Goal: Information Seeking & Learning: Find specific fact

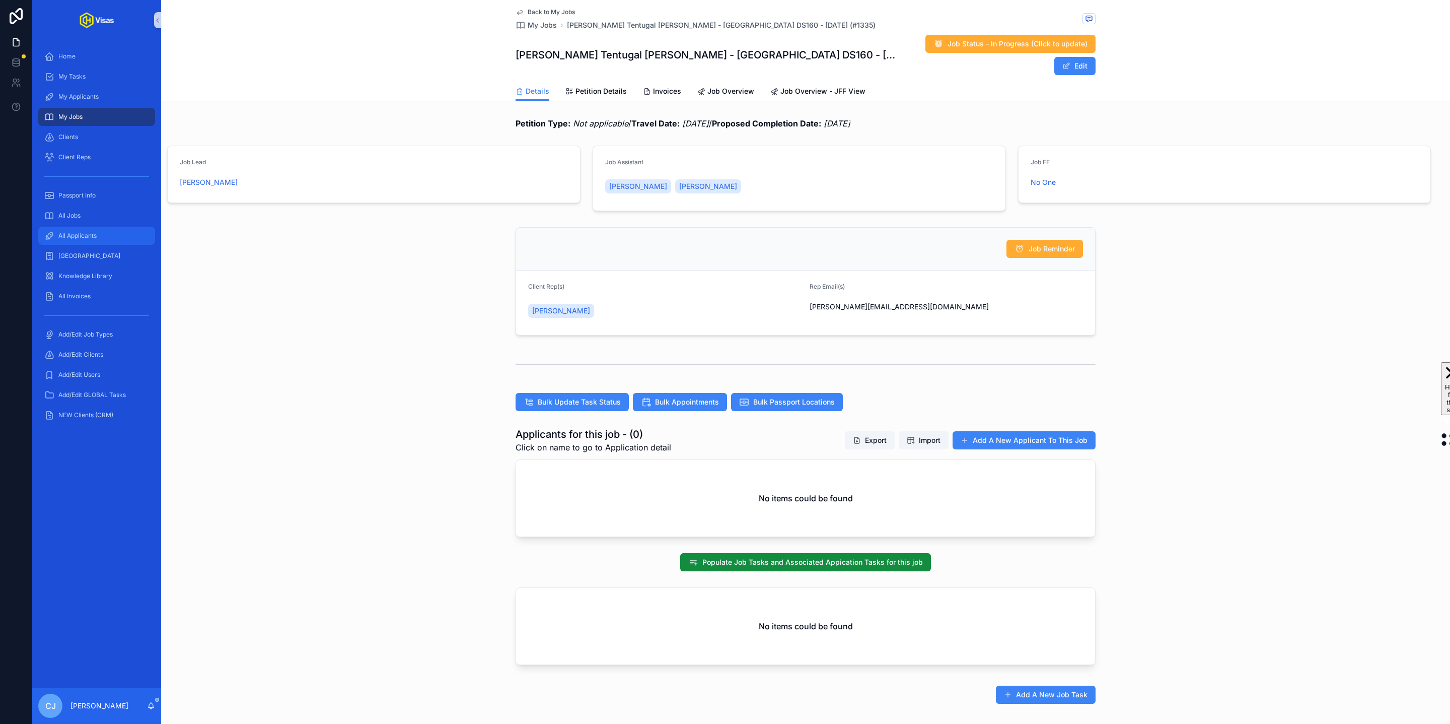
click at [91, 232] on span "All Applicants" at bounding box center [77, 236] width 38 height 8
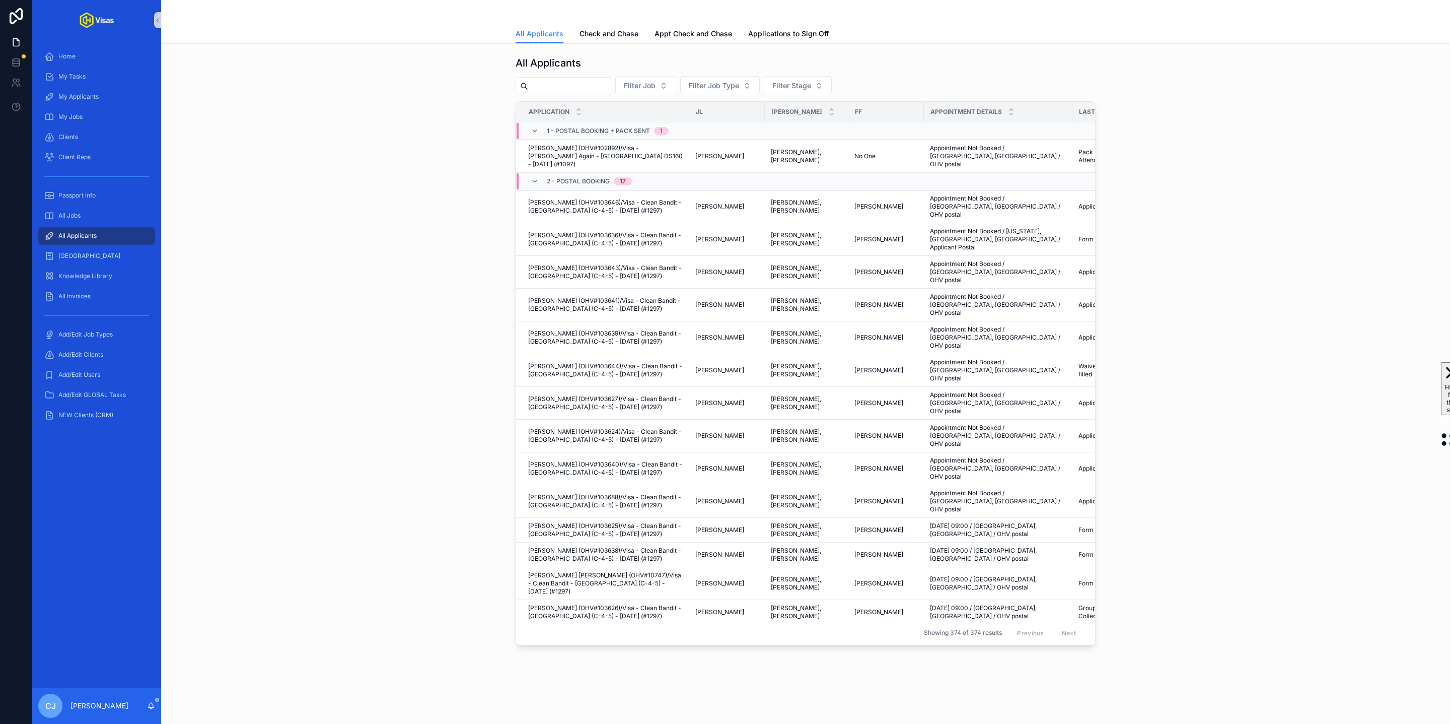
click at [565, 83] on input "scrollable content" at bounding box center [569, 86] width 83 height 14
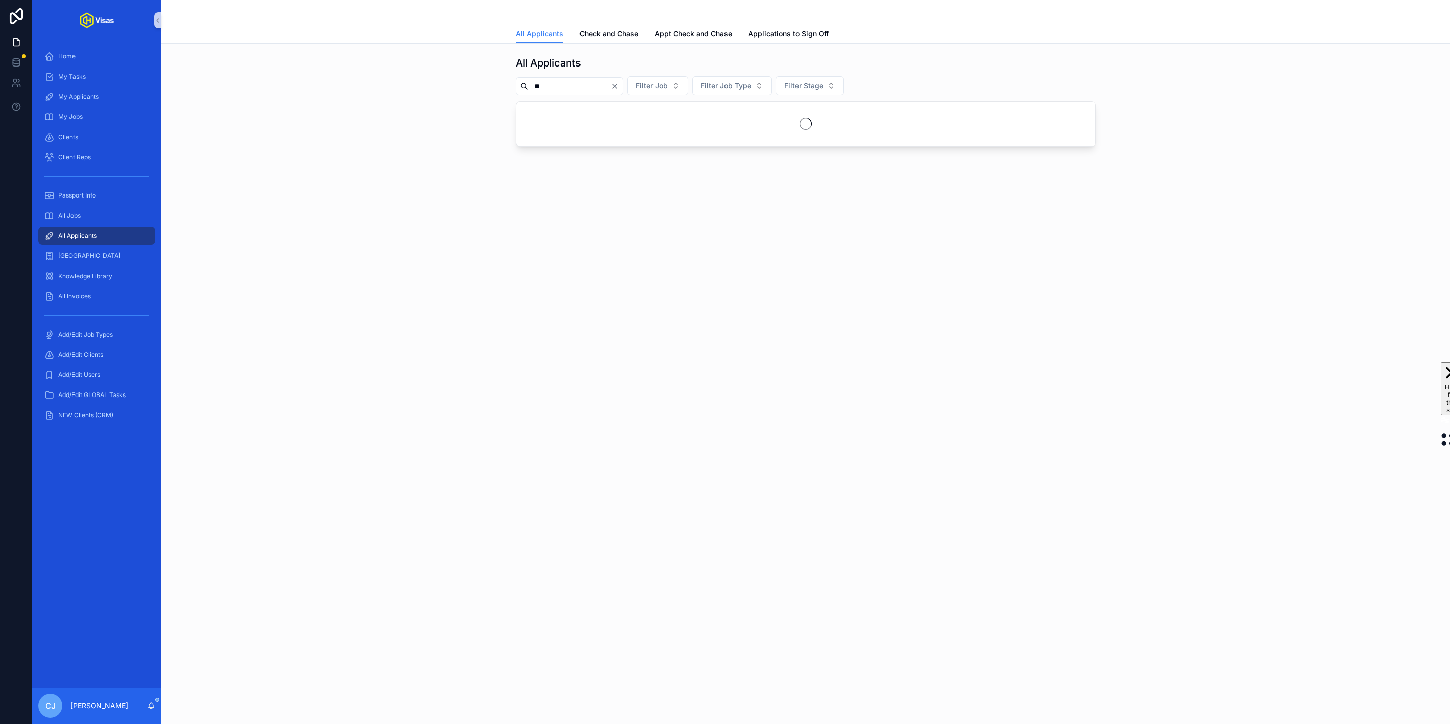
type input "*"
type input "*****"
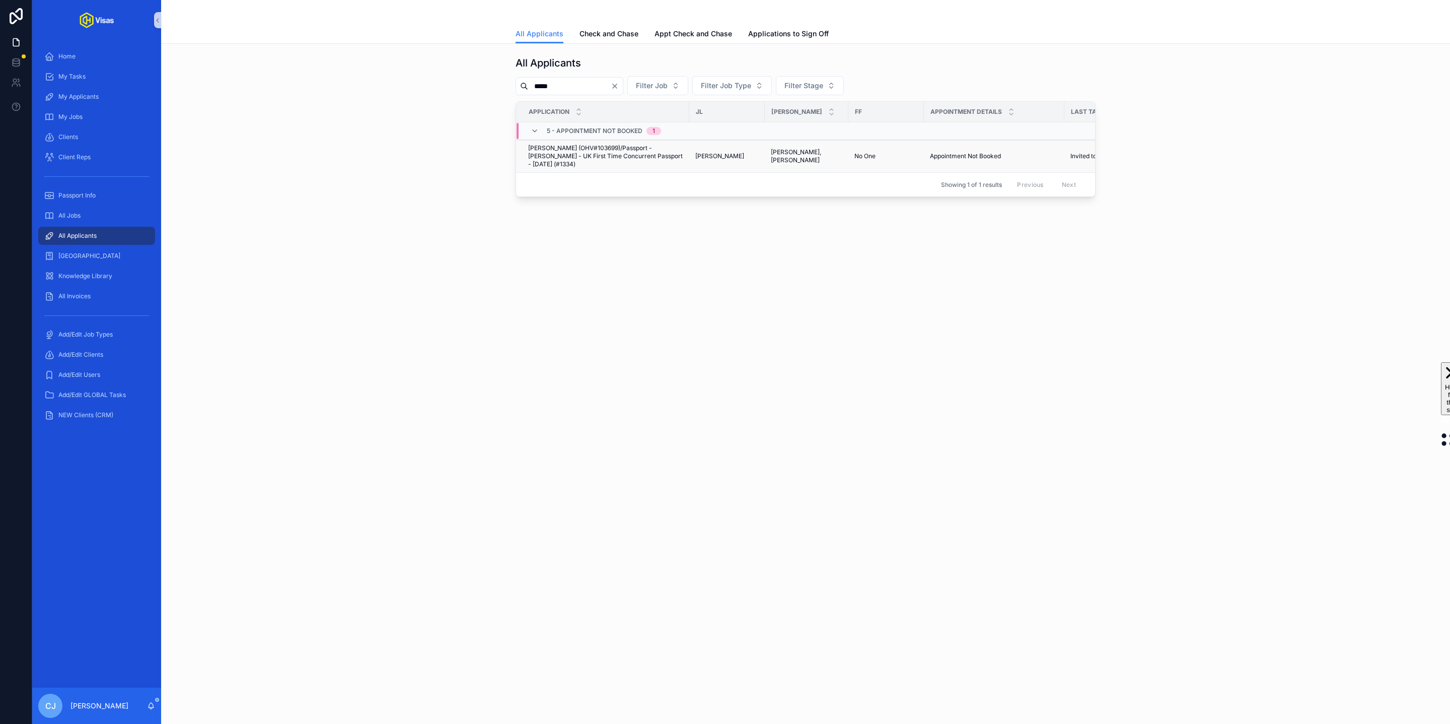
click at [585, 151] on span "Isabelle Harte (OHV#103699)/Passport - Isabelle Harte - UK First Time Concurren…" at bounding box center [605, 156] width 155 height 24
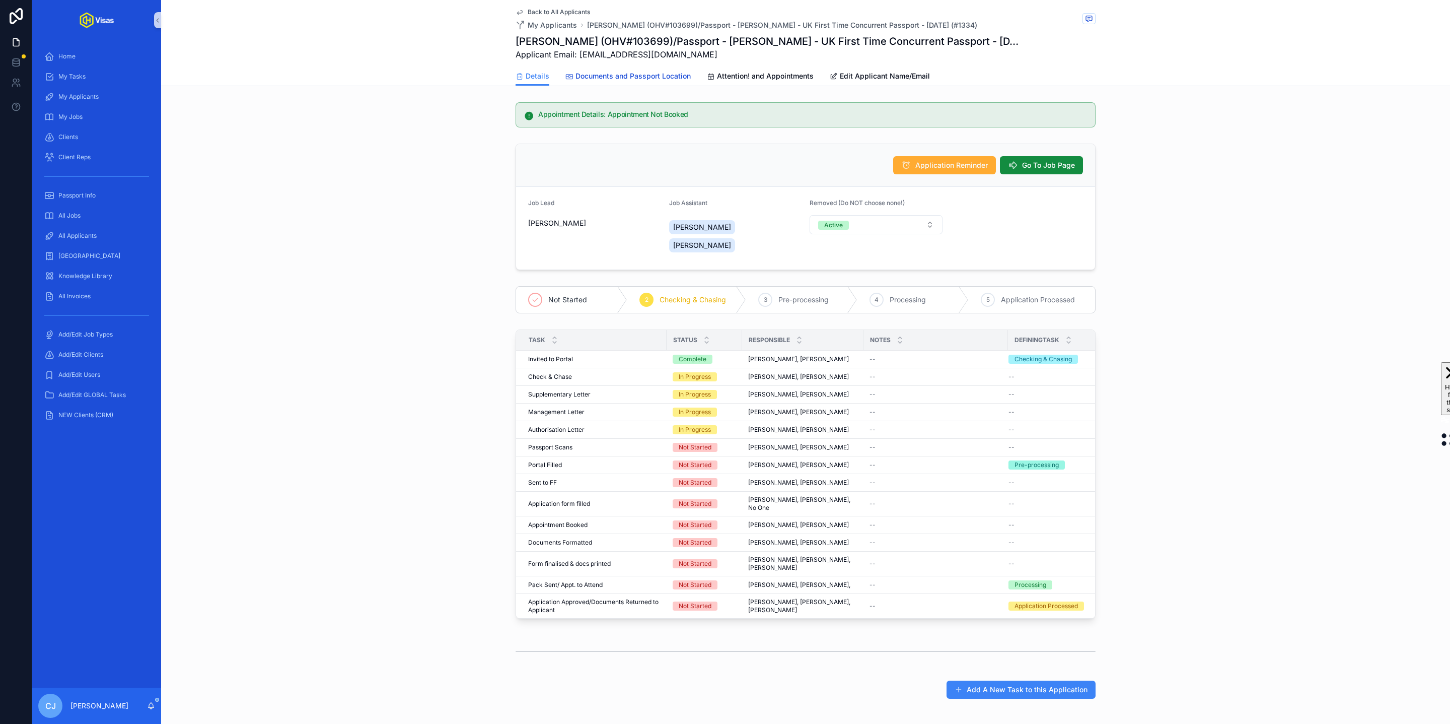
click at [594, 77] on span "Documents and Passport Location" at bounding box center [633, 76] width 115 height 10
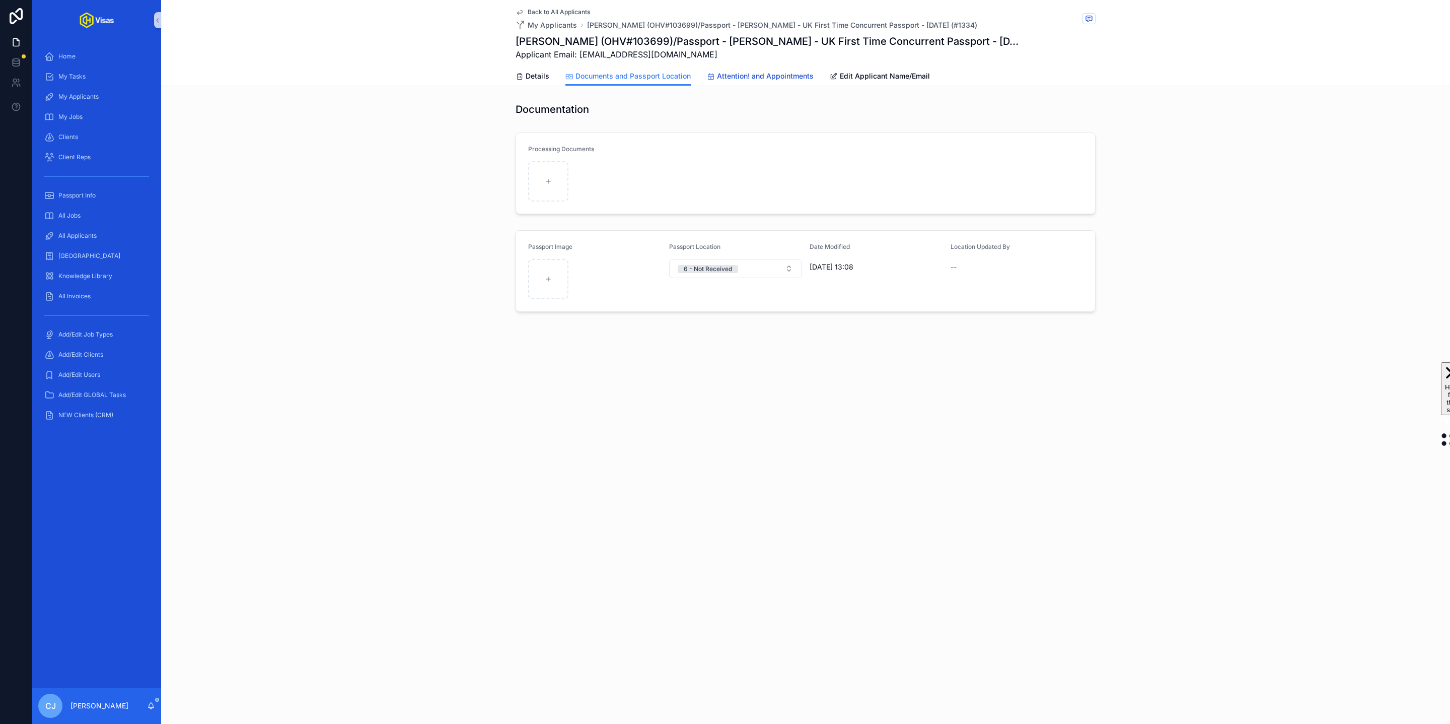
click at [748, 75] on span "Attention! and Appointments" at bounding box center [765, 76] width 97 height 10
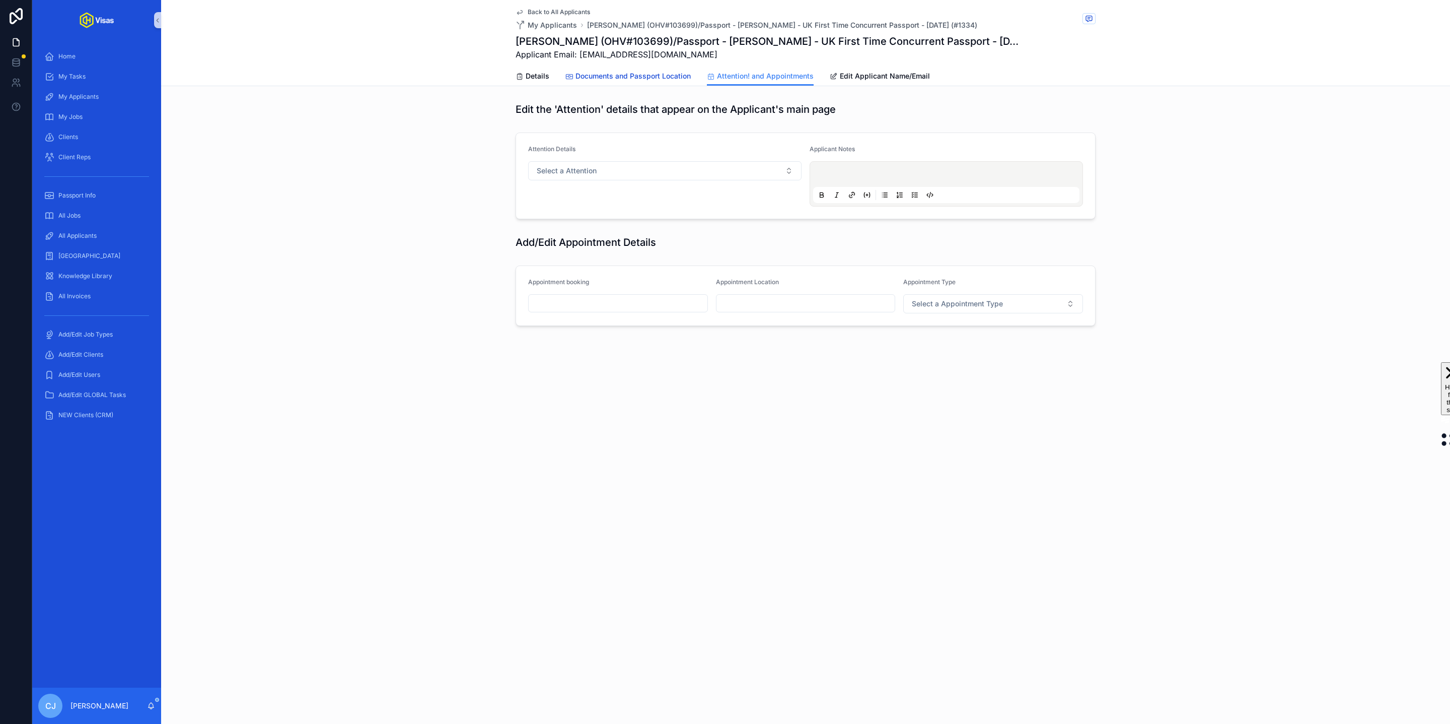
click at [635, 75] on span "Documents and Passport Location" at bounding box center [633, 76] width 115 height 10
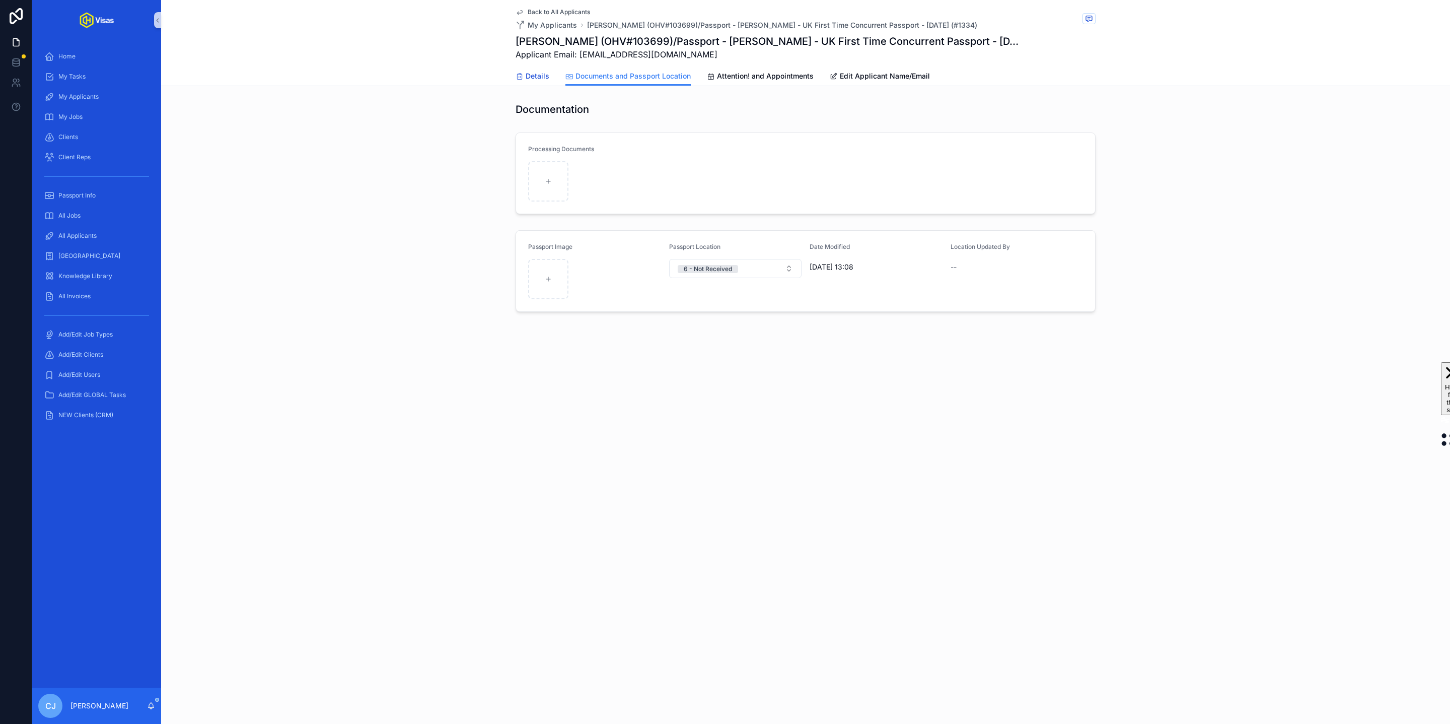
click at [530, 79] on span "Details" at bounding box center [538, 76] width 24 height 10
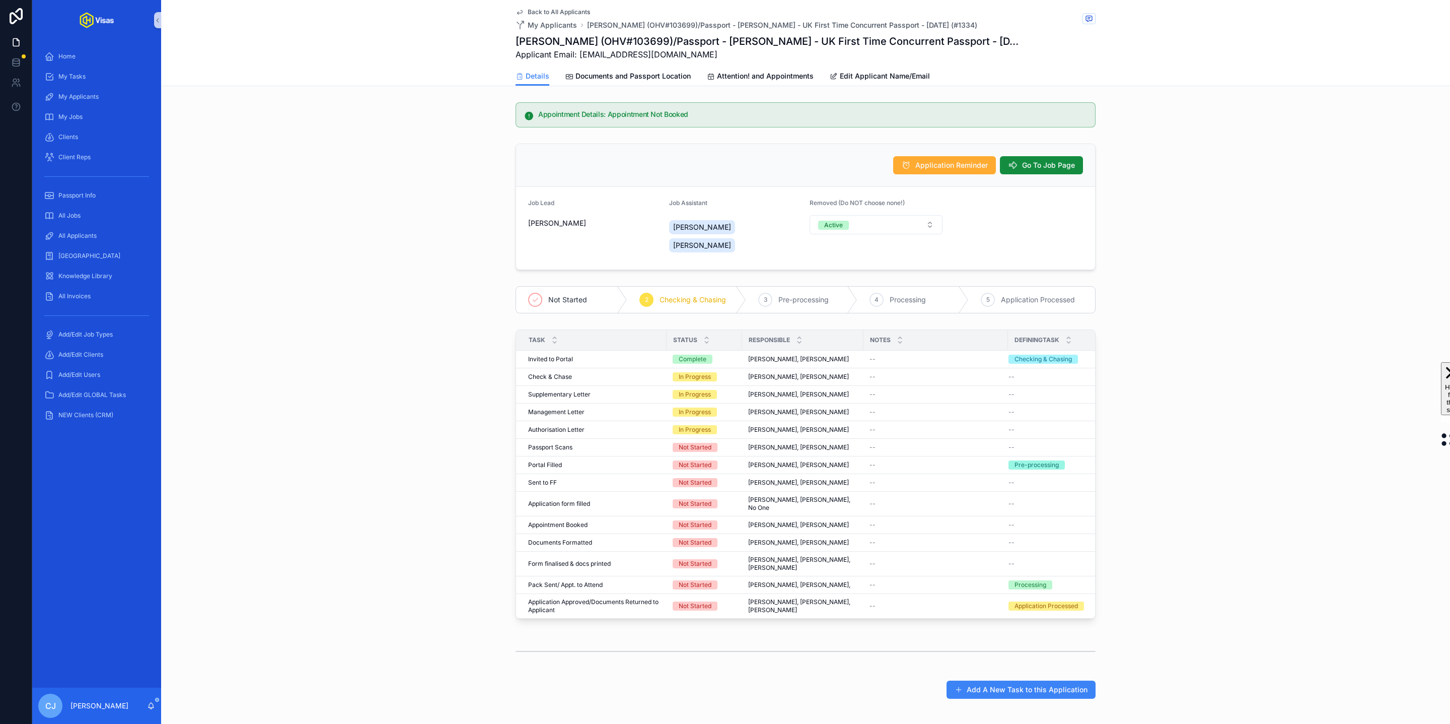
click at [639, 38] on h1 "Isabelle Harte (OHV#103699)/Passport - Isabelle Harte - UK First Time Concurren…" at bounding box center [768, 41] width 505 height 14
click at [639, 38] on h1 "[PERSON_NAME] (OHV#103699)/Passport - [PERSON_NAME] - UK First Time Concurrent …" at bounding box center [768, 41] width 505 height 14
copy h1 "103699"
click at [83, 209] on div "All Jobs" at bounding box center [96, 215] width 105 height 16
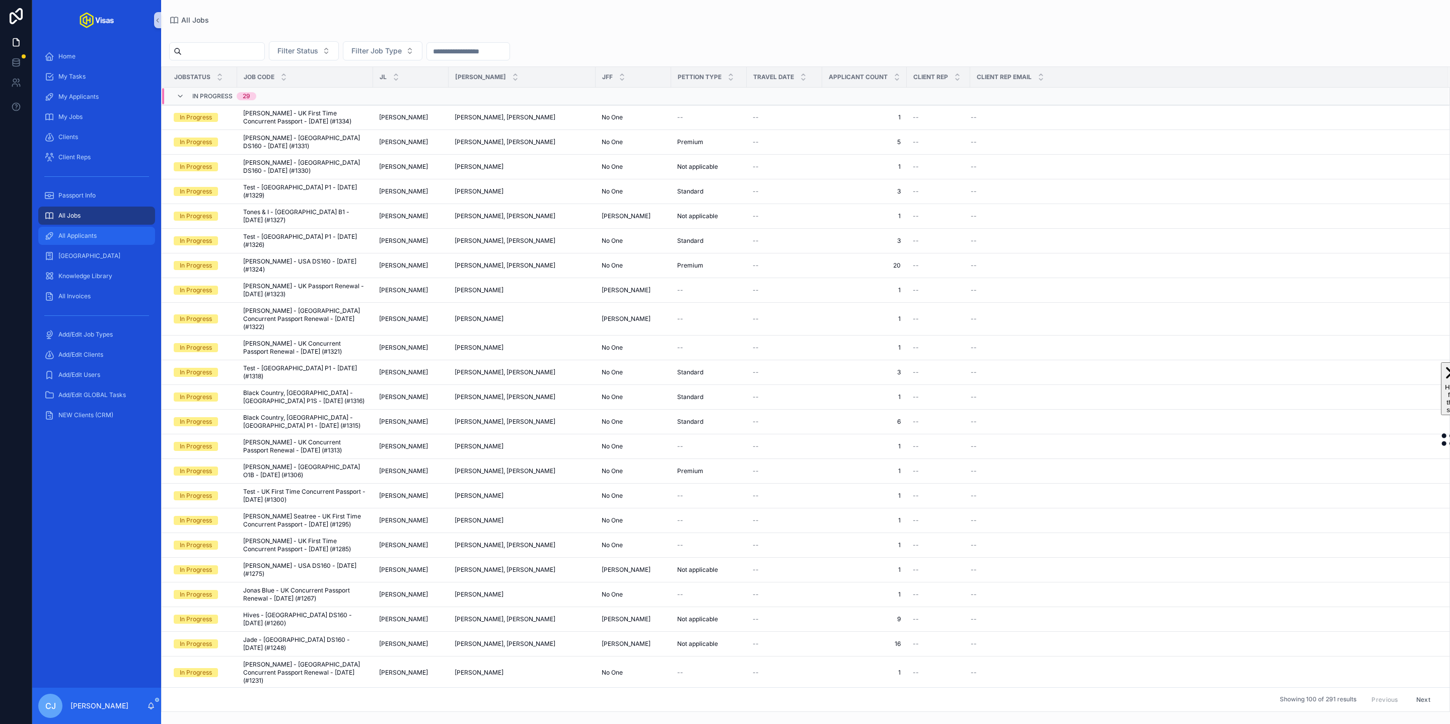
click at [97, 232] on span "All Applicants" at bounding box center [77, 236] width 38 height 8
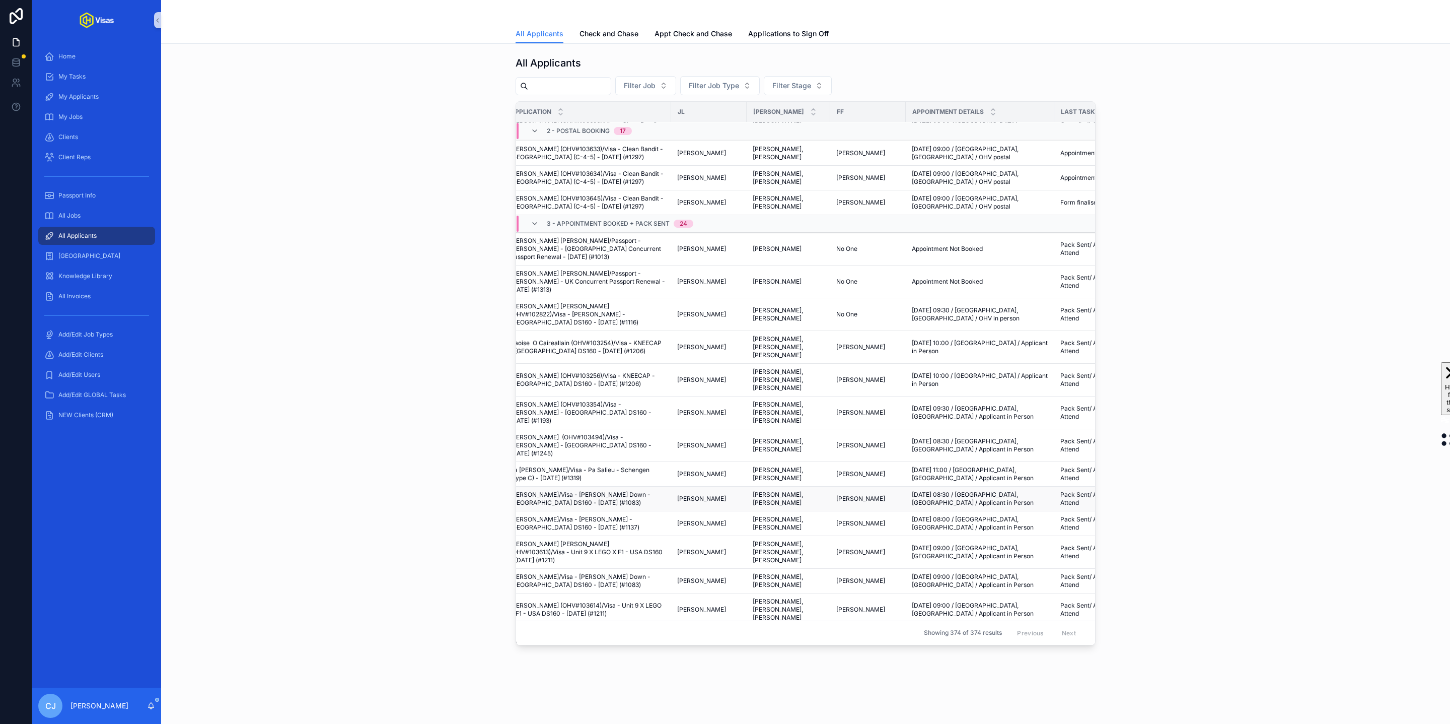
scroll to position [449, 0]
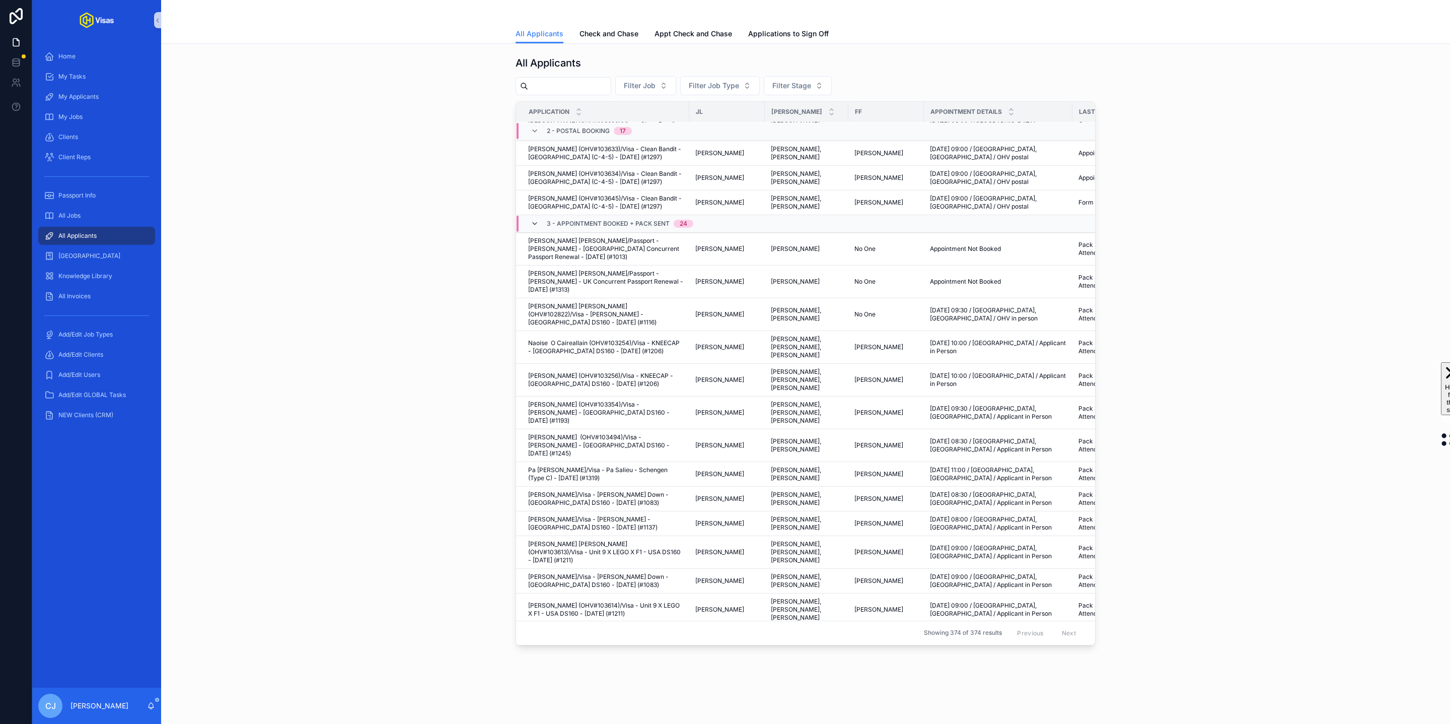
click at [536, 220] on icon "scrollable content" at bounding box center [535, 224] width 8 height 8
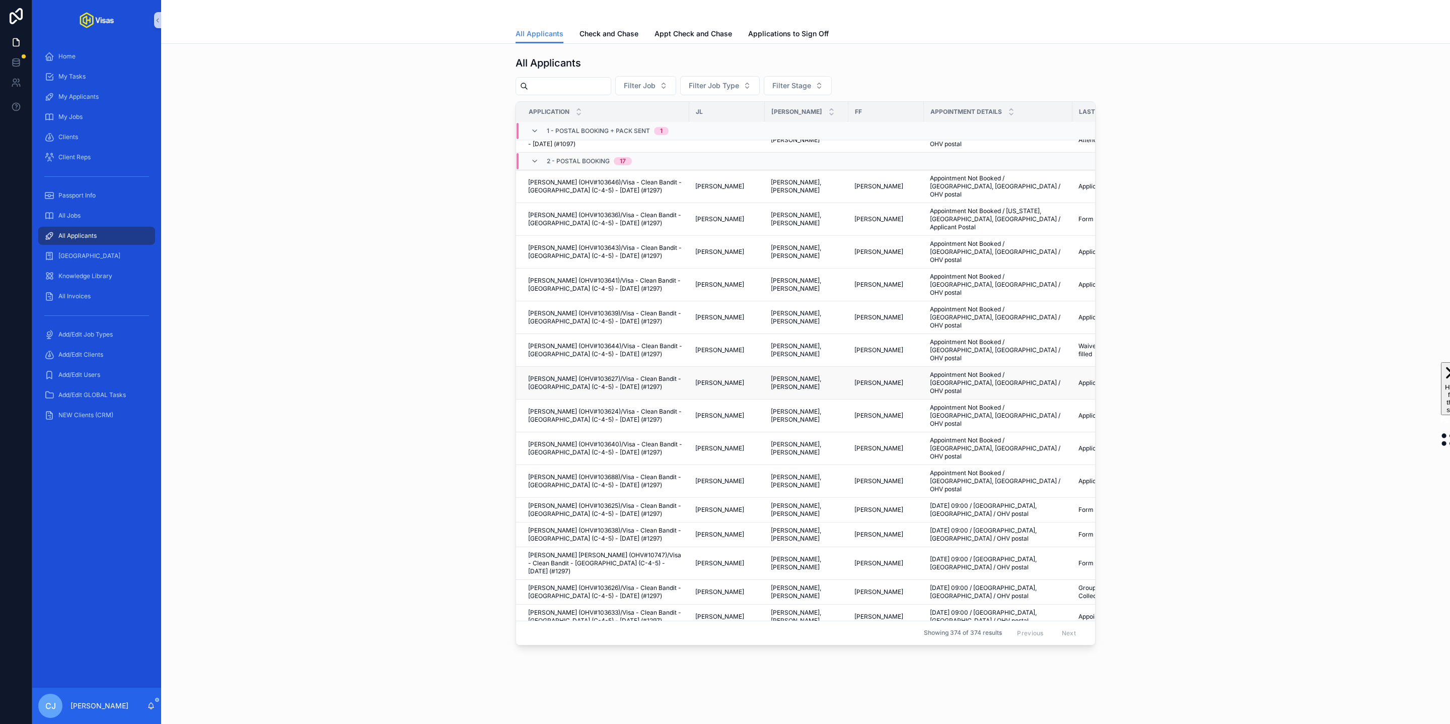
scroll to position [0, 0]
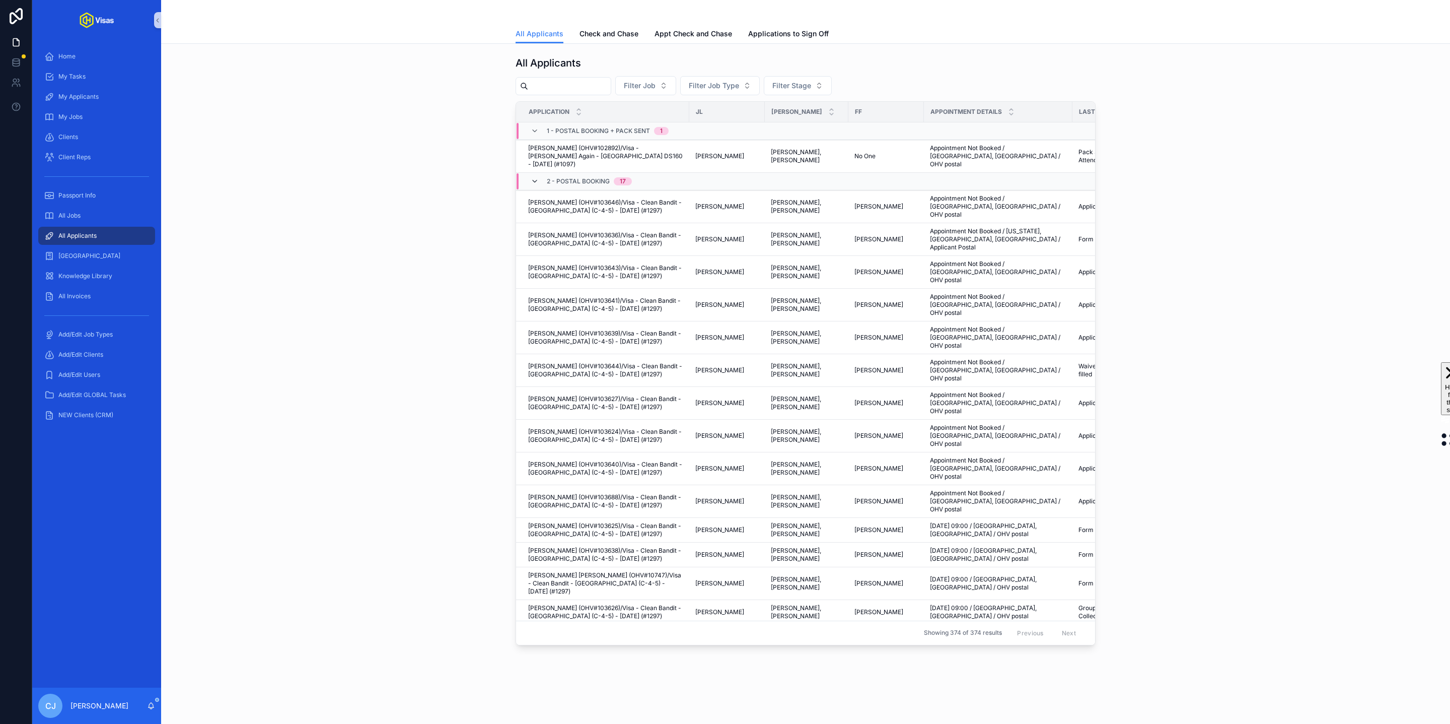
click at [536, 177] on icon "scrollable content" at bounding box center [535, 181] width 8 height 8
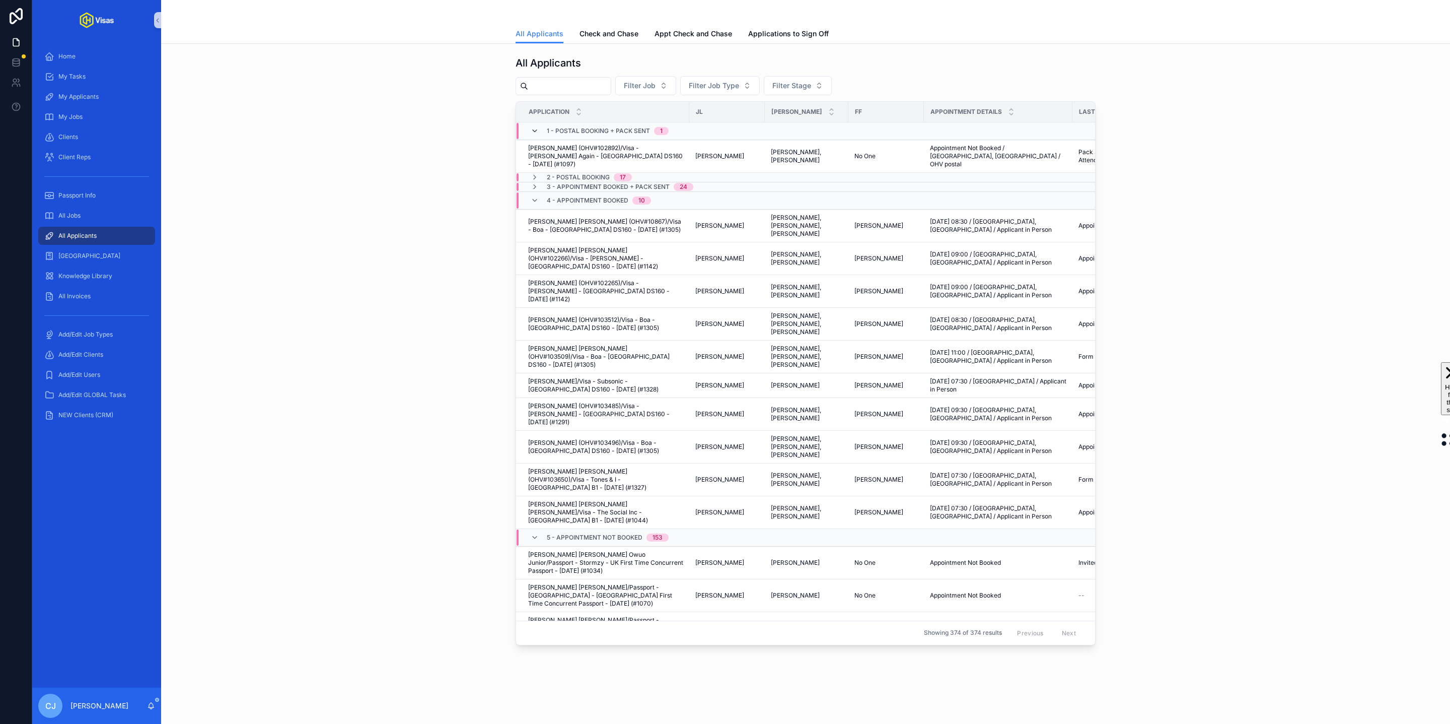
click at [533, 130] on icon "scrollable content" at bounding box center [535, 131] width 8 height 8
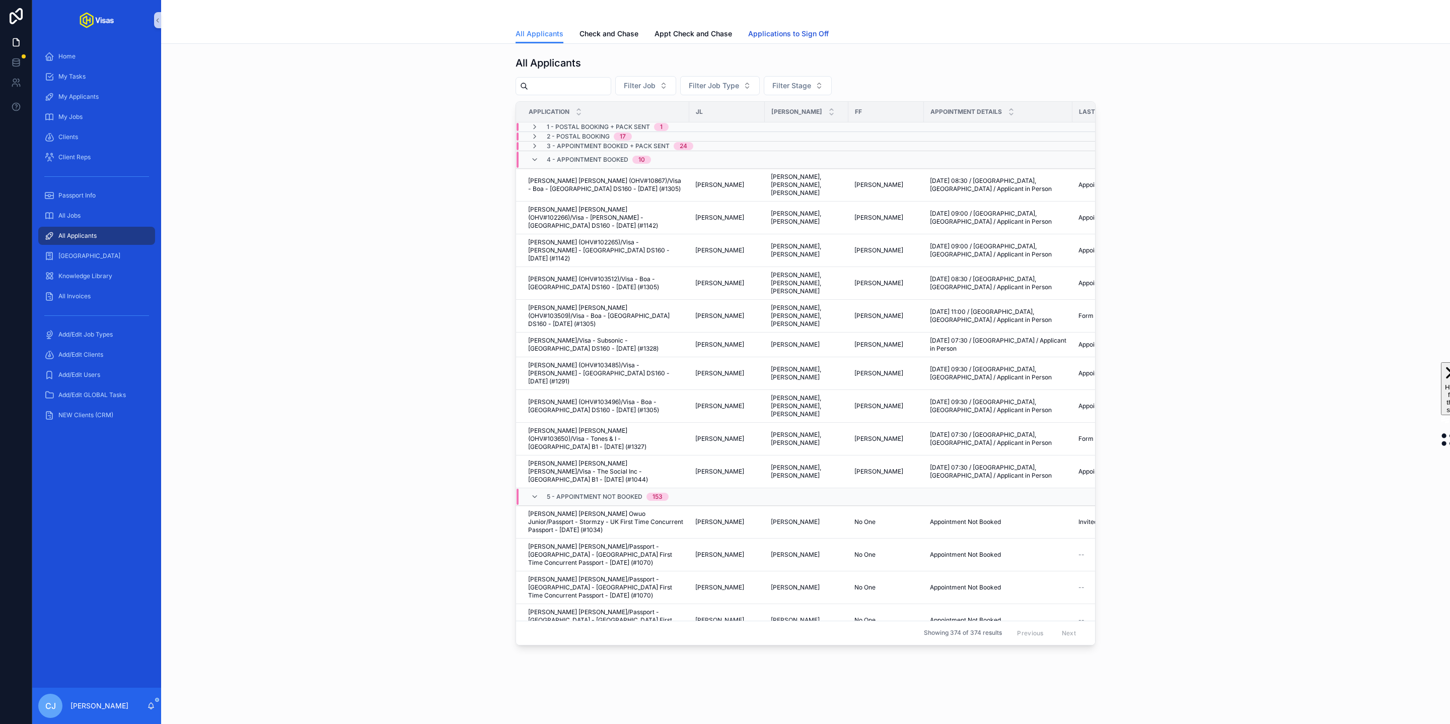
click at [786, 32] on span "Applications to Sign Off" at bounding box center [788, 34] width 81 height 10
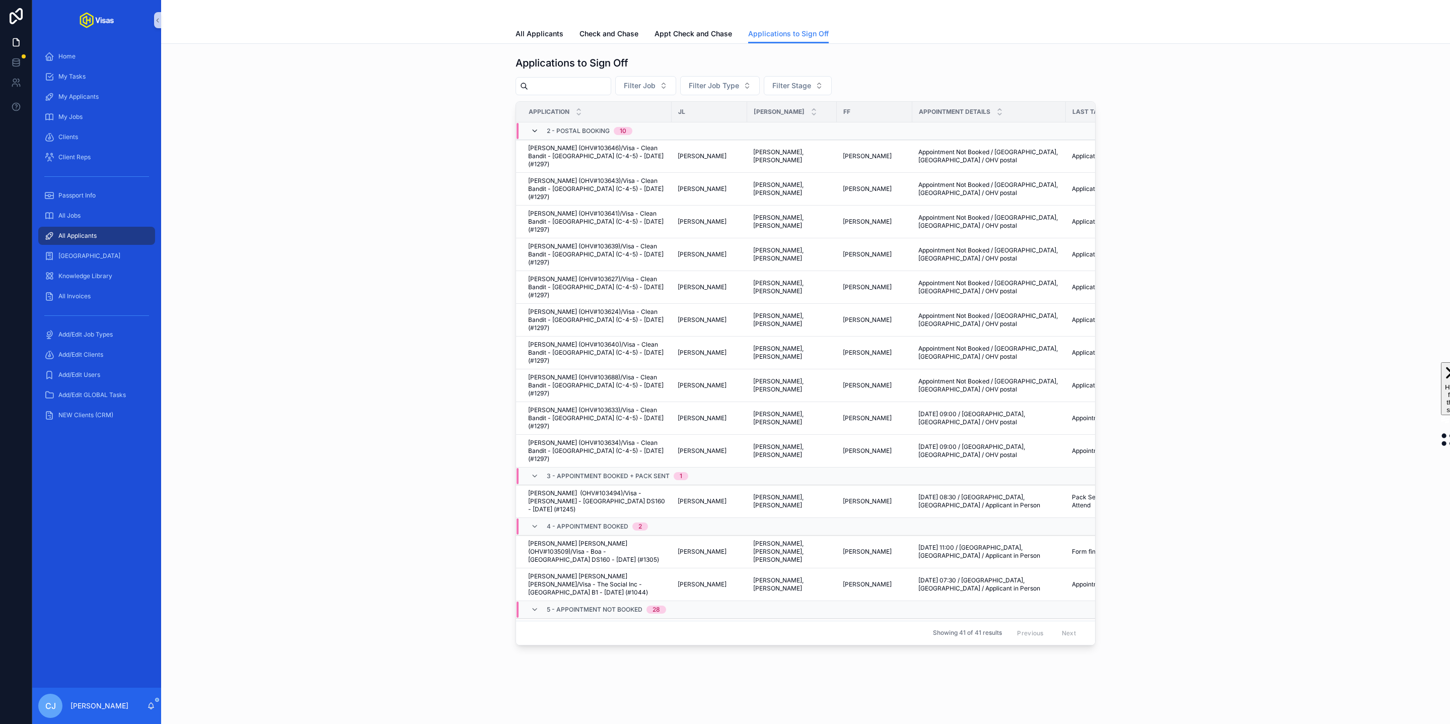
click at [534, 128] on icon "scrollable content" at bounding box center [535, 131] width 8 height 8
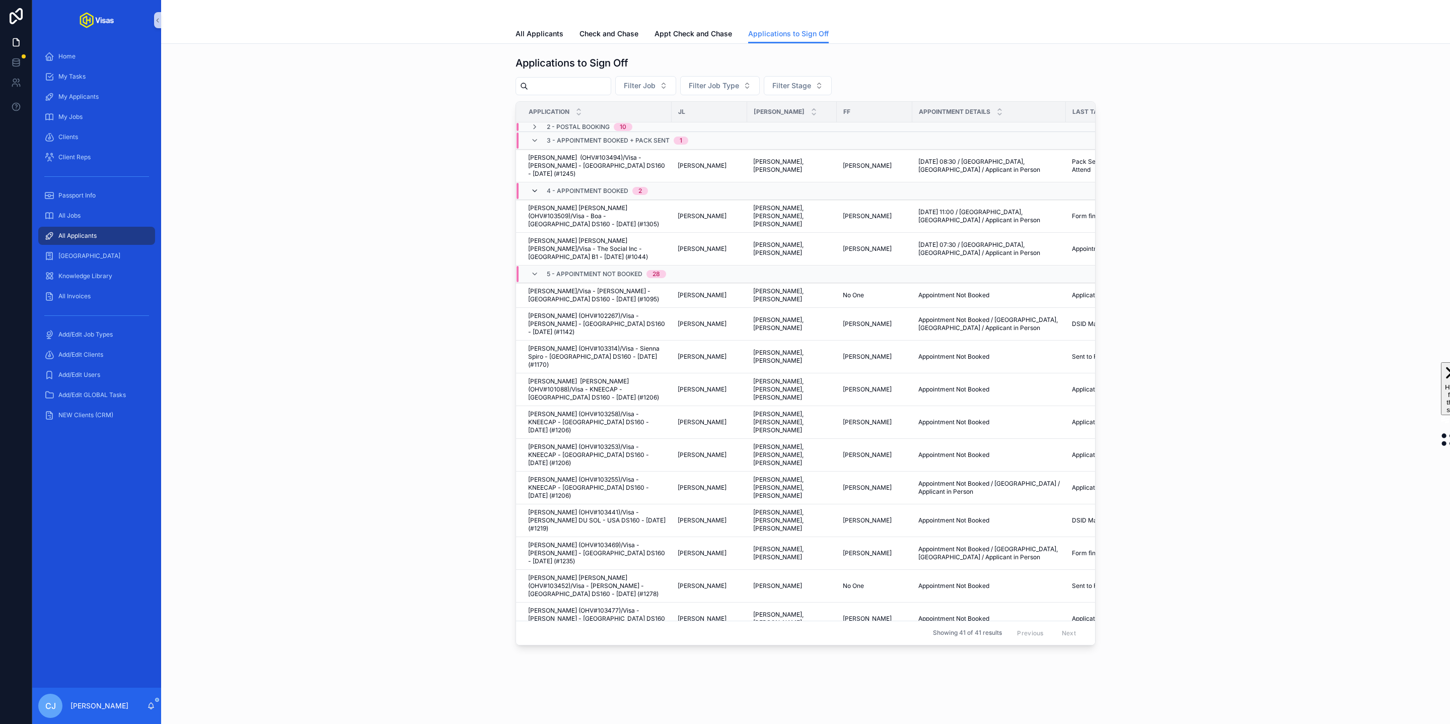
click at [535, 187] on icon "scrollable content" at bounding box center [535, 191] width 8 height 8
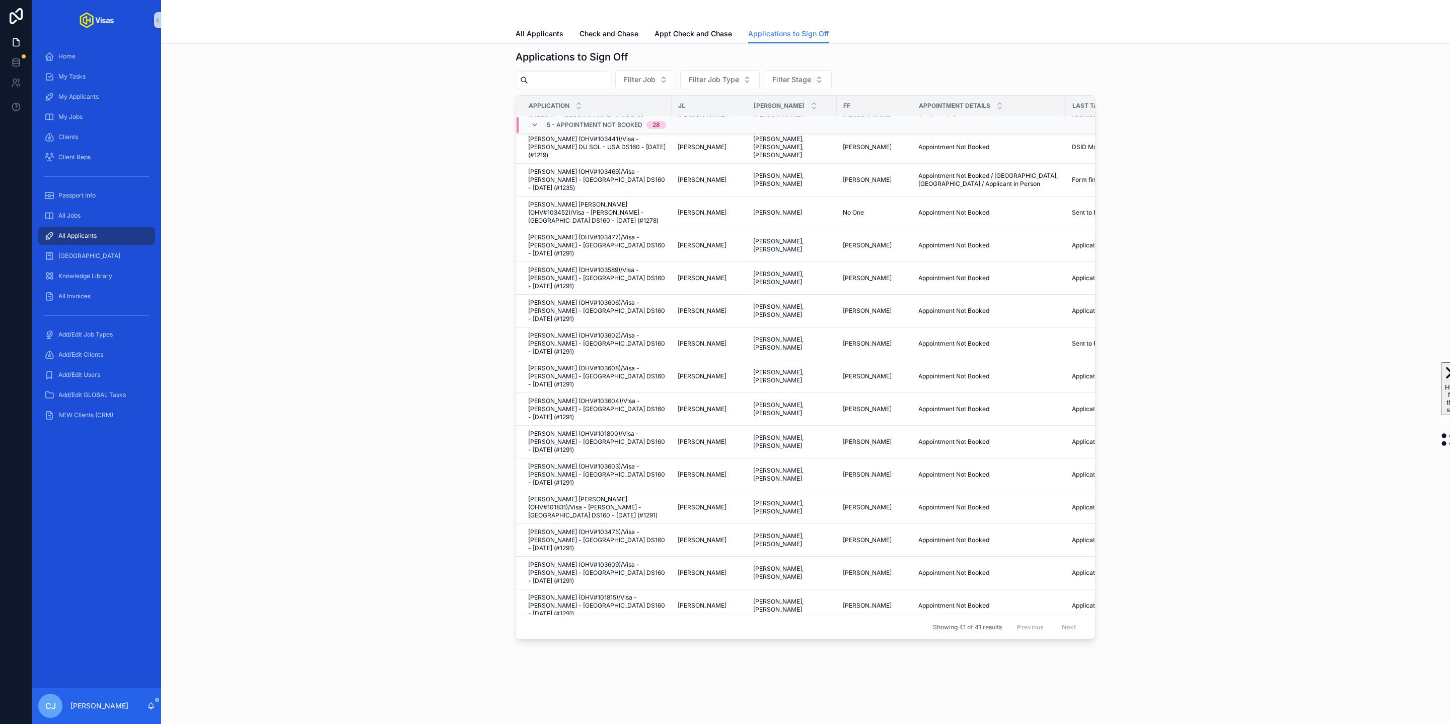
scroll to position [312, 0]
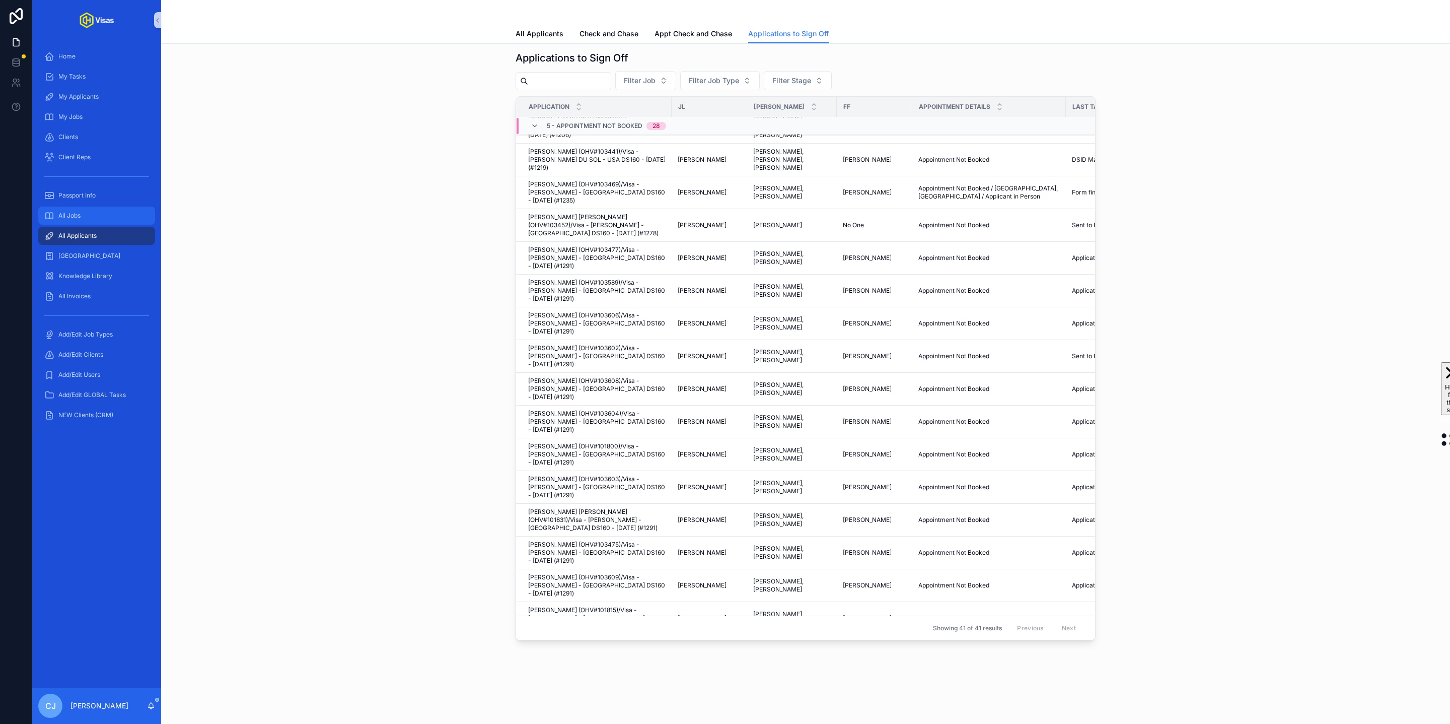
click at [86, 217] on div "All Jobs" at bounding box center [96, 215] width 105 height 16
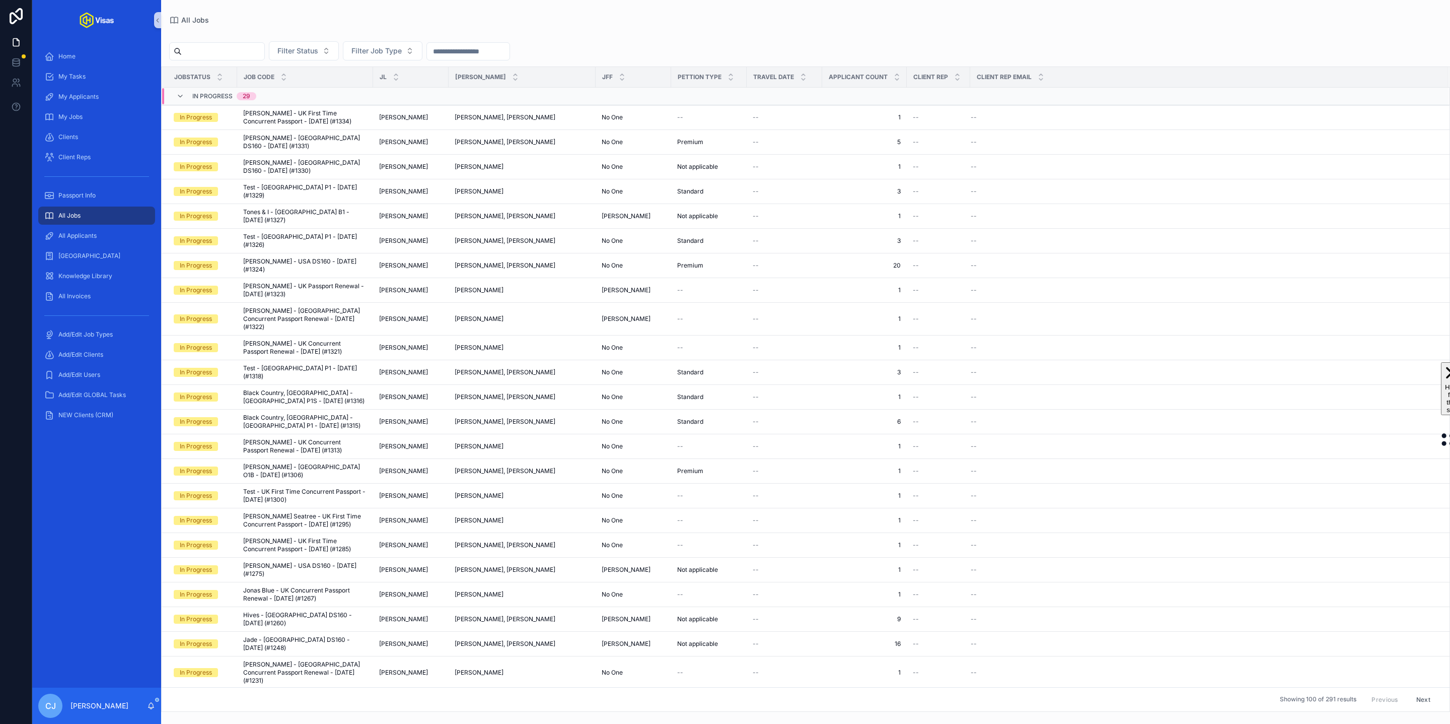
click at [226, 52] on input "scrollable content" at bounding box center [223, 51] width 83 height 14
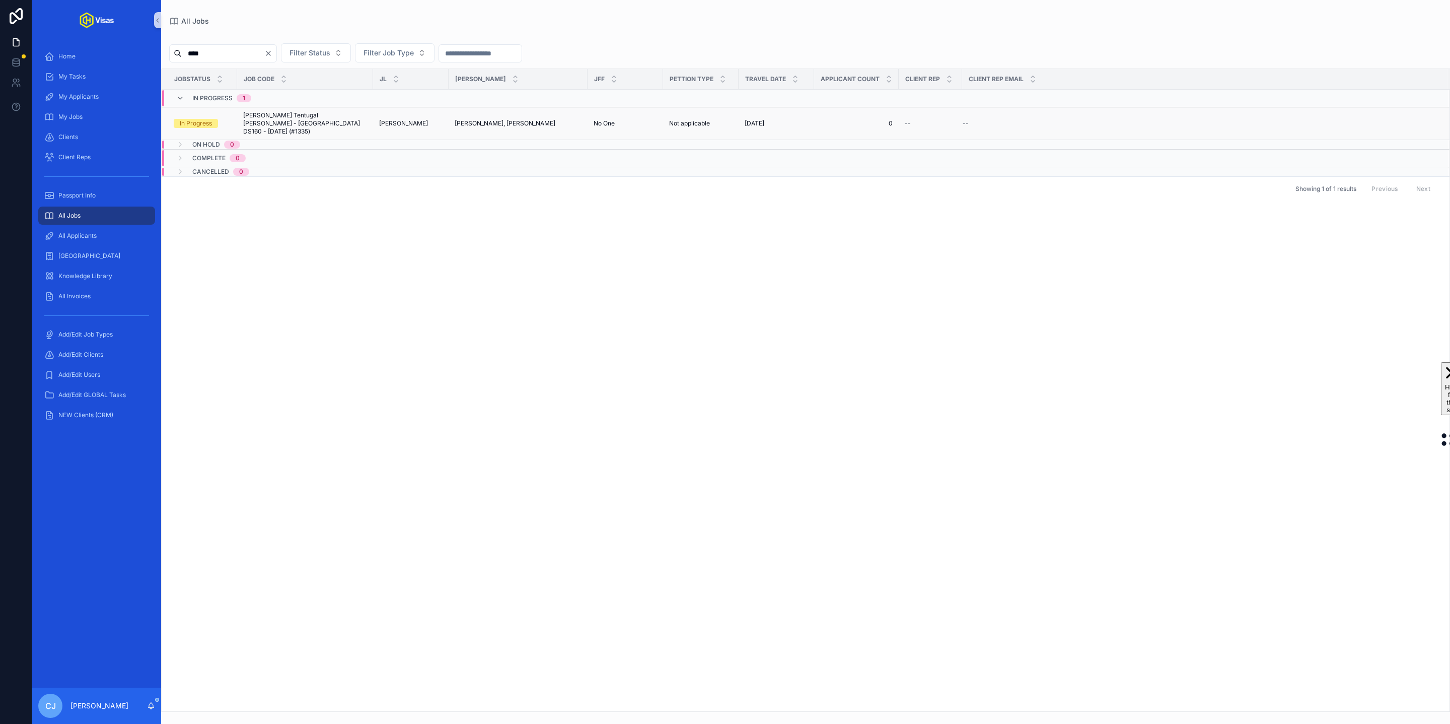
type input "****"
click at [279, 116] on span "Andre Tentugal Cardoso - USA DS160 - Sep/25 (#1335)" at bounding box center [305, 123] width 124 height 24
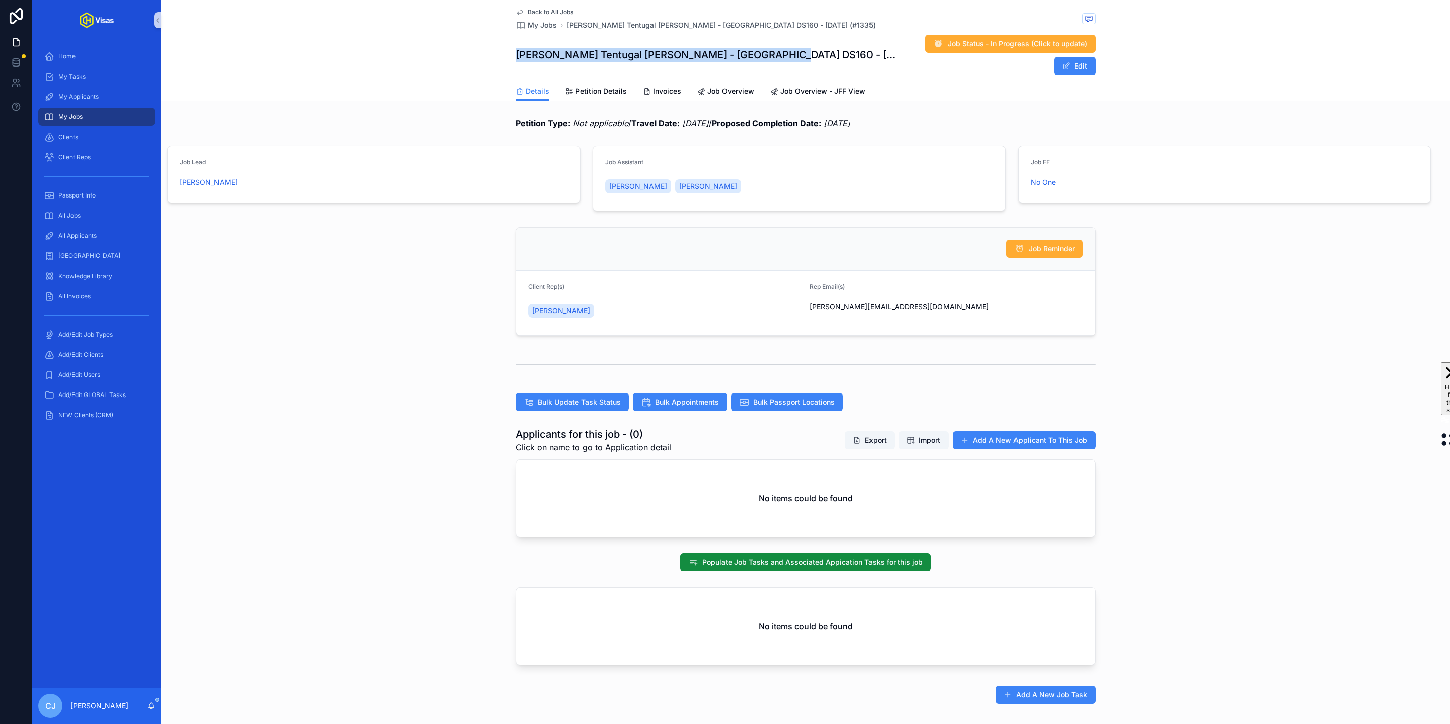
drag, startPoint x: 794, startPoint y: 48, endPoint x: 516, endPoint y: 48, distance: 277.9
click at [516, 48] on div "Andre Tentugal Cardoso - USA DS160 - Sep/25 (#1335) Job Status - In Progress (C…" at bounding box center [806, 54] width 580 height 41
copy h1 "Andre Tentugal Cardoso - USA DS160 - Sep/25 (#1335)"
click at [1050, 431] on button "Add A New Applicant To This Job" at bounding box center [1024, 440] width 143 height 18
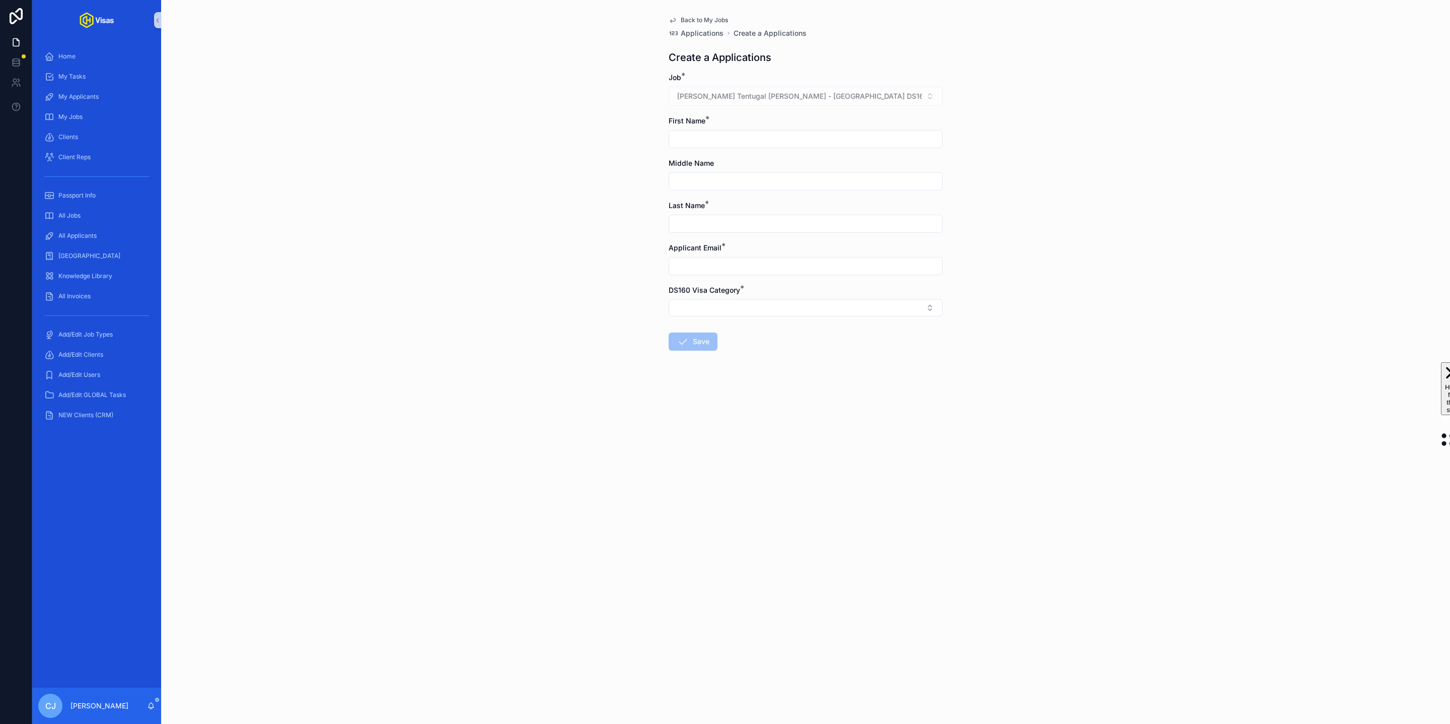
click at [718, 140] on input "scrollable content" at bounding box center [805, 139] width 273 height 14
paste input "**********"
drag, startPoint x: 830, startPoint y: 141, endPoint x: 700, endPoint y: 143, distance: 129.4
click at [700, 143] on input "**********" at bounding box center [805, 139] width 273 height 14
type input "*****"
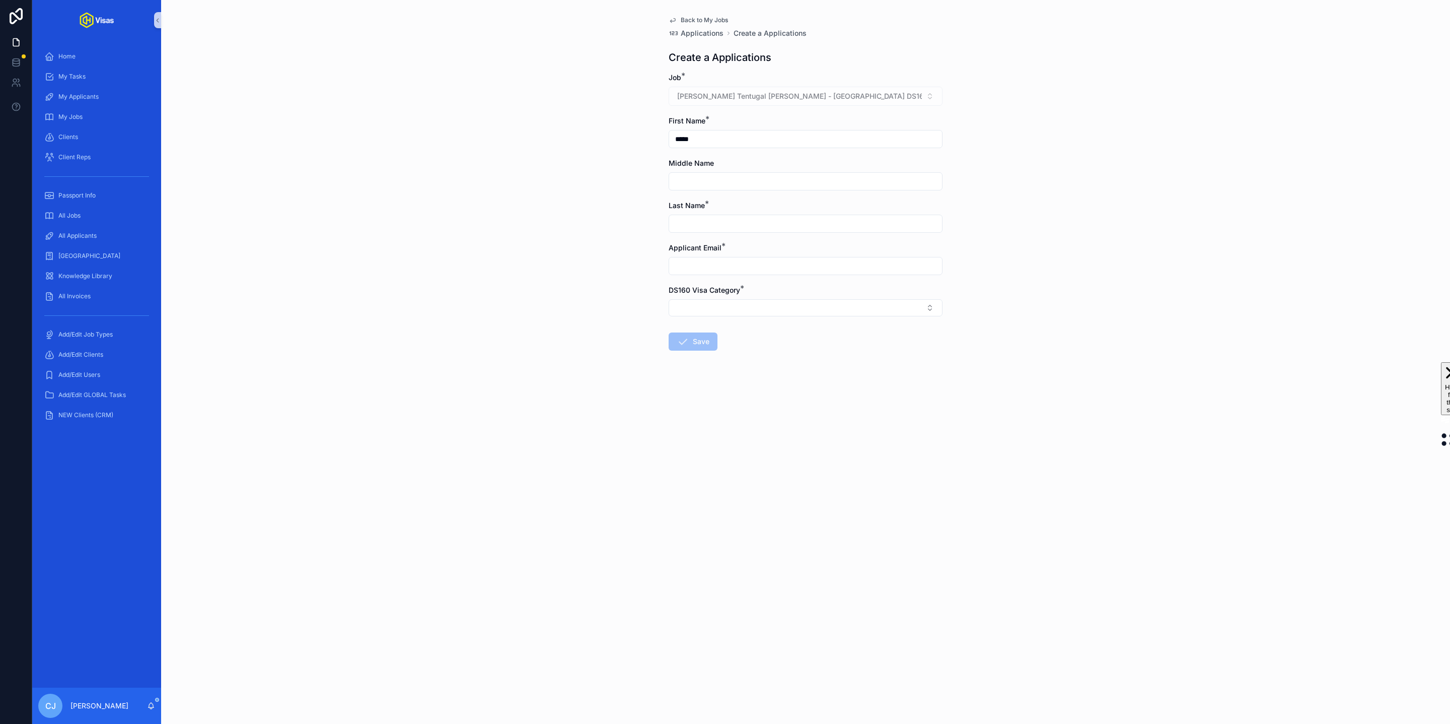
click at [695, 225] on input "scrollable content" at bounding box center [805, 224] width 273 height 14
paste input "**********"
type input "**********"
click at [734, 261] on input "scrollable content" at bounding box center [805, 266] width 273 height 14
type input "*********"
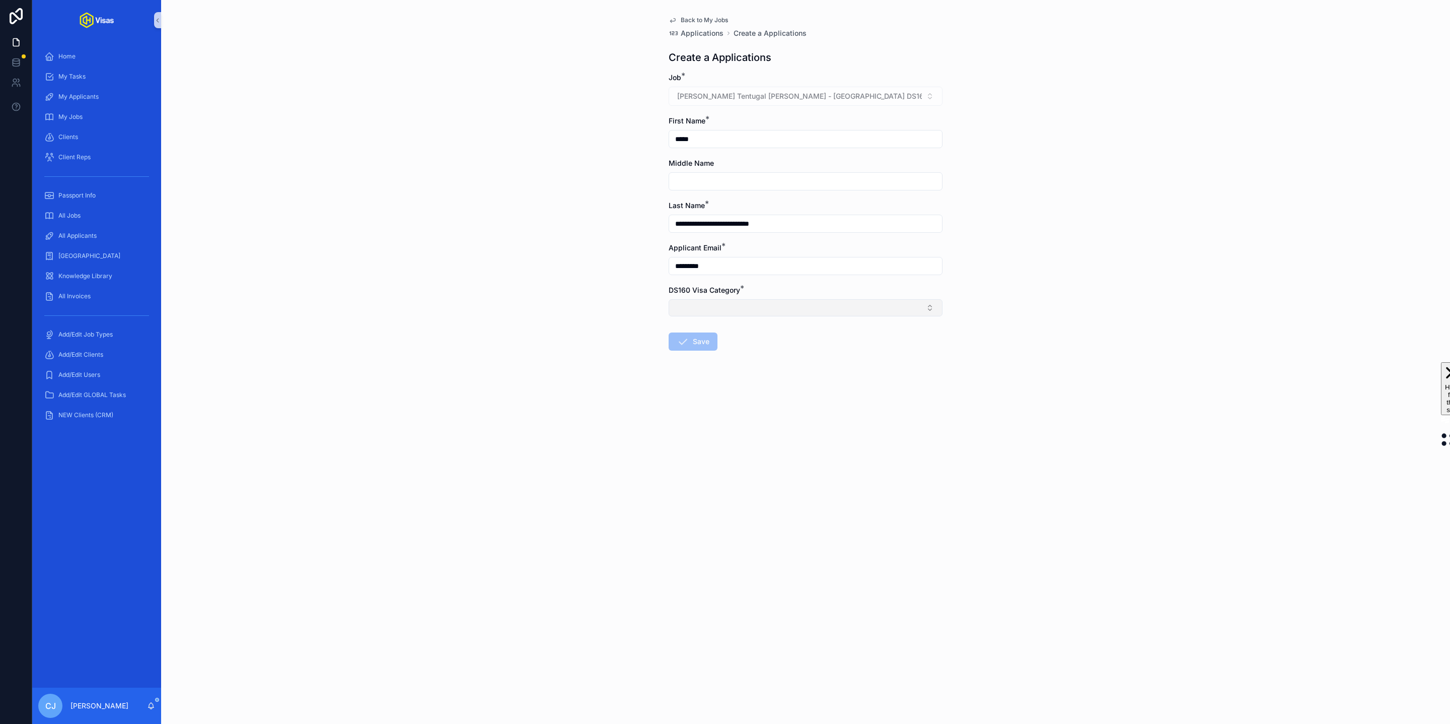
click at [725, 315] on button "Select Button" at bounding box center [806, 307] width 274 height 17
click at [715, 360] on div "O2" at bounding box center [805, 363] width 269 height 15
click at [744, 320] on form "**********" at bounding box center [806, 245] width 274 height 344
click at [742, 315] on button "O2" at bounding box center [806, 308] width 274 height 19
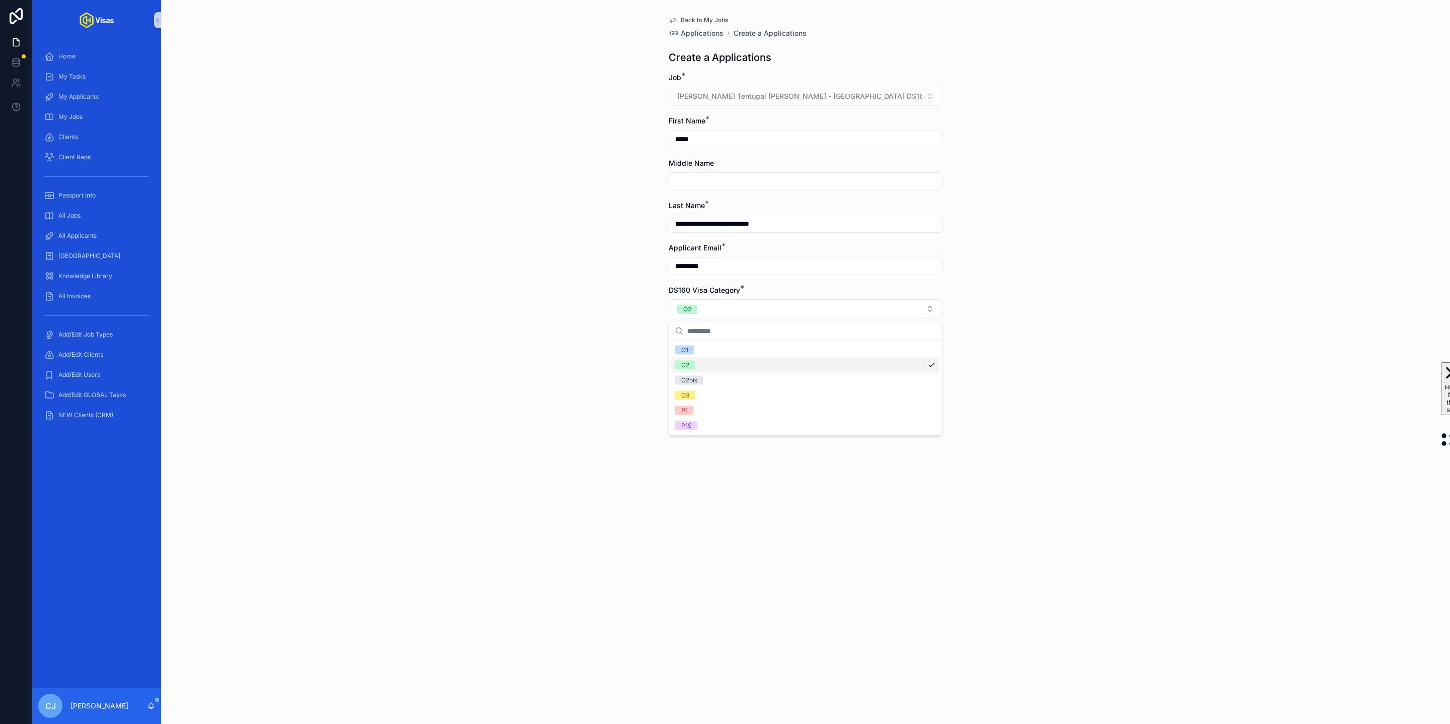
click at [707, 364] on div "O2" at bounding box center [805, 364] width 269 height 15
click at [758, 303] on button "Select Button" at bounding box center [806, 307] width 274 height 17
click at [679, 366] on span "O2" at bounding box center [685, 363] width 20 height 9
click at [692, 342] on button "Save" at bounding box center [693, 343] width 49 height 18
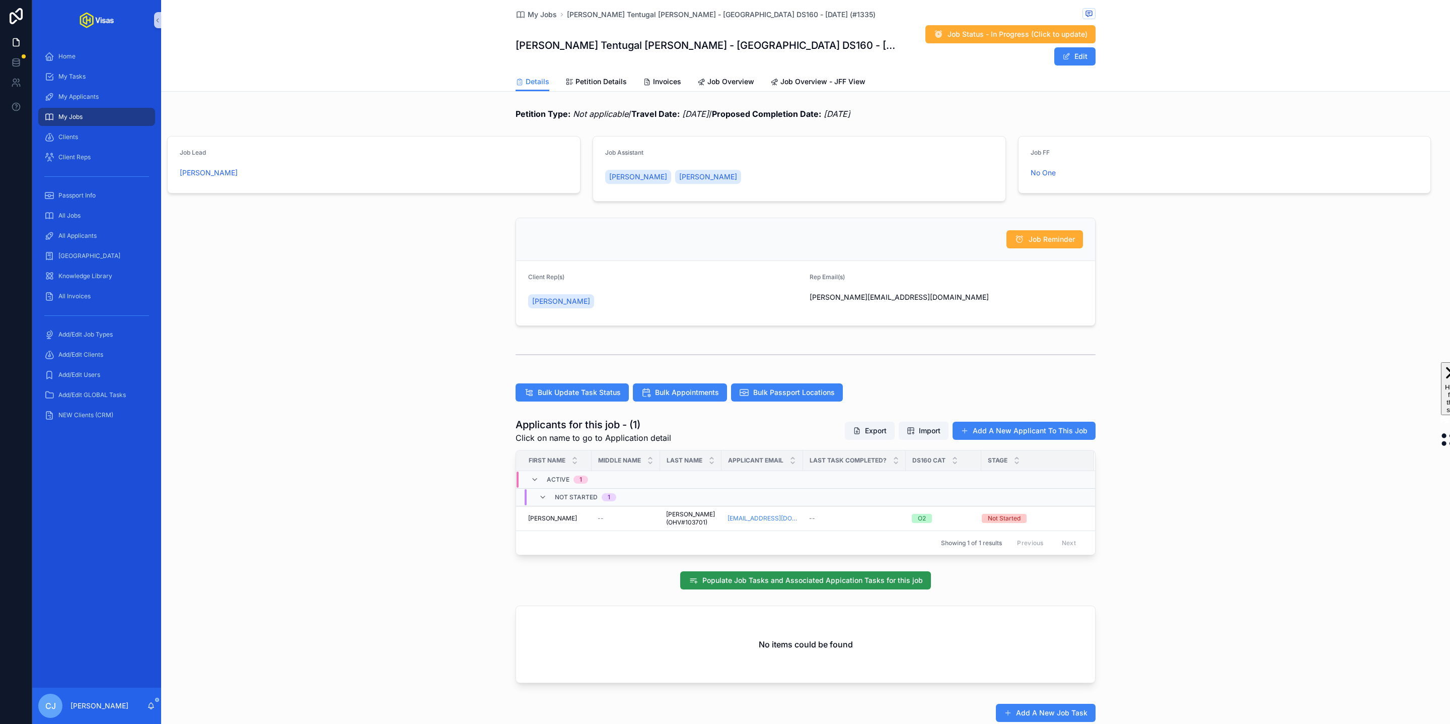
click at [763, 575] on button "Populate Job Tasks and Associated Appication Tasks for this job" at bounding box center [805, 580] width 251 height 18
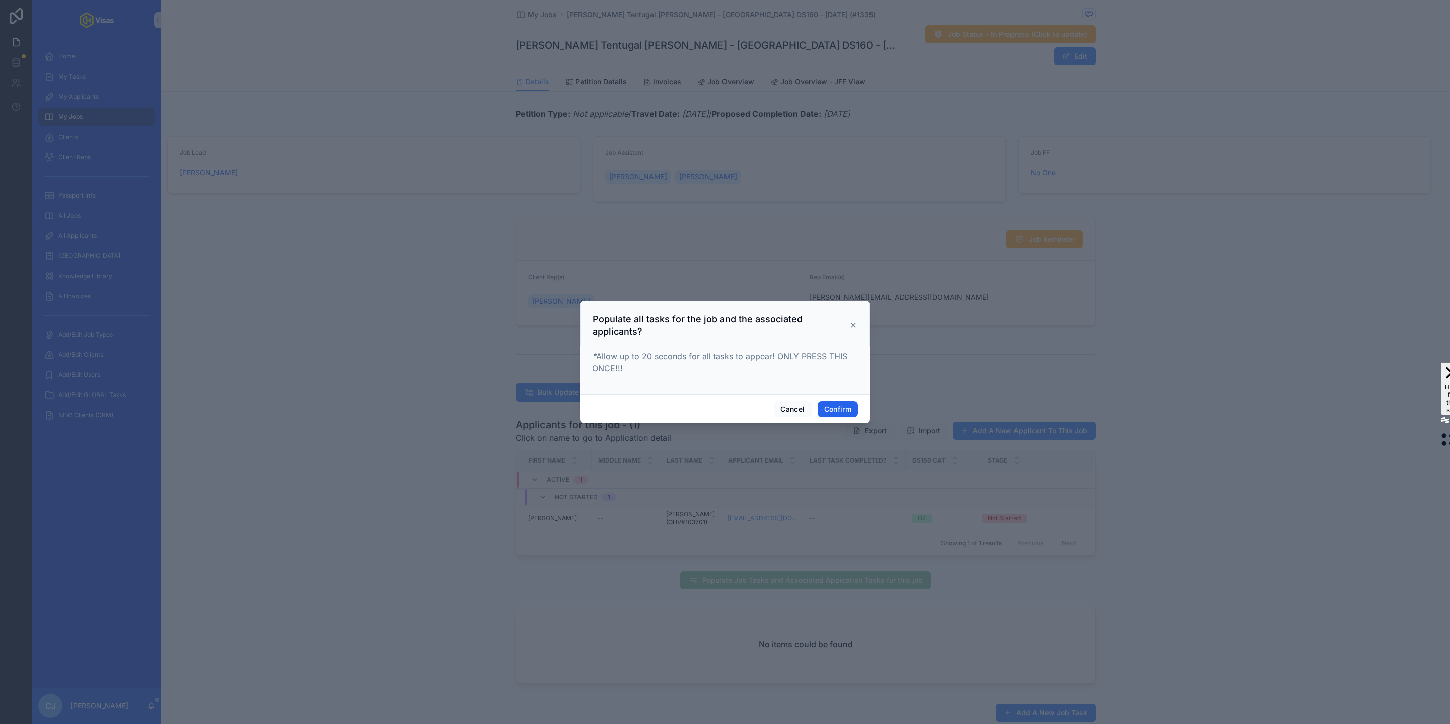
click at [835, 407] on button "Confirm" at bounding box center [838, 409] width 40 height 16
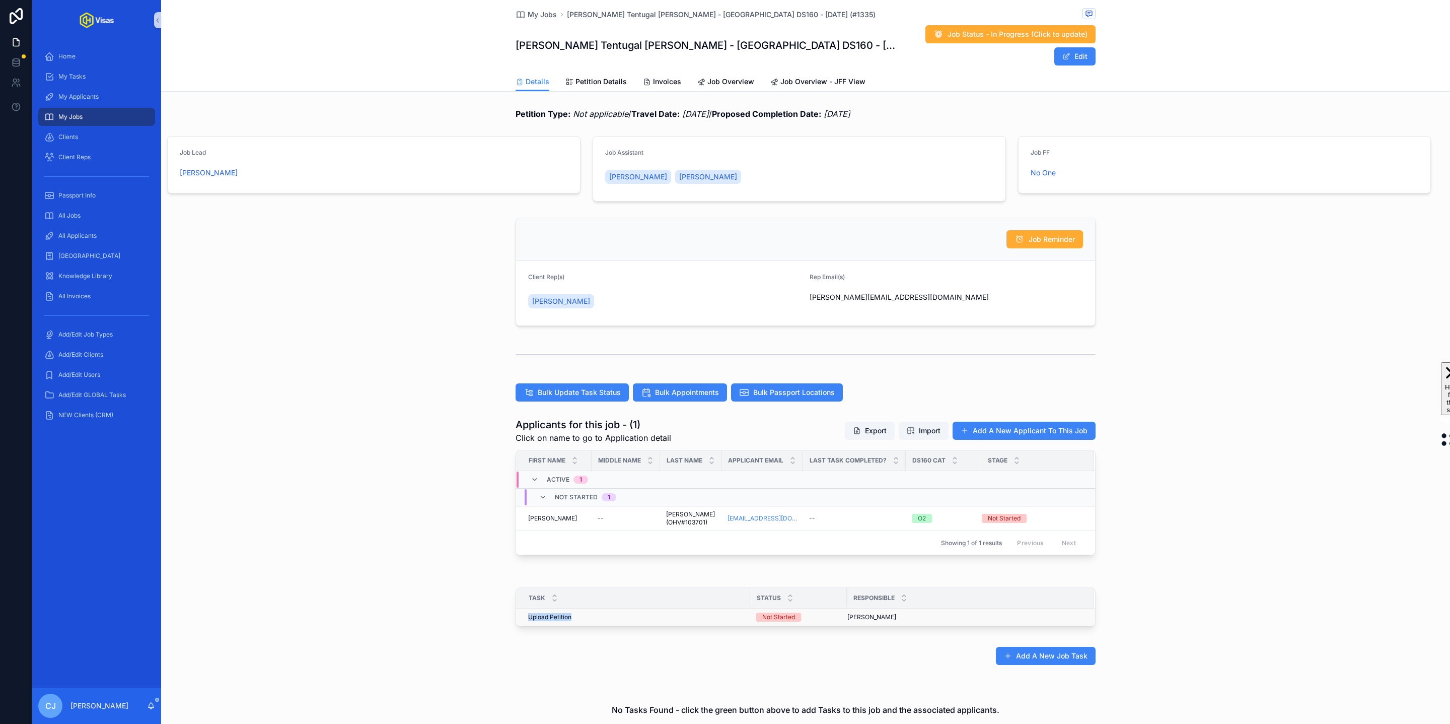
drag, startPoint x: 525, startPoint y: 606, endPoint x: 585, endPoint y: 613, distance: 60.3
click at [585, 613] on td "Upload Petition Upload Petition" at bounding box center [633, 617] width 234 height 18
click at [438, 550] on div "Petition Type: Not applicable / Travel Date: 13/10/2025 / Proposed Completion D…" at bounding box center [805, 428] width 1289 height 648
click at [682, 510] on span "Tentugal Cardoso (OHV#103701)" at bounding box center [690, 518] width 49 height 16
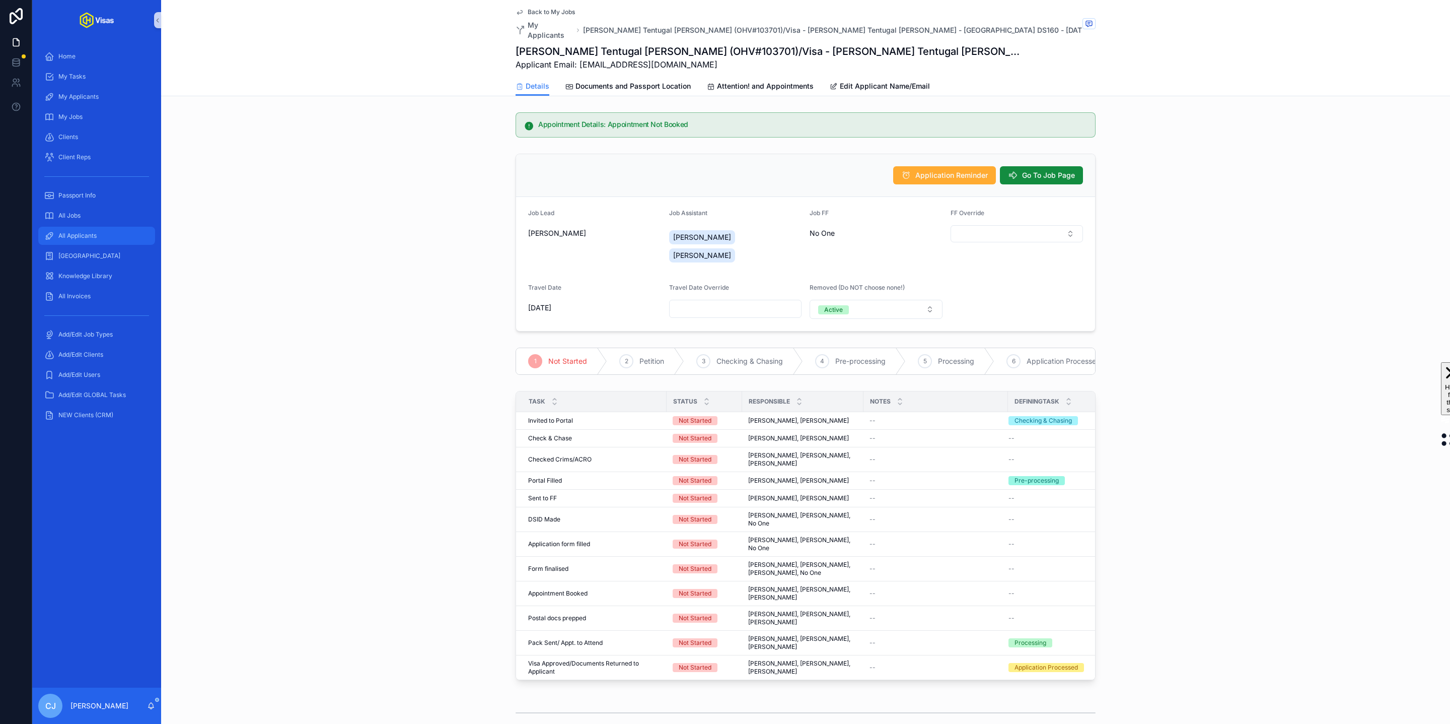
click at [67, 236] on span "All Applicants" at bounding box center [77, 236] width 38 height 8
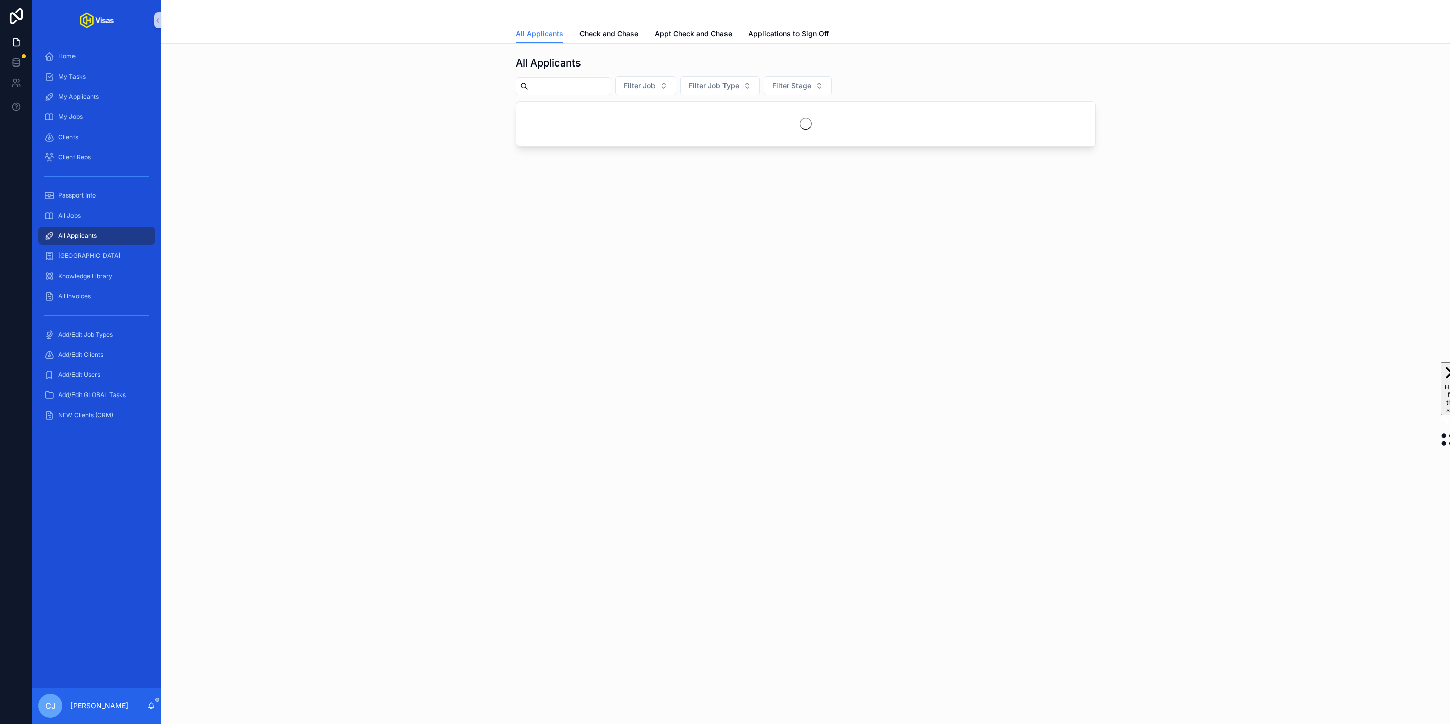
click at [571, 81] on input "scrollable content" at bounding box center [569, 86] width 83 height 14
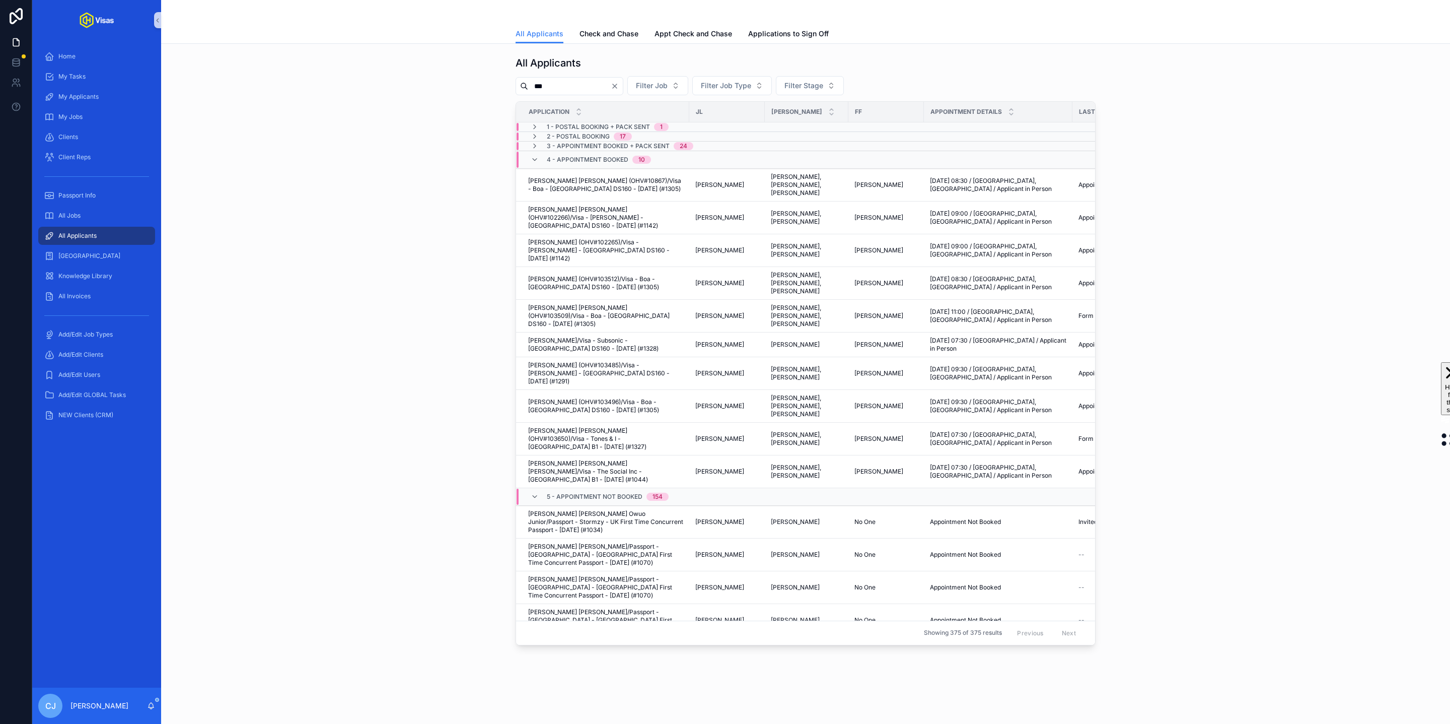
type input "****"
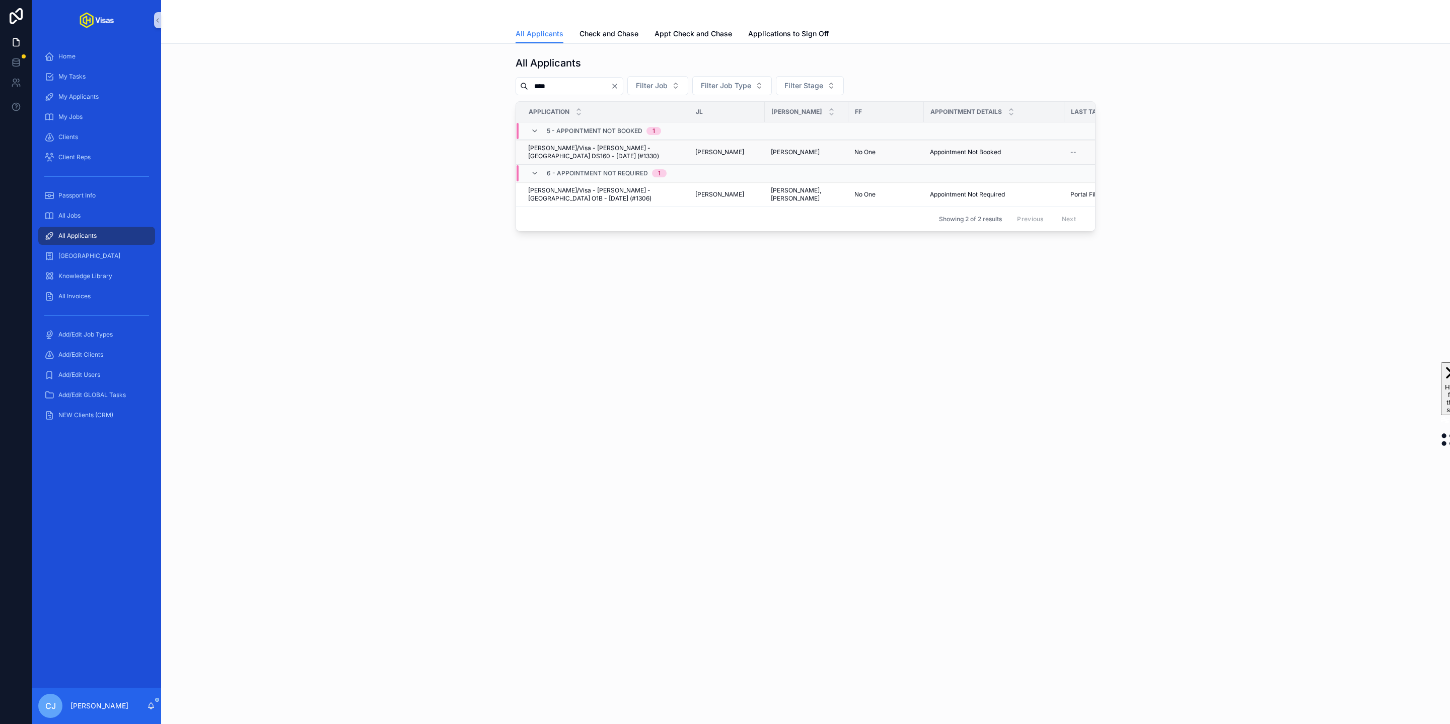
click at [623, 155] on span "[PERSON_NAME]/Visa - [PERSON_NAME] - [GEOGRAPHIC_DATA] DS160 - [DATE] (#1330)" at bounding box center [605, 152] width 155 height 16
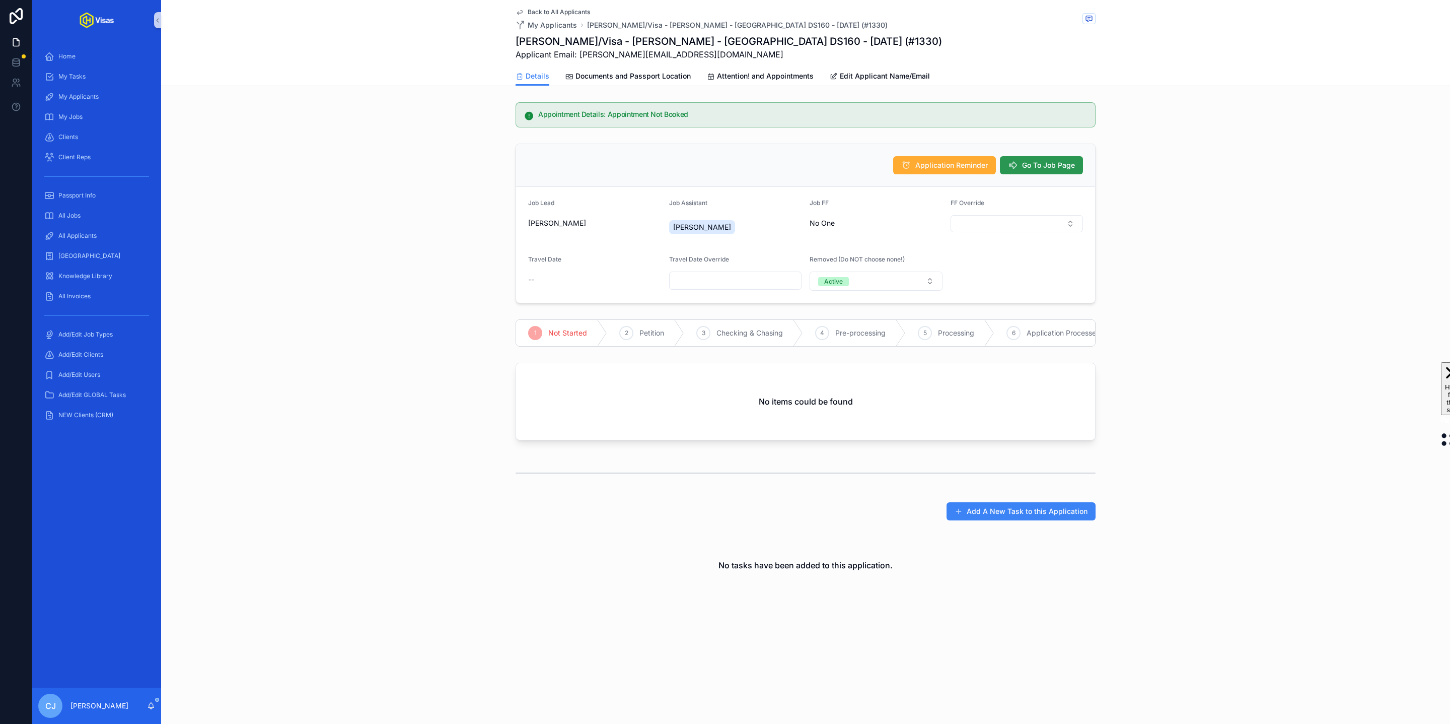
click at [1063, 158] on button "Go To Job Page" at bounding box center [1041, 165] width 83 height 18
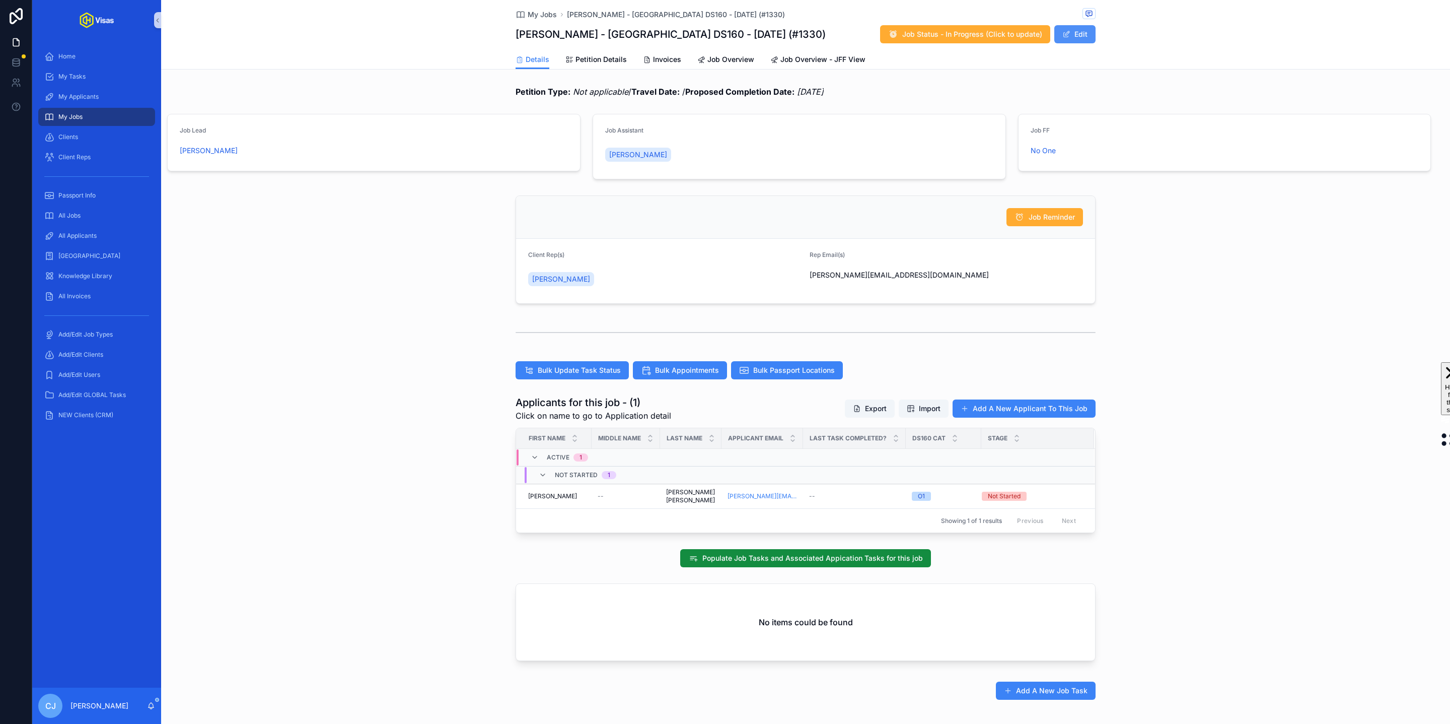
click at [1080, 39] on button "Edit" at bounding box center [1074, 34] width 41 height 18
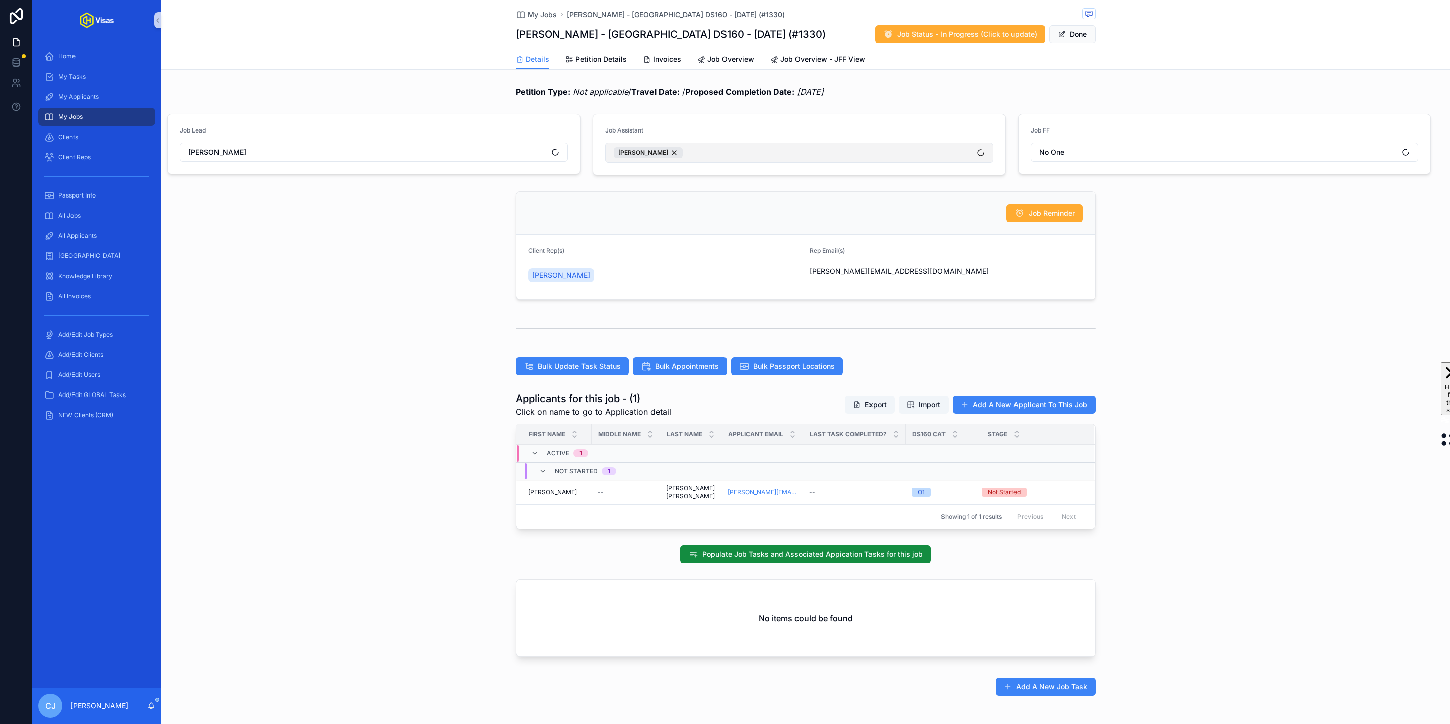
click at [713, 155] on button "[PERSON_NAME]" at bounding box center [799, 152] width 388 height 20
type input "****"
click at [691, 200] on div "[PERSON_NAME]" at bounding box center [799, 196] width 383 height 16
click at [1109, 152] on button "No One" at bounding box center [1225, 151] width 388 height 19
type input "***"
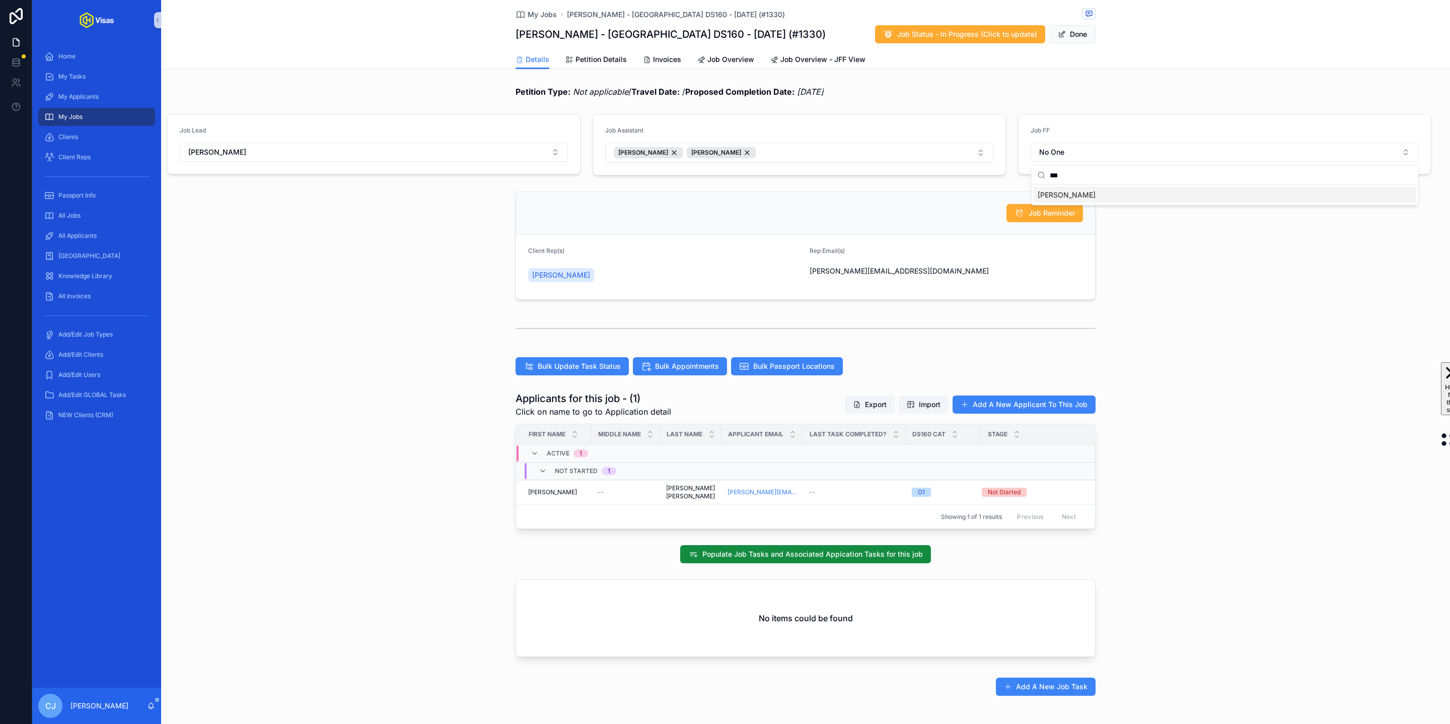
click at [1103, 200] on div "[PERSON_NAME]" at bounding box center [1225, 195] width 383 height 16
click at [1073, 37] on button "Done" at bounding box center [1072, 34] width 46 height 18
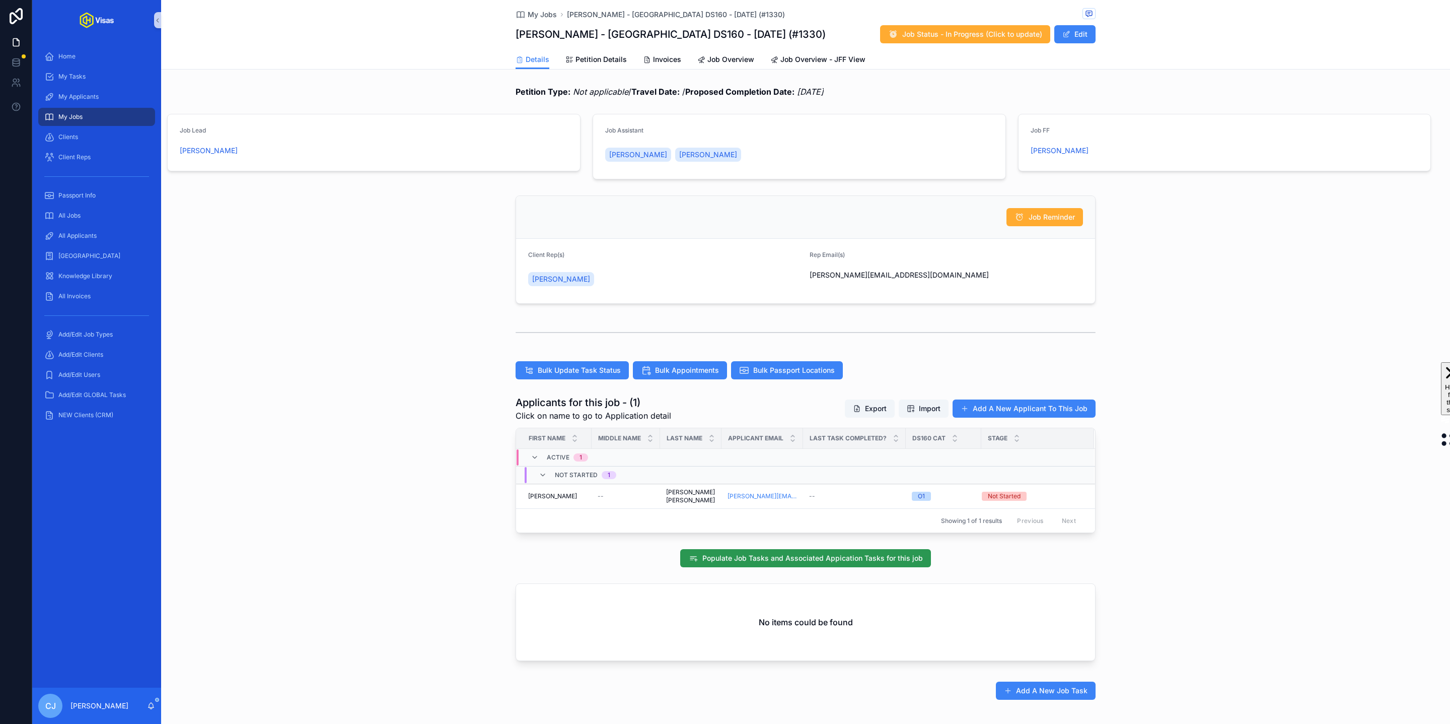
click at [821, 557] on span "Populate Job Tasks and Associated Appication Tasks for this job" at bounding box center [812, 558] width 221 height 10
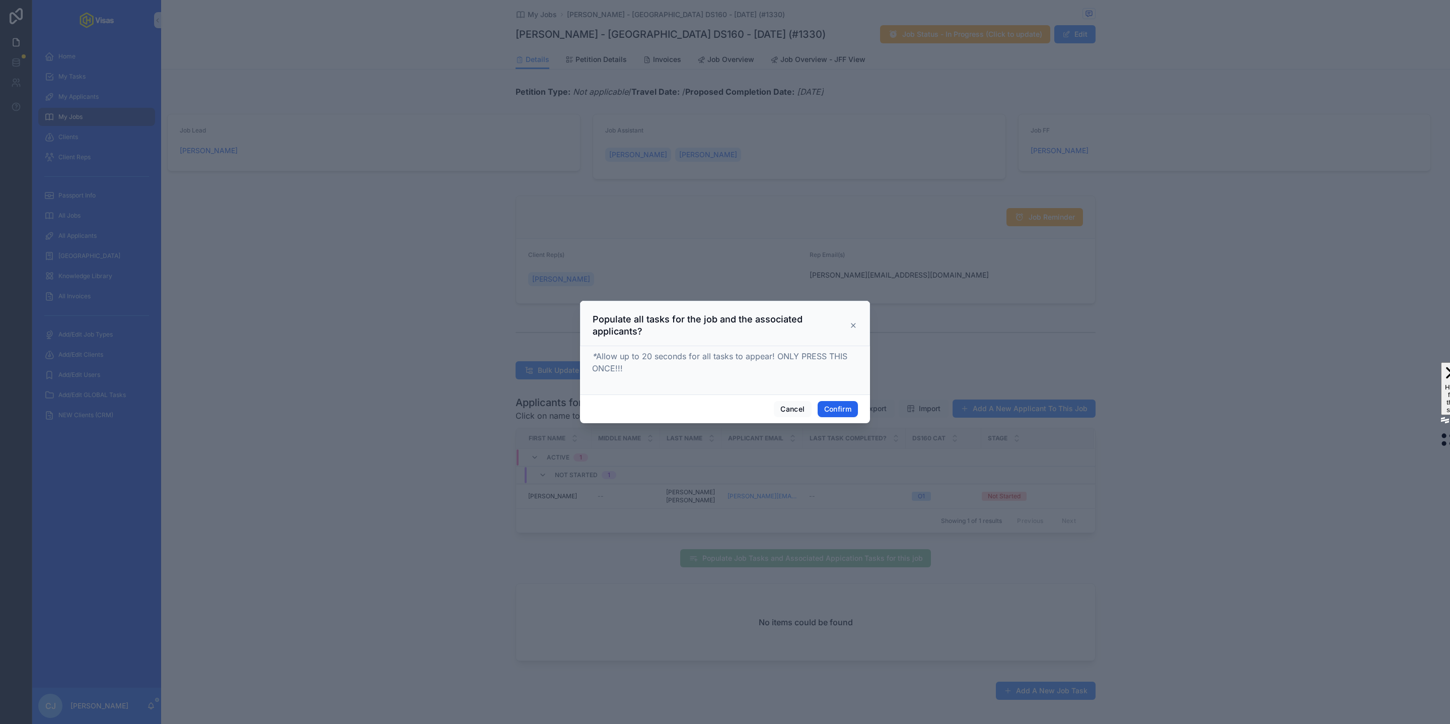
click at [832, 404] on button "Confirm" at bounding box center [838, 409] width 40 height 16
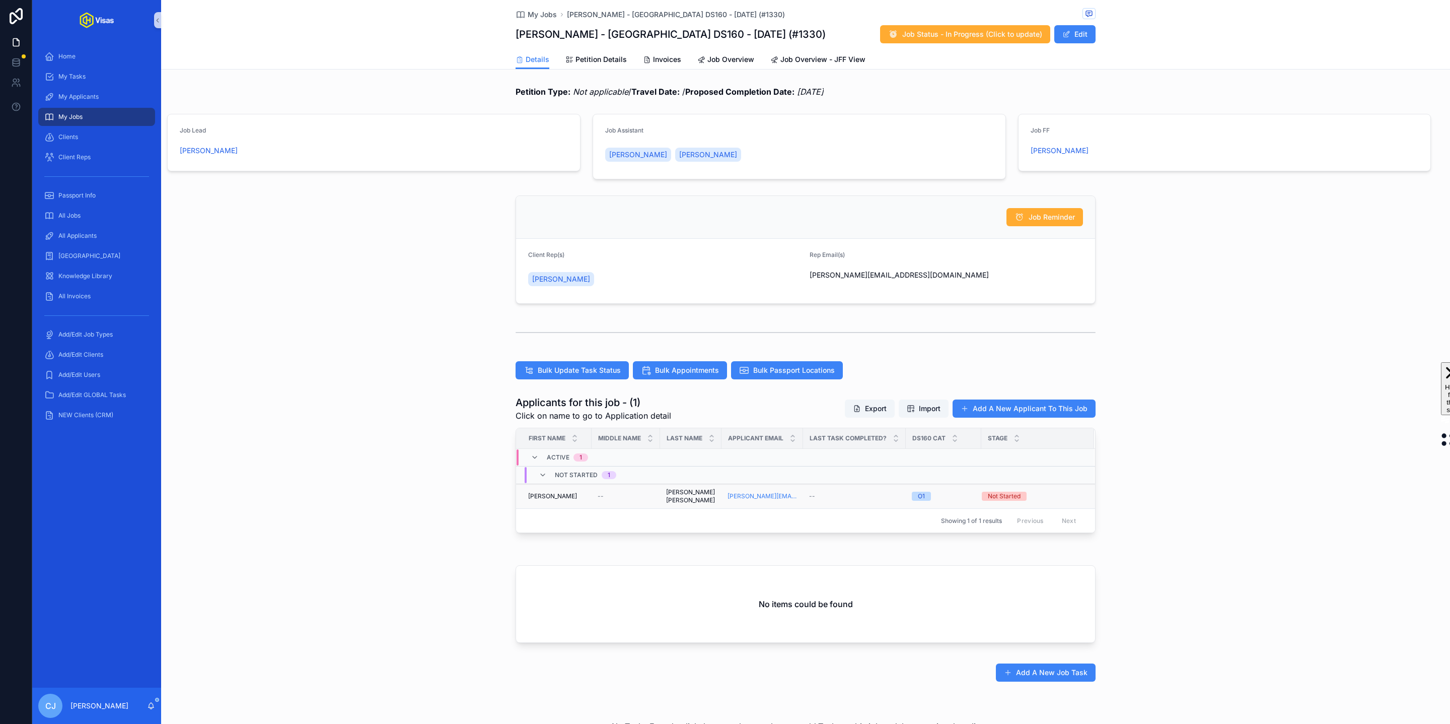
click at [821, 496] on div "--" at bounding box center [854, 496] width 91 height 8
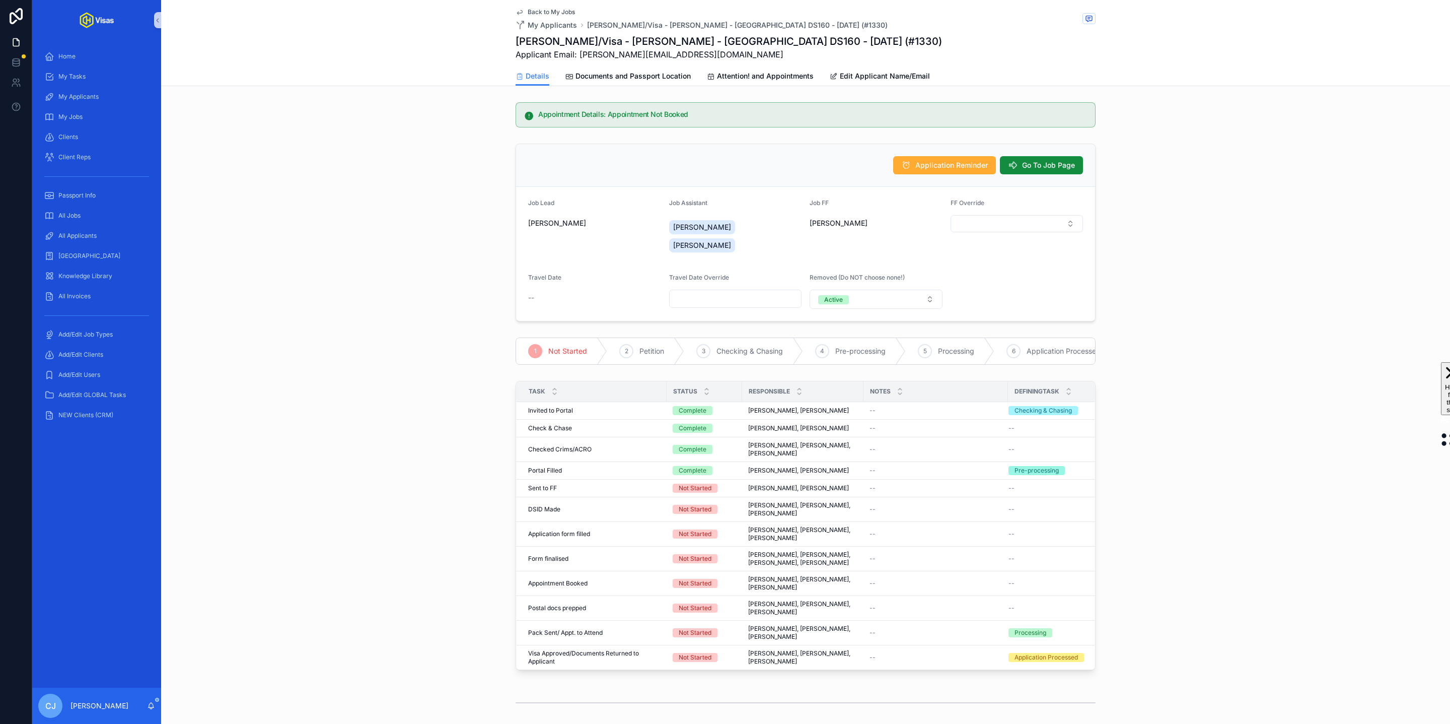
click at [603, 45] on h1 "Cameron Gower Poole/Visa - Cameron Gower Poole - USA DS160 - Sep/25 (#1330)" at bounding box center [729, 41] width 426 height 14
copy h1 "Poole"
click at [1088, 19] on icon "scrollable content" at bounding box center [1089, 19] width 2 height 0
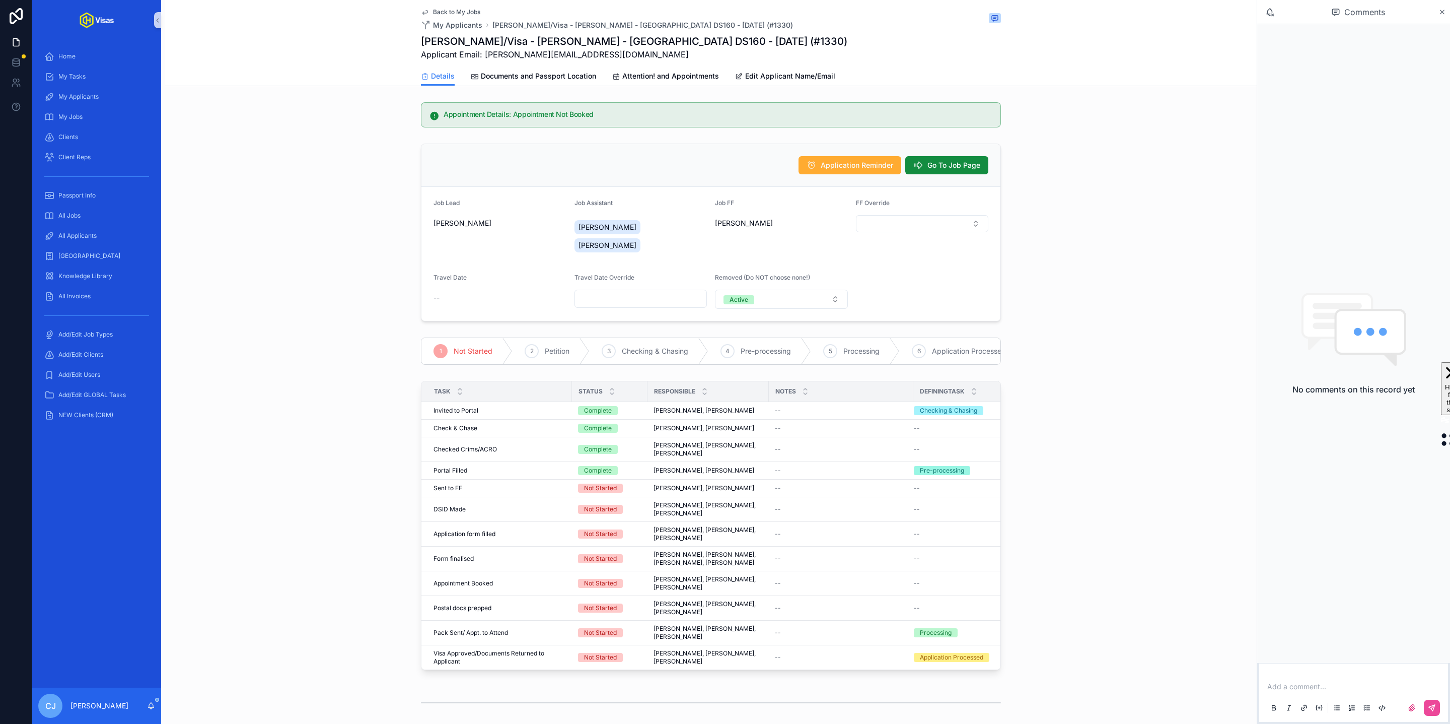
click at [1296, 683] on p "scrollable content" at bounding box center [1355, 686] width 177 height 10
click at [1110, 475] on div "Task Status Responsible Notes DefiningTask Invited to Portal Invited to Portal …" at bounding box center [711, 527] width 1092 height 301
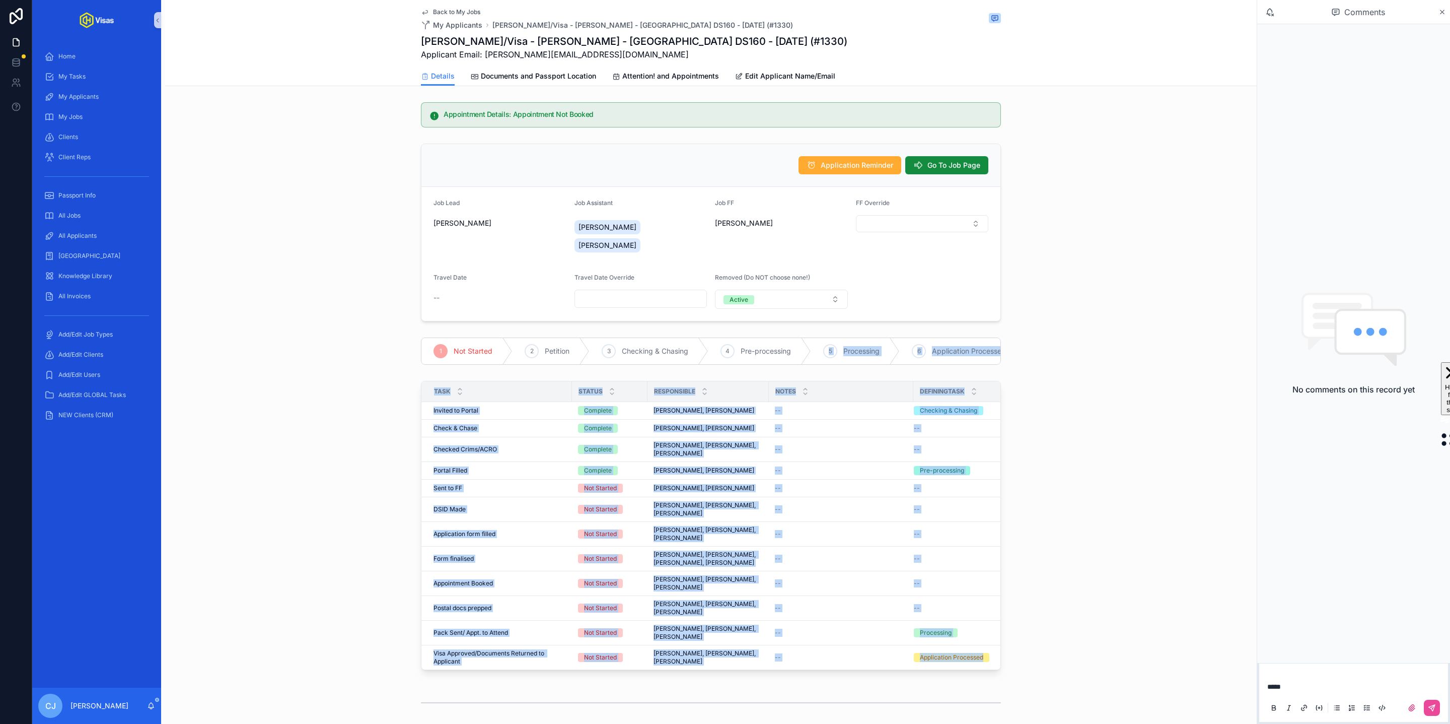
drag, startPoint x: 1110, startPoint y: 475, endPoint x: 591, endPoint y: 165, distance: 605.0
click at [617, 180] on div "Appointment Details: Appointment Not Booked Application Reminder Go To Job Page…" at bounding box center [711, 700] width 1092 height 1205
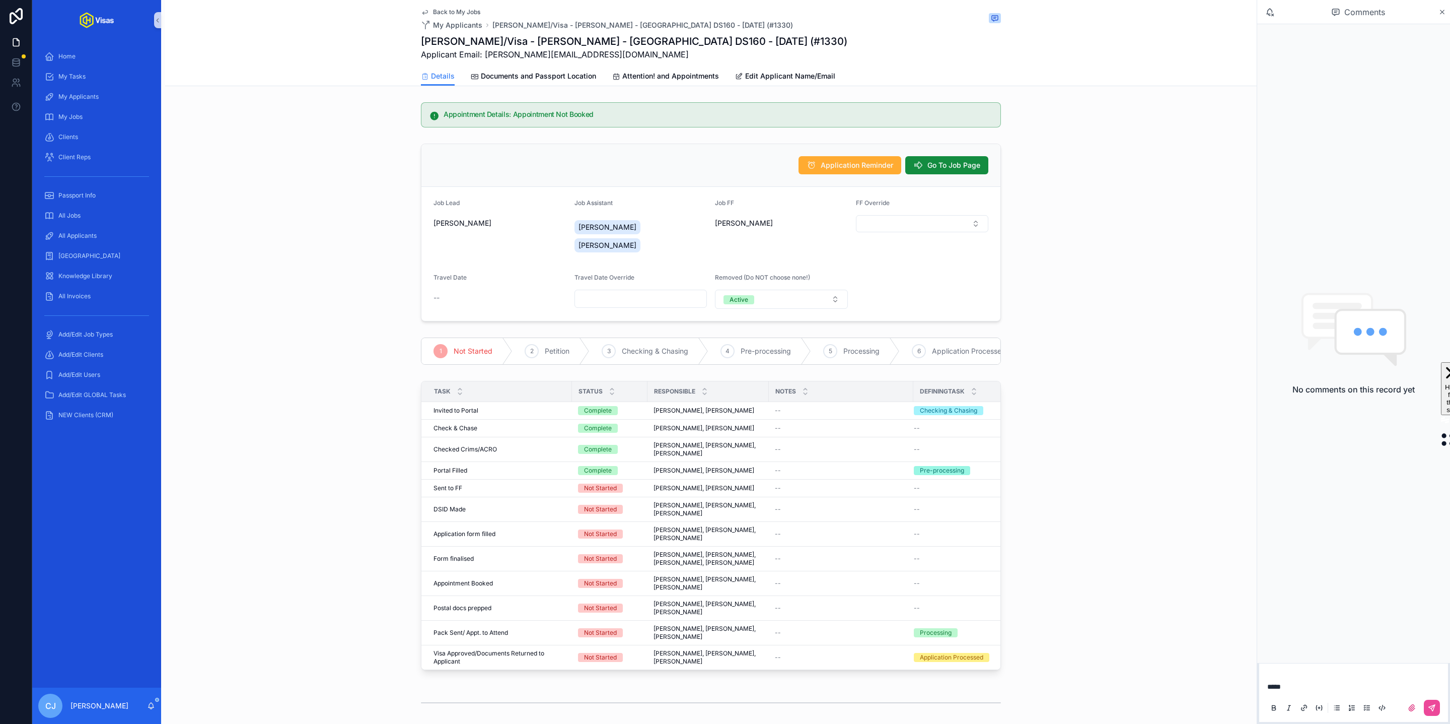
click at [297, 115] on div "Appointment Details: Appointment Not Booked" at bounding box center [711, 114] width 1092 height 33
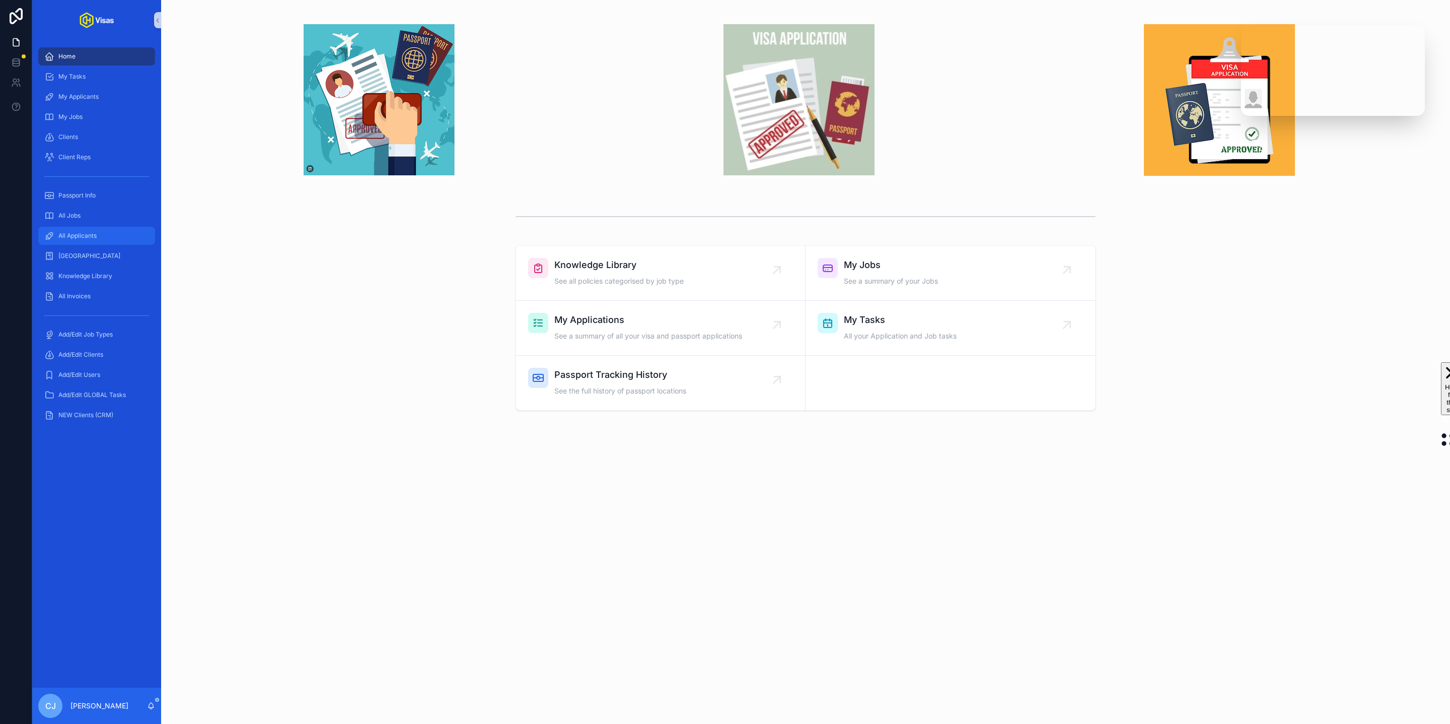
click at [56, 234] on div "All Applicants" at bounding box center [96, 236] width 105 height 16
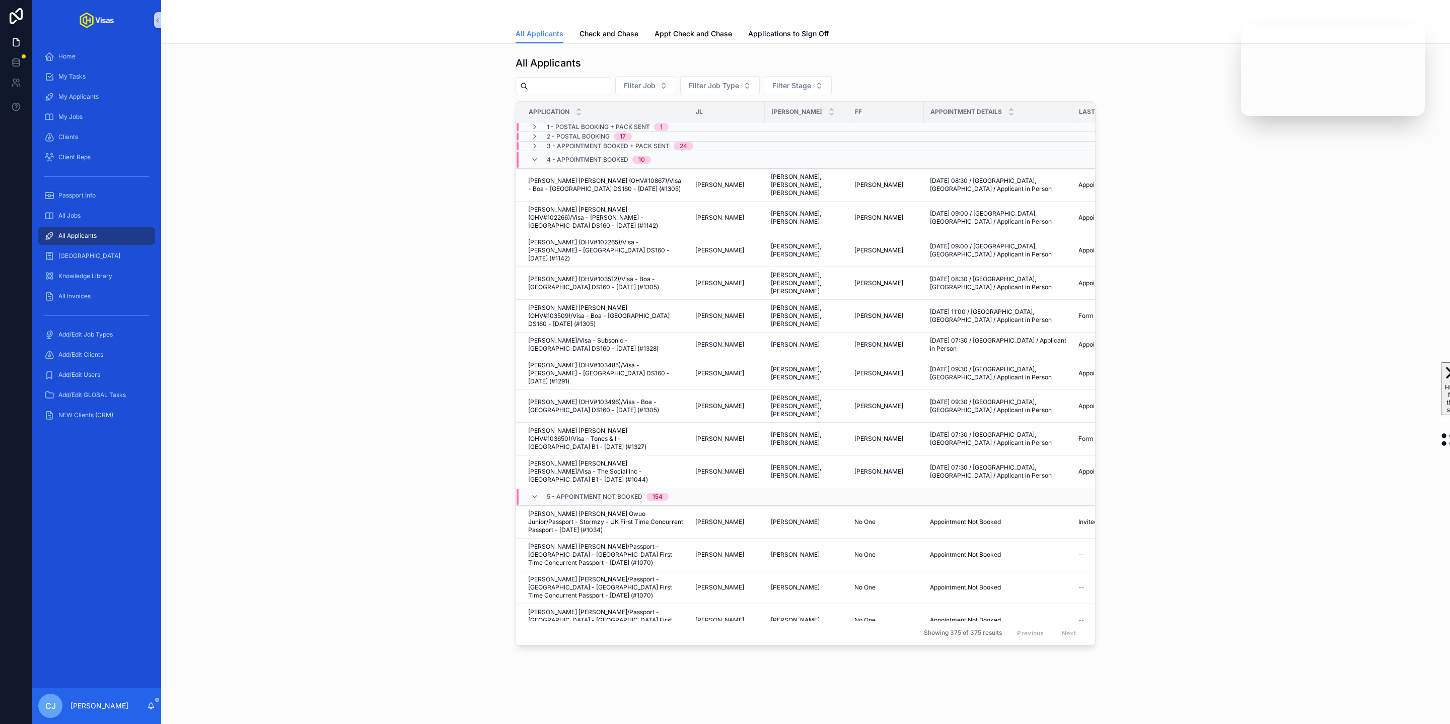
click at [566, 92] on input "scrollable content" at bounding box center [569, 86] width 83 height 14
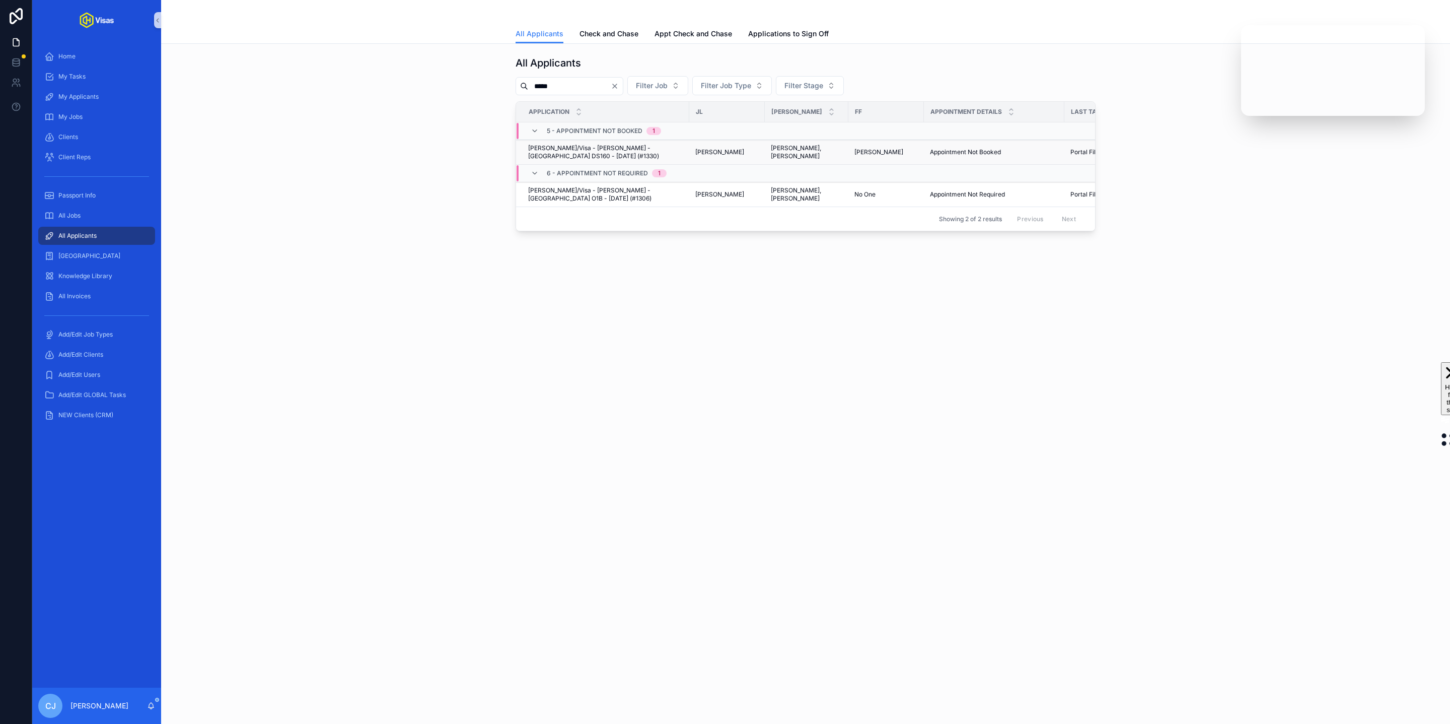
type input "*****"
click at [579, 157] on span "[PERSON_NAME]/Visa - [PERSON_NAME] - [GEOGRAPHIC_DATA] DS160 - [DATE] (#1330)" at bounding box center [605, 152] width 155 height 16
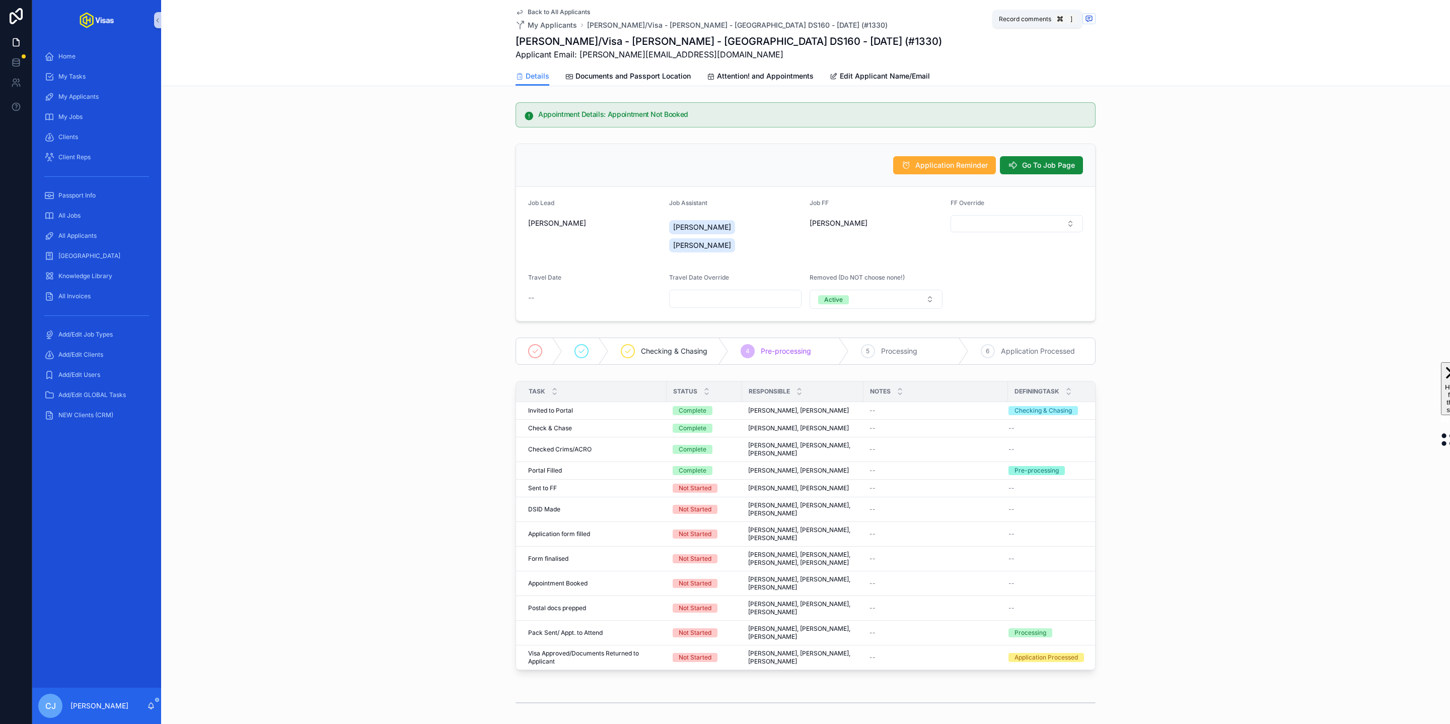
click at [1094, 16] on span "scrollable content" at bounding box center [1089, 18] width 13 height 11
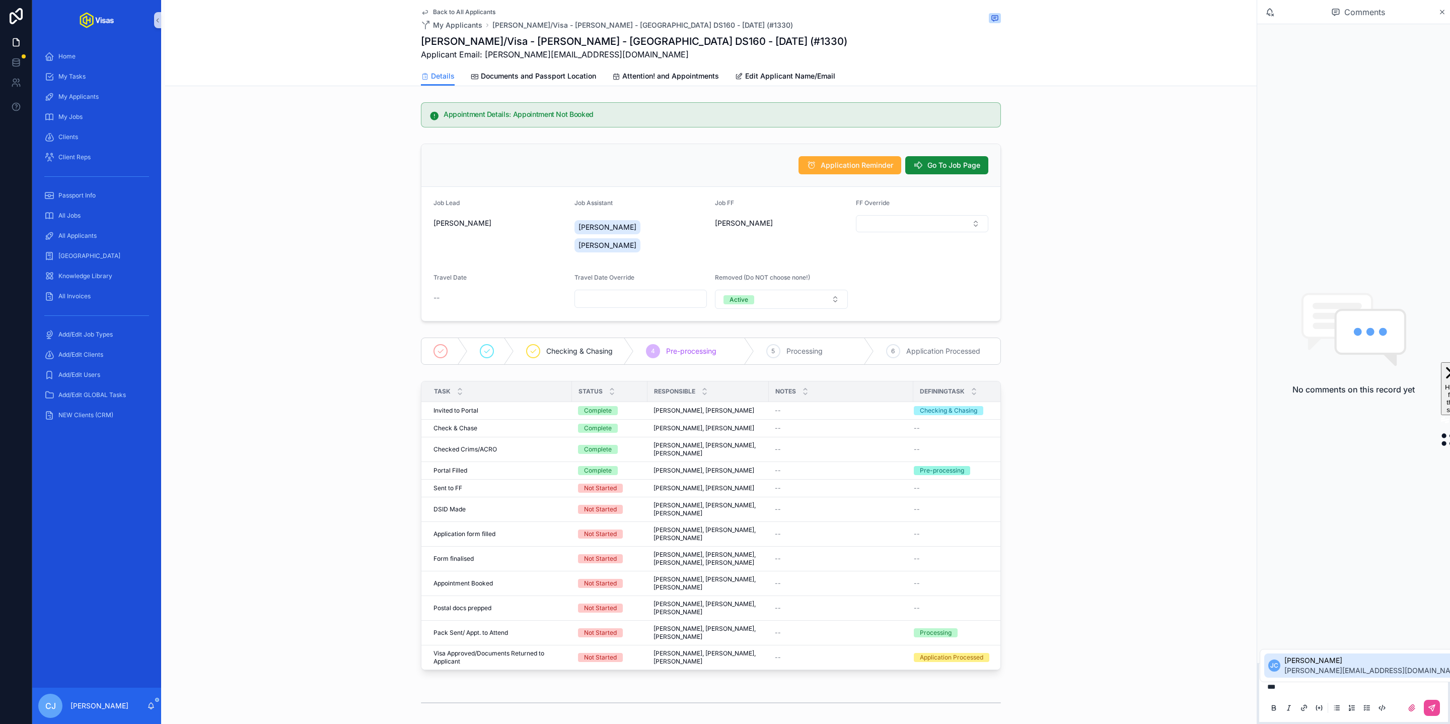
click at [1303, 670] on span "[PERSON_NAME][EMAIL_ADDRESS][DOMAIN_NAME]" at bounding box center [1373, 670] width 179 height 10
click at [1430, 707] on icon "scrollable content" at bounding box center [1432, 707] width 6 height 6
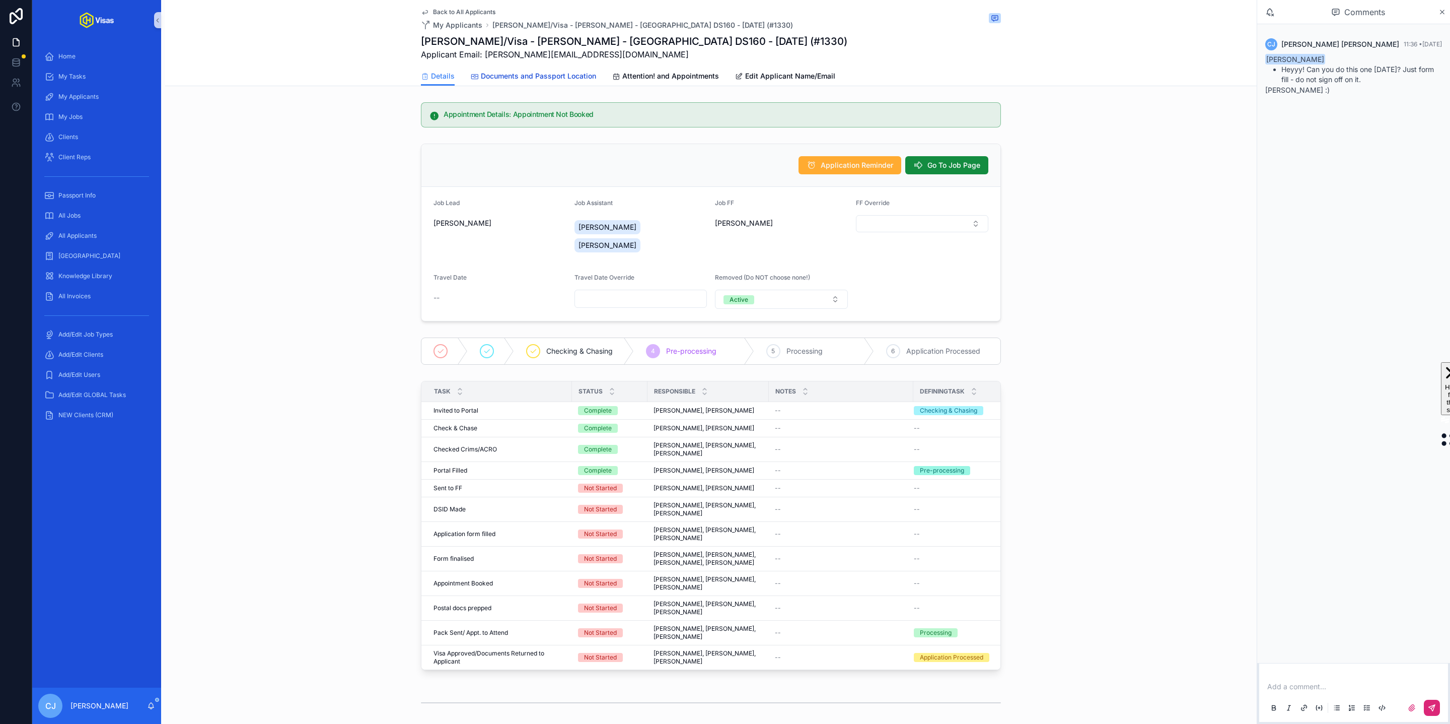
click at [503, 72] on span "Documents and Passport Location" at bounding box center [538, 76] width 115 height 10
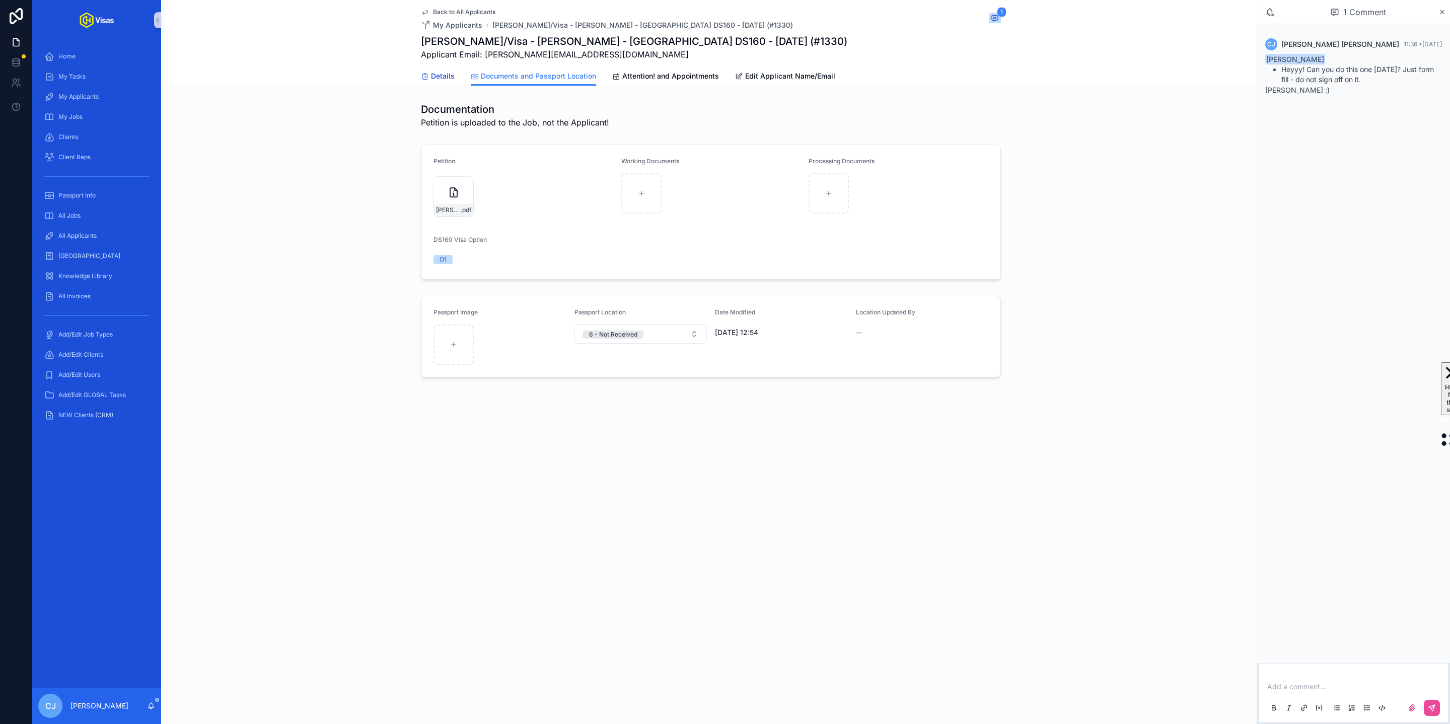
click at [431, 73] on span "Details" at bounding box center [443, 76] width 24 height 10
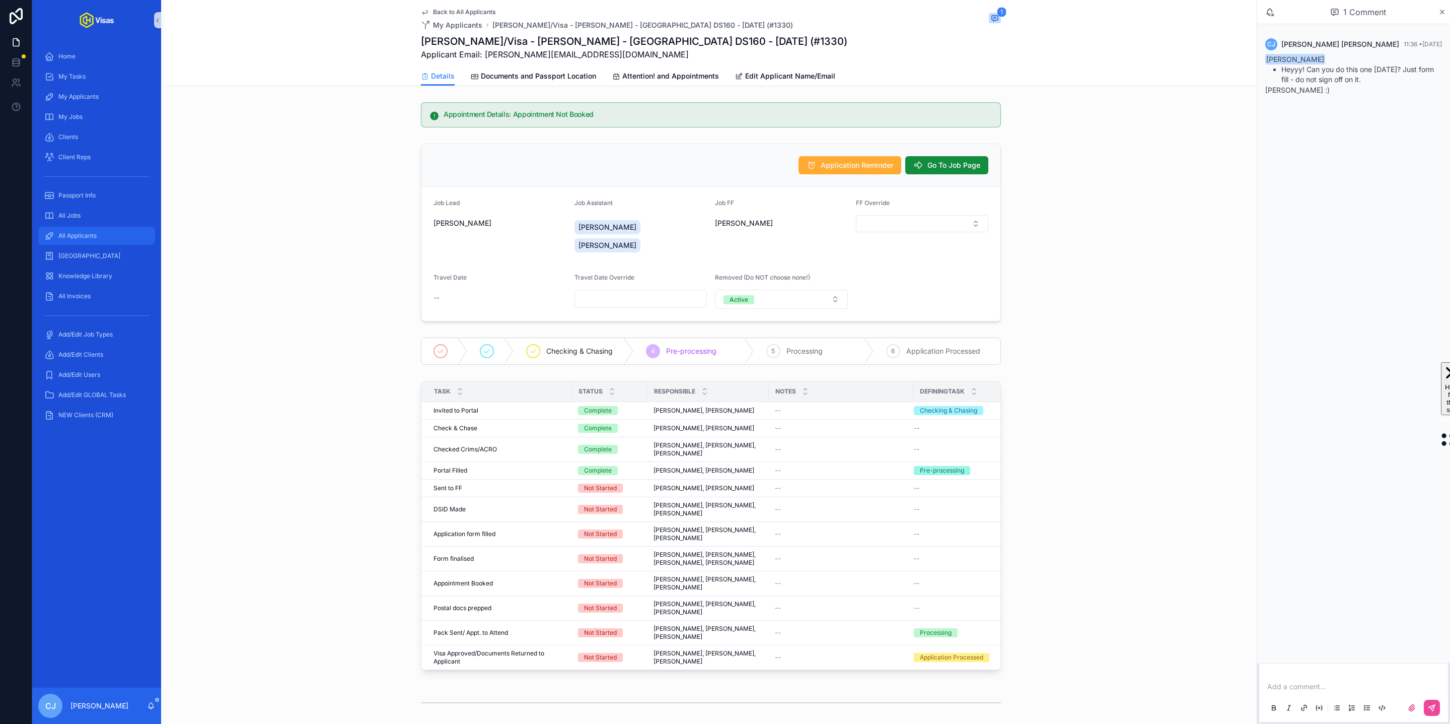
click at [104, 233] on div "All Applicants" at bounding box center [96, 236] width 105 height 16
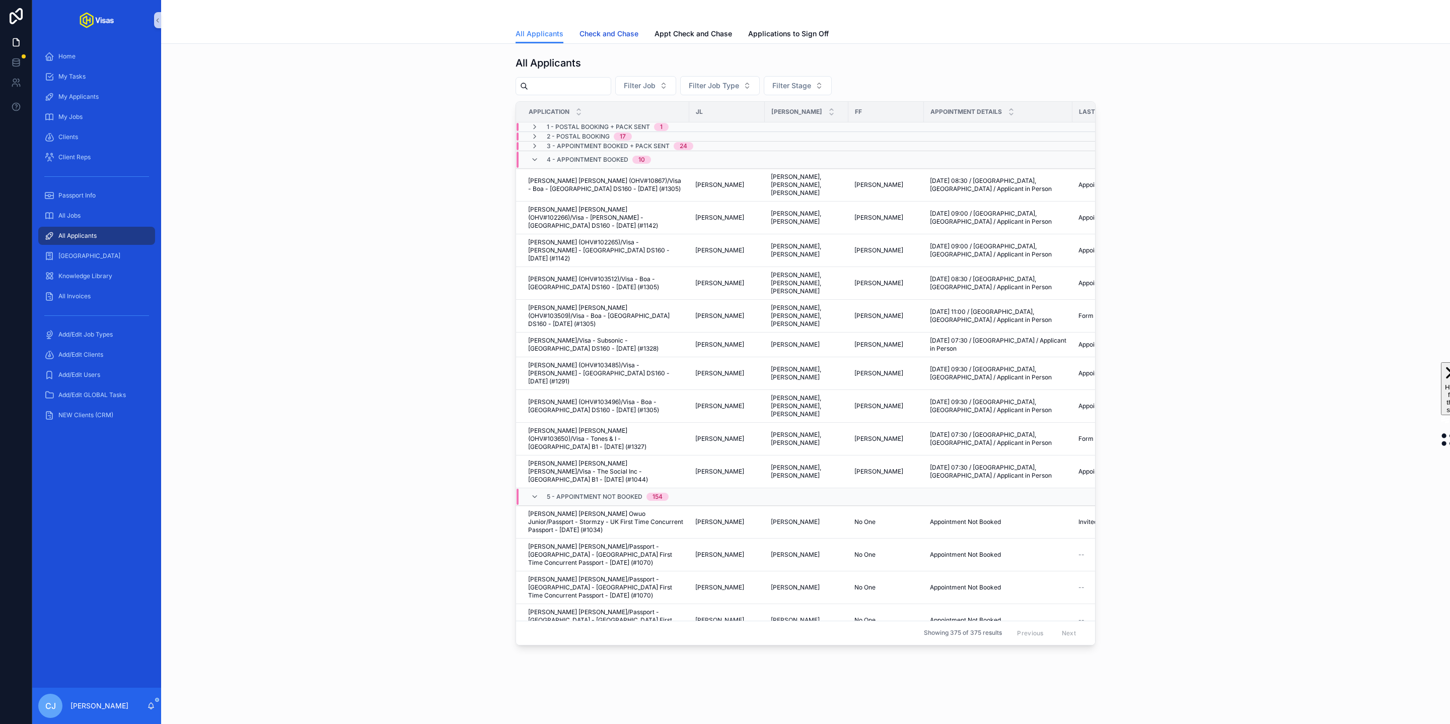
click at [608, 38] on link "Check and Chase" at bounding box center [609, 35] width 59 height 20
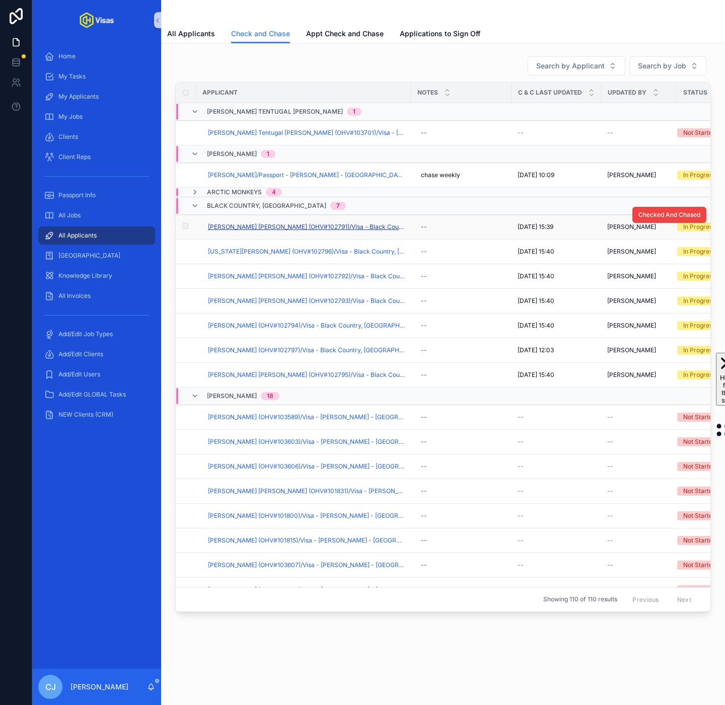
click at [315, 231] on span "[PERSON_NAME] [PERSON_NAME] (OHV#102791)/Visa - Black Country, [GEOGRAPHIC_DATA…" at bounding box center [306, 227] width 197 height 8
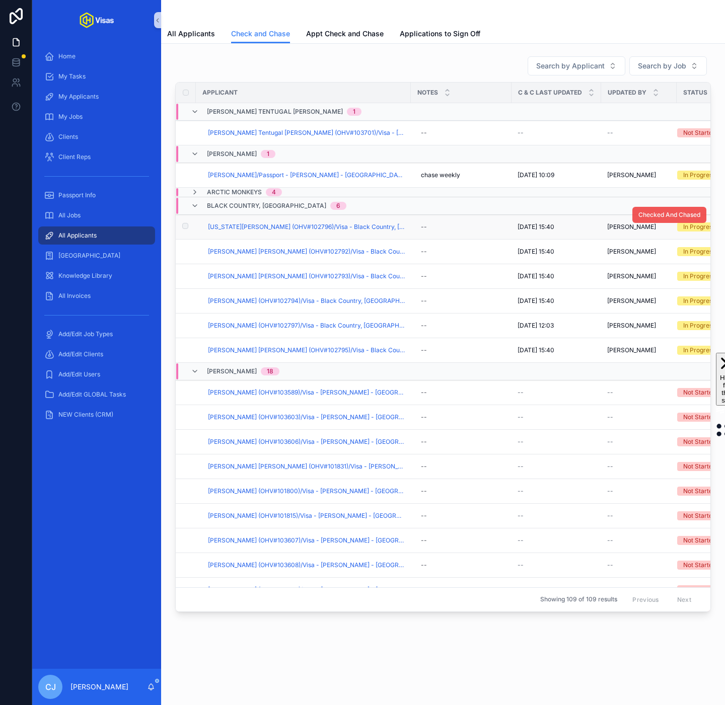
click at [678, 217] on span "Checked And Chased" at bounding box center [669, 215] width 62 height 8
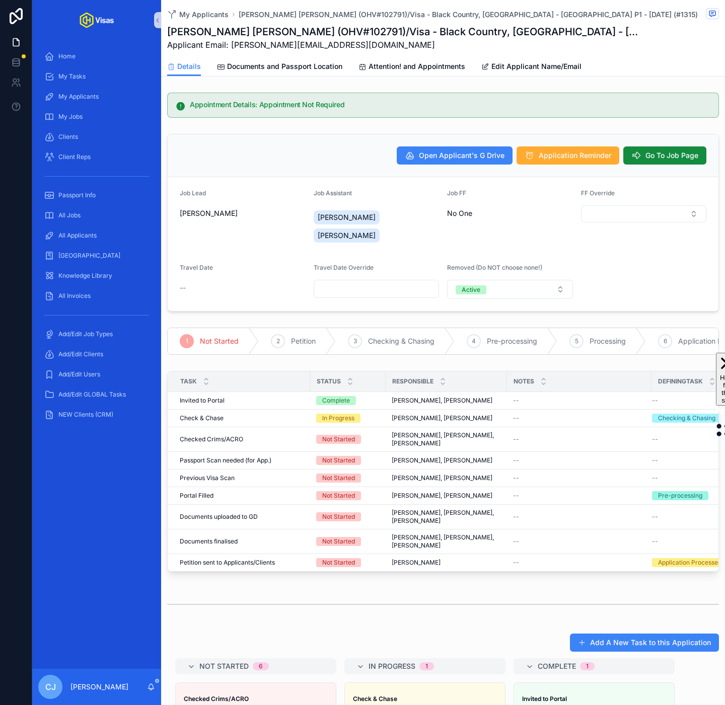
click at [387, 32] on h1 "[PERSON_NAME] [PERSON_NAME] (OHV#102791)/Visa - Black Country, [GEOGRAPHIC_DATA…" at bounding box center [405, 32] width 476 height 14
click at [296, 65] on span "Documents and Passport Location" at bounding box center [284, 66] width 115 height 10
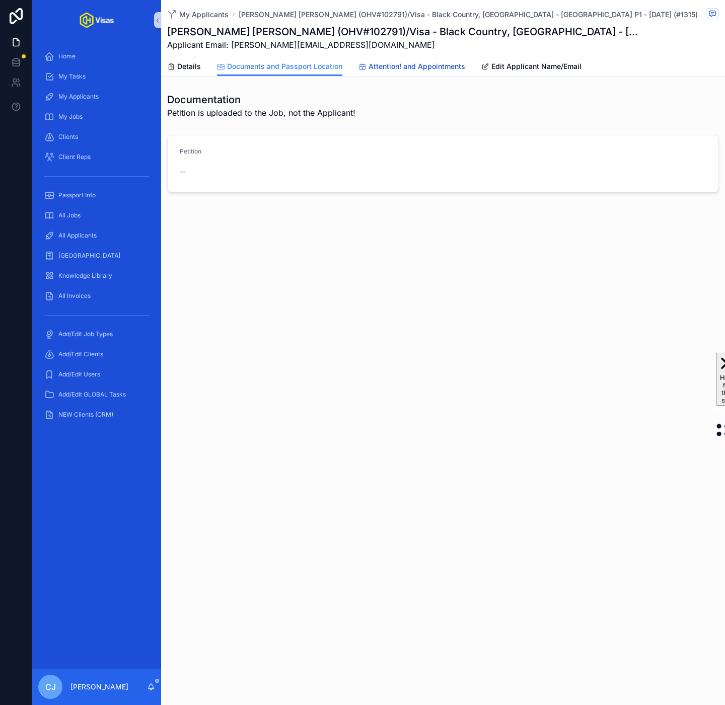
click at [407, 68] on span "Attention! and Appointments" at bounding box center [417, 66] width 97 height 10
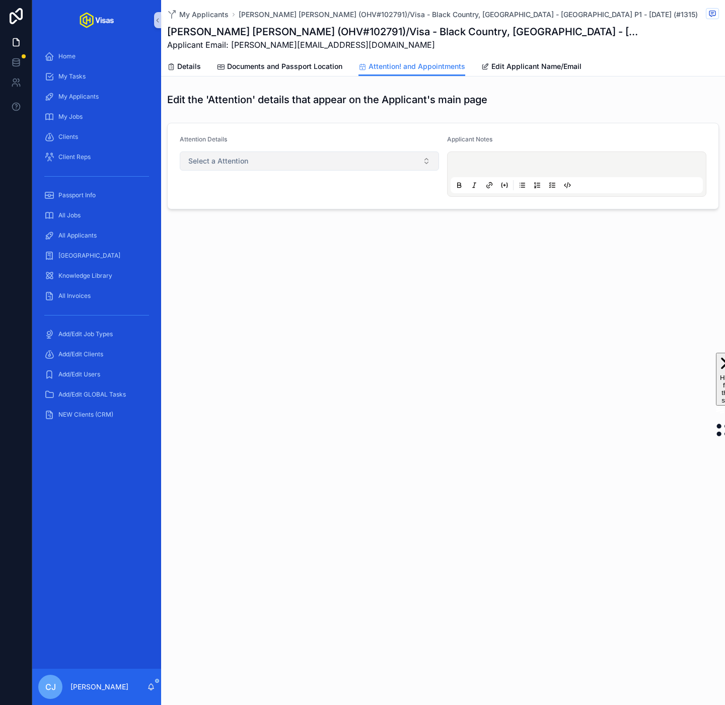
click at [303, 165] on button "Select a Attention" at bounding box center [309, 161] width 259 height 19
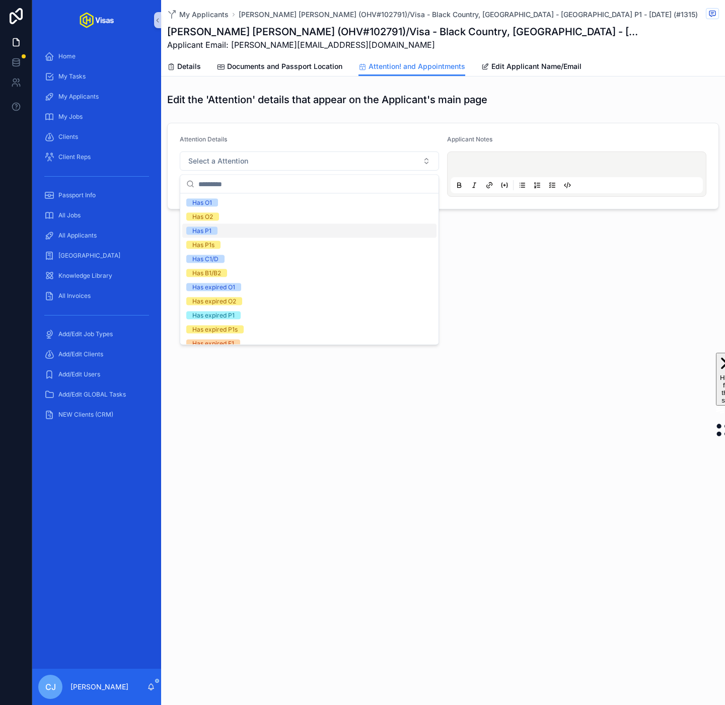
click at [272, 235] on div "Has P1" at bounding box center [309, 231] width 254 height 14
click at [494, 166] on p "scrollable content" at bounding box center [579, 166] width 252 height 10
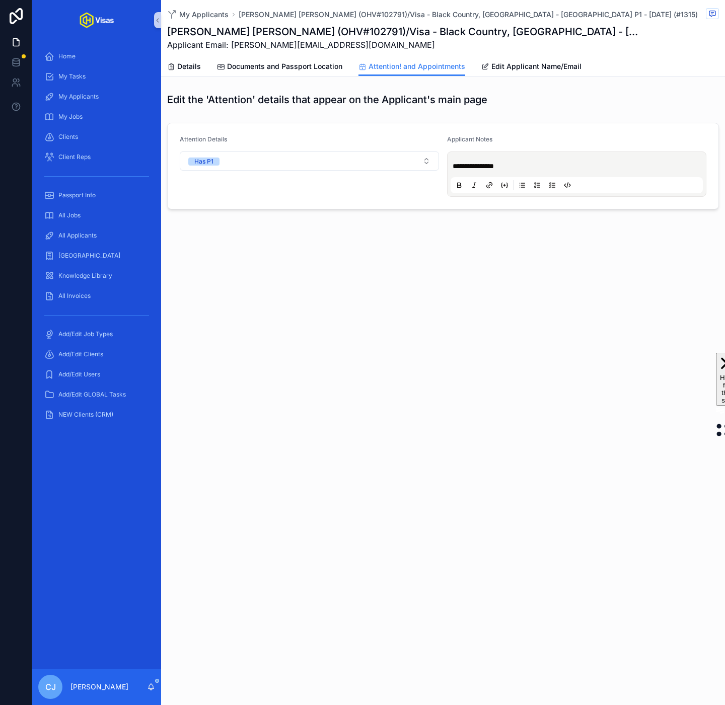
click at [494, 313] on div "**********" at bounding box center [443, 352] width 564 height 705
click at [259, 68] on span "Documents and Passport Location" at bounding box center [284, 66] width 115 height 10
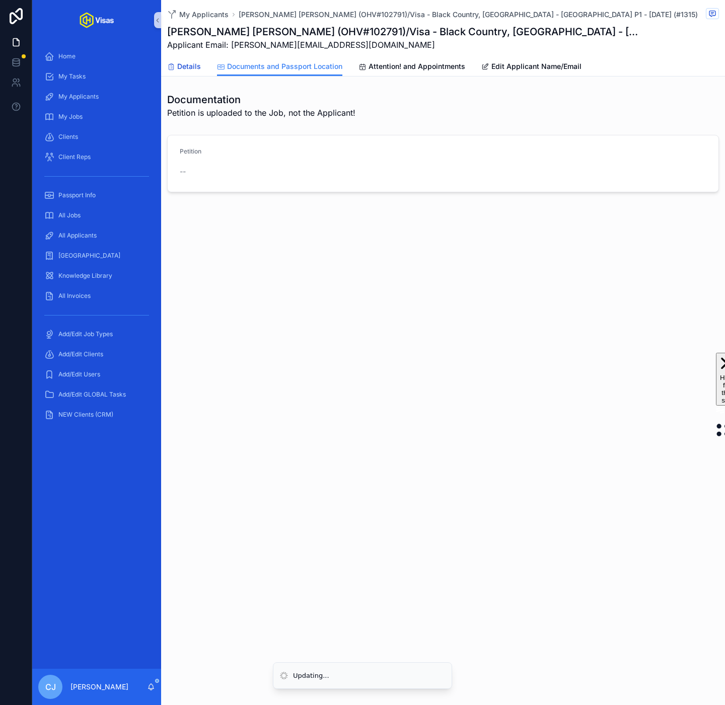
click at [196, 71] on span "Details" at bounding box center [189, 66] width 24 height 10
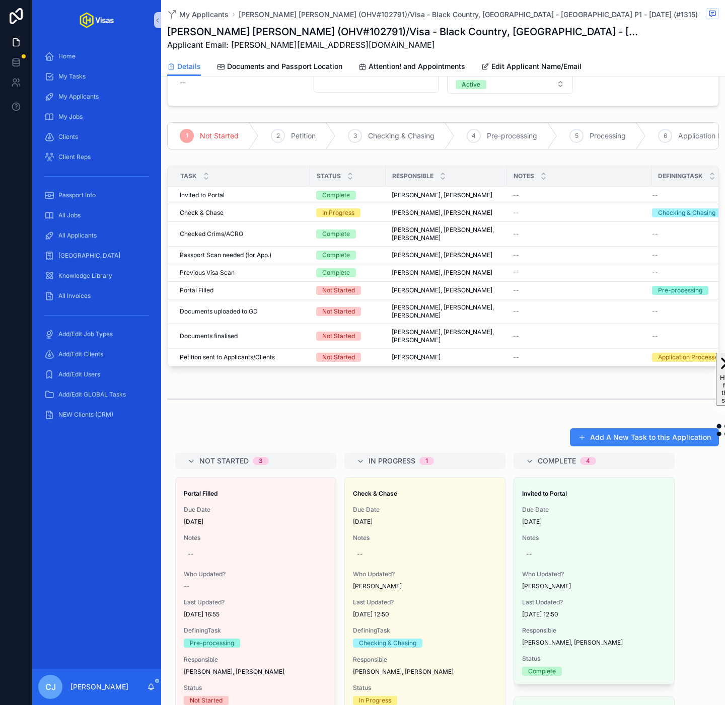
scroll to position [356, 0]
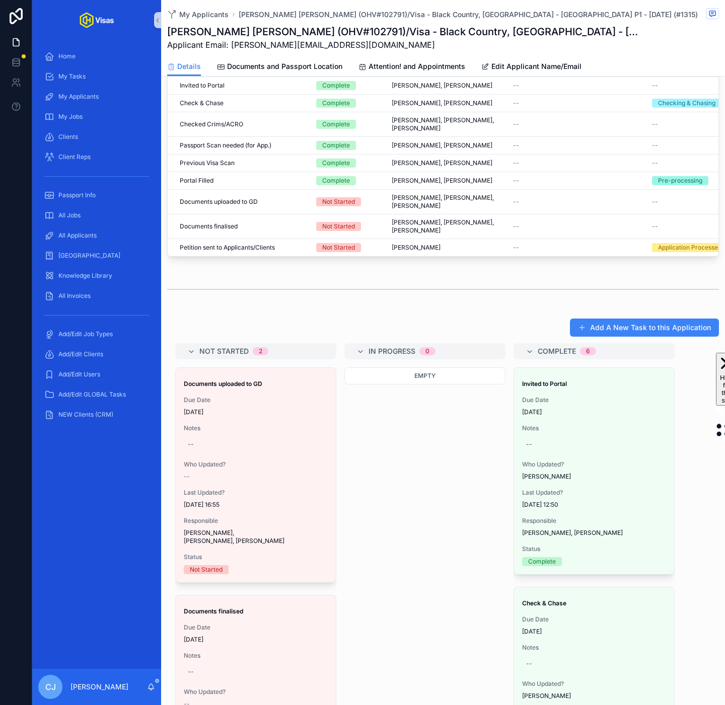
drag, startPoint x: 196, startPoint y: 436, endPoint x: 391, endPoint y: 24, distance: 455.4
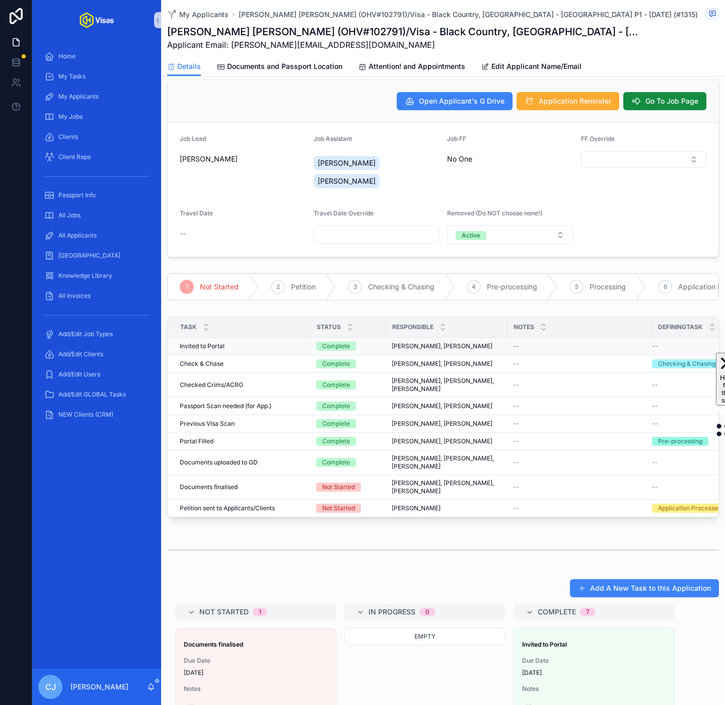
scroll to position [0, 0]
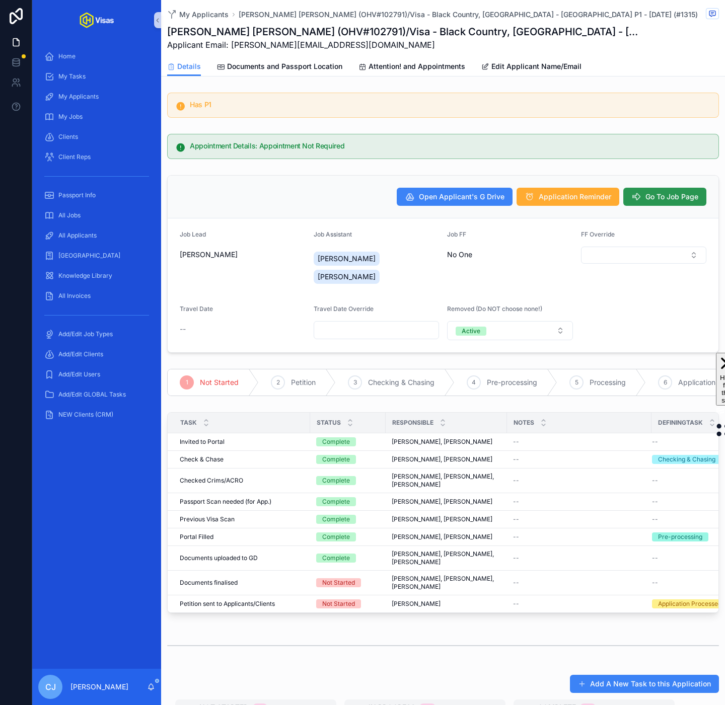
click at [664, 197] on span "Go To Job Page" at bounding box center [672, 197] width 53 height 10
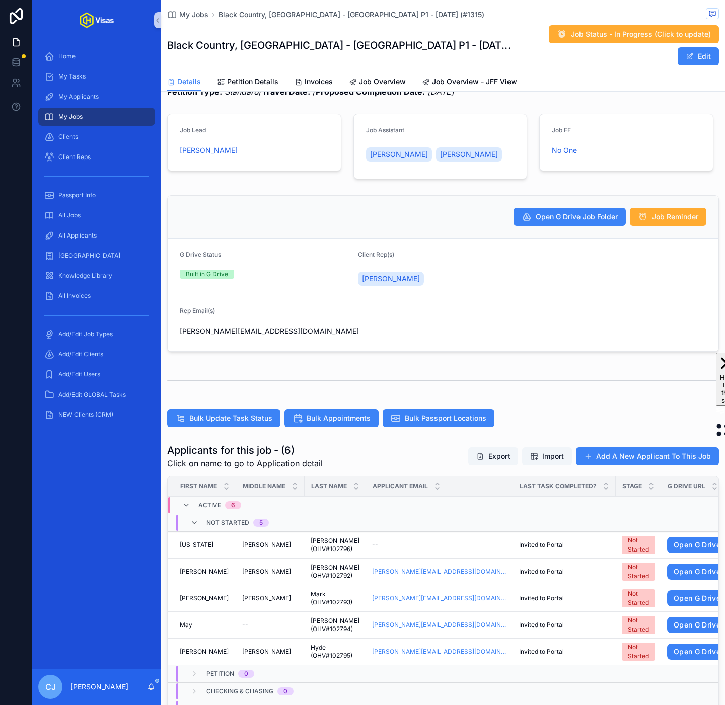
scroll to position [136, 0]
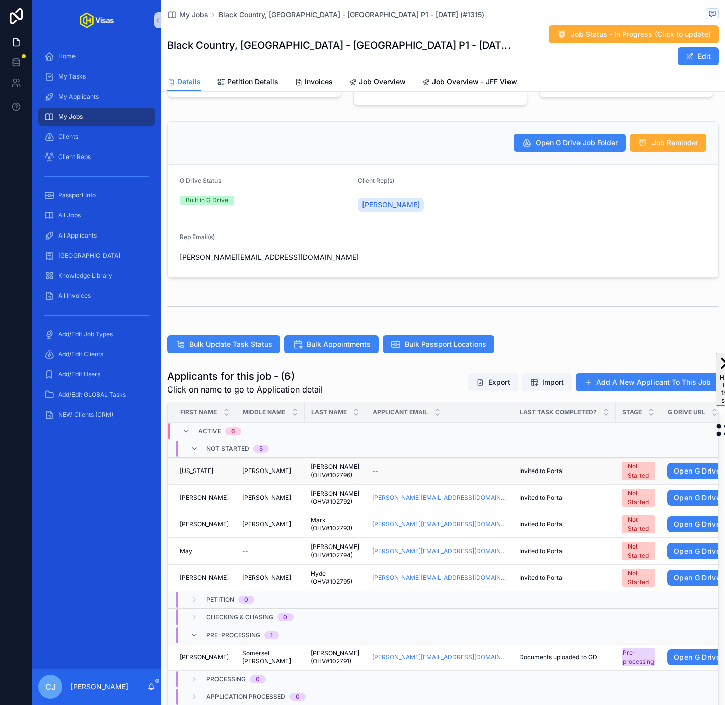
click at [329, 462] on td "[PERSON_NAME] (OHV#102796) [PERSON_NAME] (OHV#102796)" at bounding box center [335, 471] width 61 height 27
click at [325, 463] on span "[PERSON_NAME] (OHV#102796)" at bounding box center [335, 471] width 49 height 16
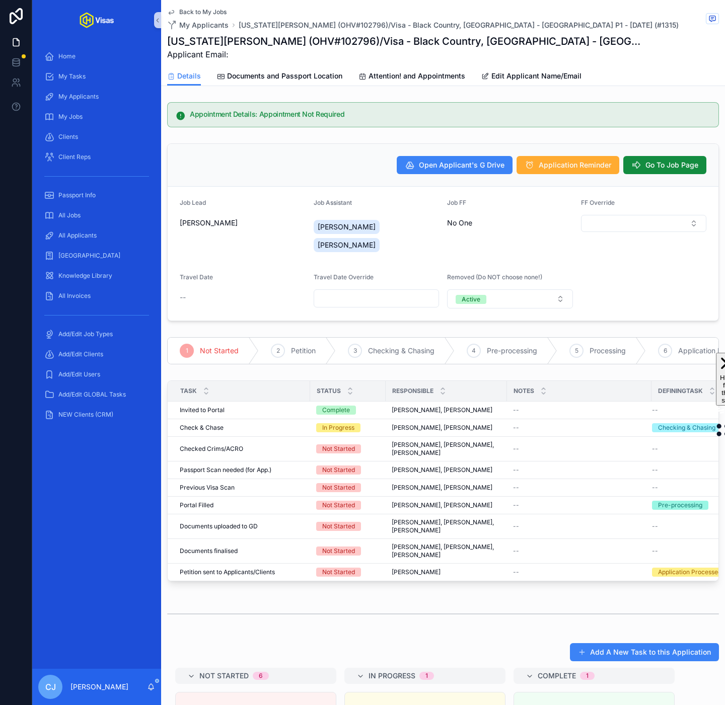
click at [334, 39] on h1 "[US_STATE][PERSON_NAME] (OHV#102796)/Visa - Black Country, [GEOGRAPHIC_DATA] - …" at bounding box center [405, 41] width 476 height 14
copy h1 "102796"
click at [269, 41] on h1 "[US_STATE][PERSON_NAME] (OHV#102796)/Visa - Black Country, [GEOGRAPHIC_DATA] - …" at bounding box center [405, 41] width 476 height 14
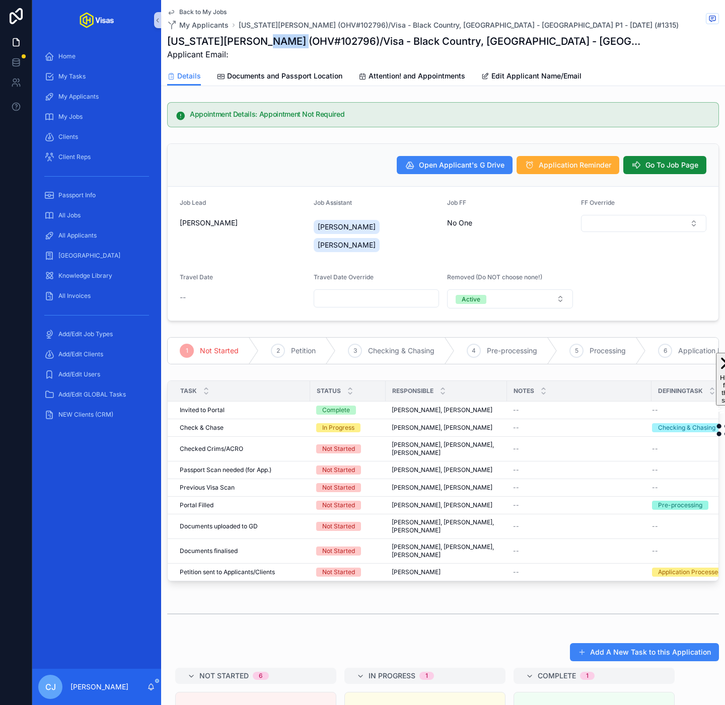
copy h1 "[PERSON_NAME]"
click at [648, 167] on span "Go To Job Page" at bounding box center [672, 165] width 53 height 10
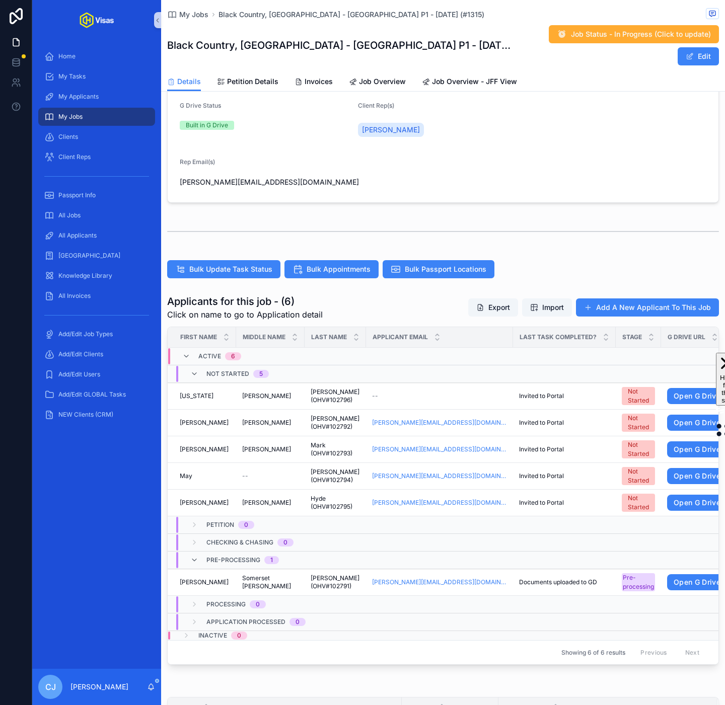
scroll to position [220, 0]
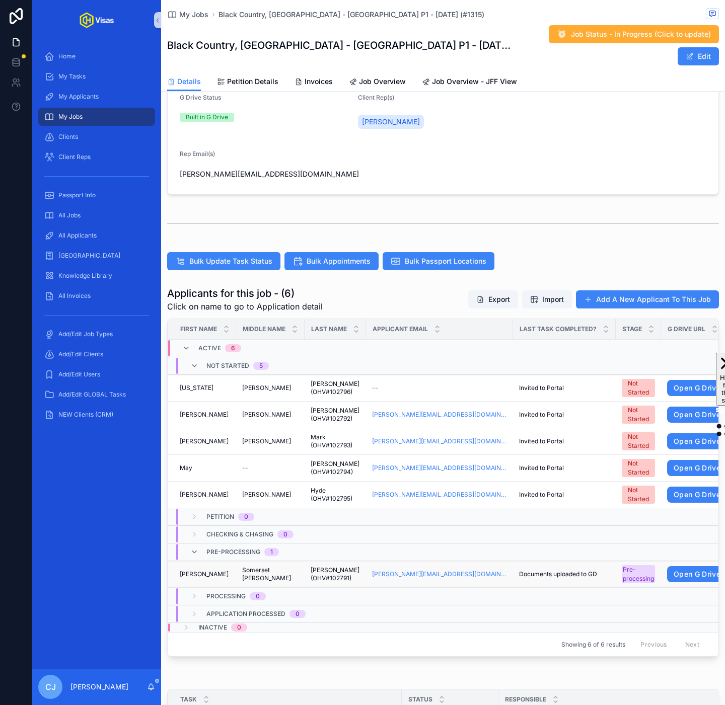
click at [270, 566] on span "Somerset [PERSON_NAME]" at bounding box center [270, 574] width 56 height 16
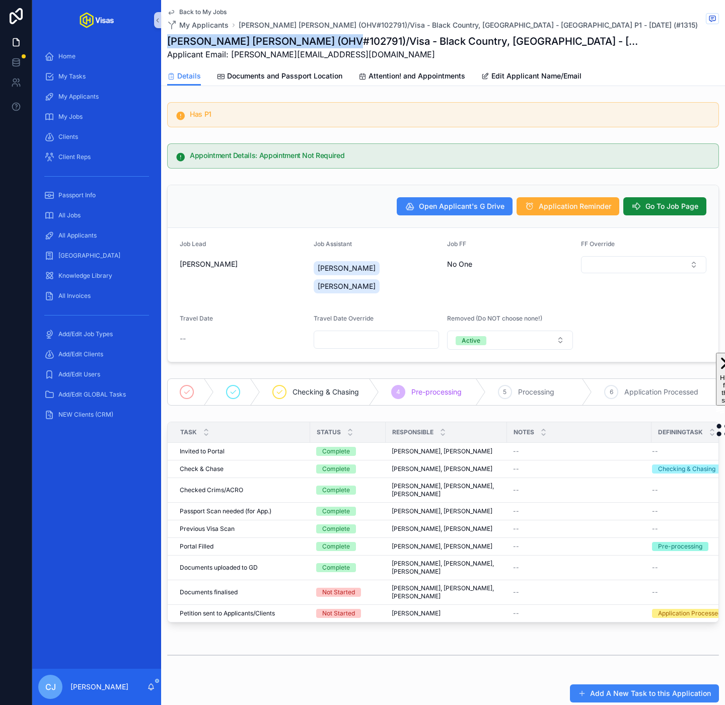
drag, startPoint x: 270, startPoint y: 556, endPoint x: 166, endPoint y: 40, distance: 526.4
click at [167, 40] on h1 "[PERSON_NAME] [PERSON_NAME] (OHV#102791)/Visa - Black Country, [GEOGRAPHIC_DATA…" at bounding box center [405, 41] width 476 height 14
copy h1 "[PERSON_NAME] [PERSON_NAME]"
click at [639, 204] on icon "scrollable content" at bounding box center [636, 206] width 10 height 10
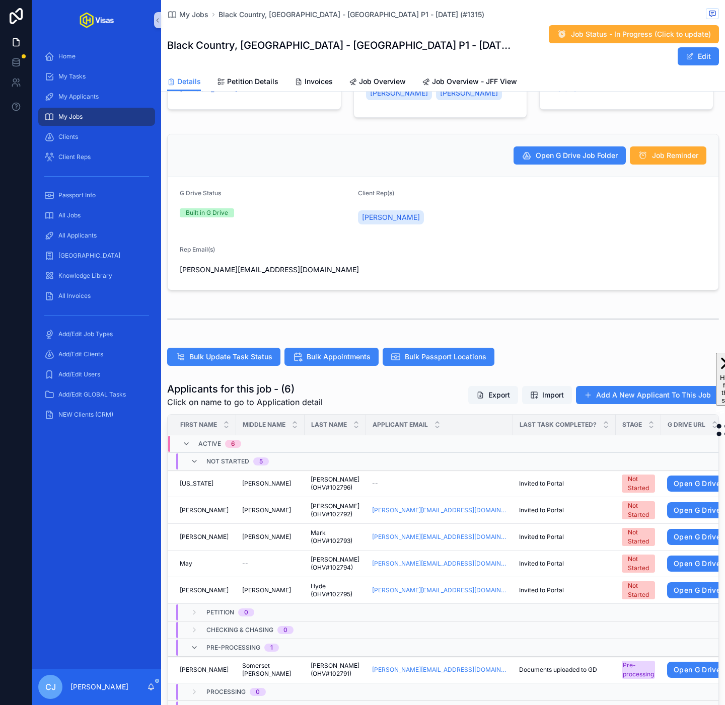
scroll to position [130, 0]
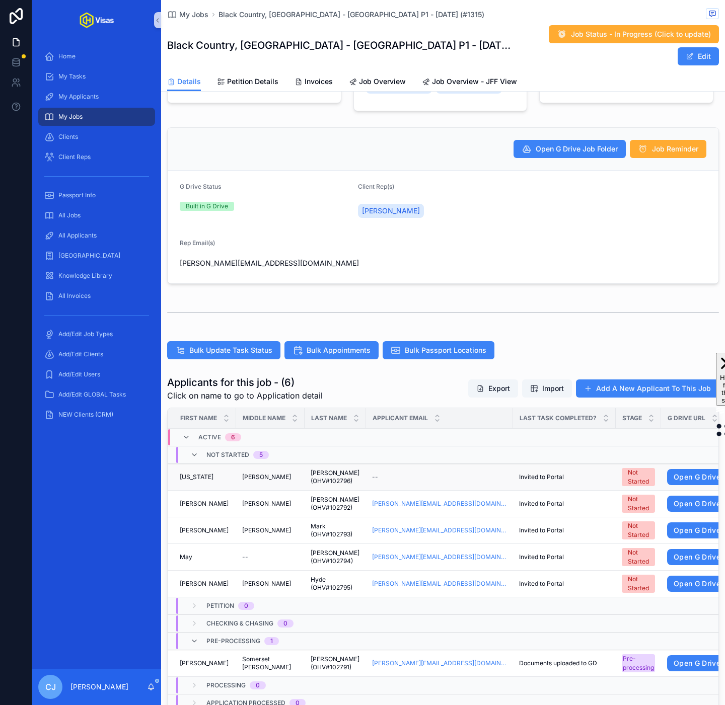
click at [346, 469] on span "[PERSON_NAME] (OHV#102796)" at bounding box center [335, 477] width 49 height 16
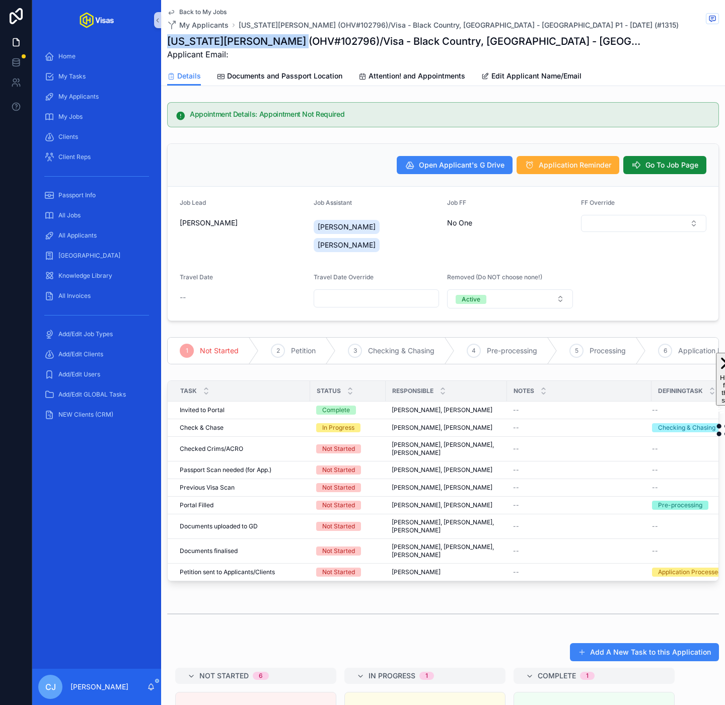
drag, startPoint x: 282, startPoint y: 44, endPoint x: 171, endPoint y: 46, distance: 111.8
click at [171, 46] on h1 "[US_STATE][PERSON_NAME] (OHV#102796)/Visa - Black Country, [GEOGRAPHIC_DATA] - …" at bounding box center [405, 41] width 476 height 14
copy h1 "[US_STATE][PERSON_NAME]"
click at [668, 163] on span "Go To Job Page" at bounding box center [672, 165] width 53 height 10
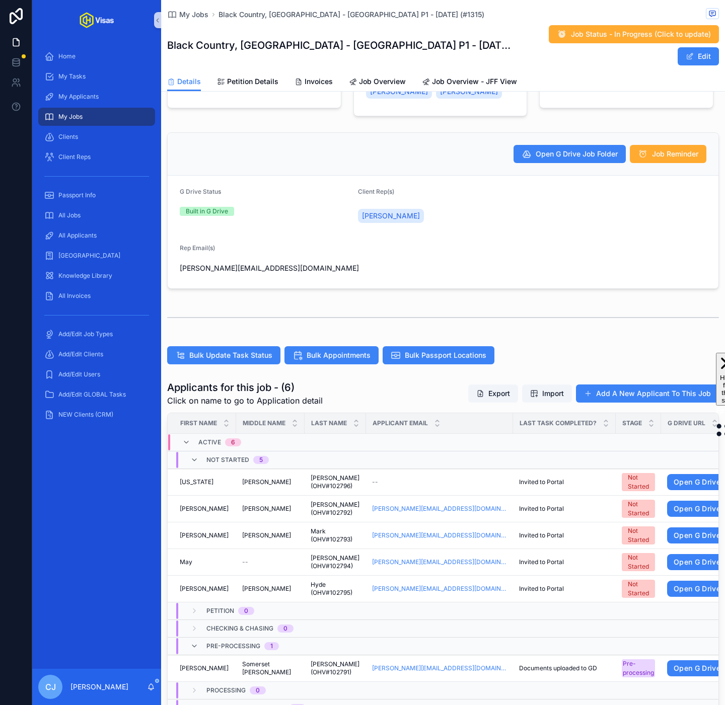
scroll to position [142, 0]
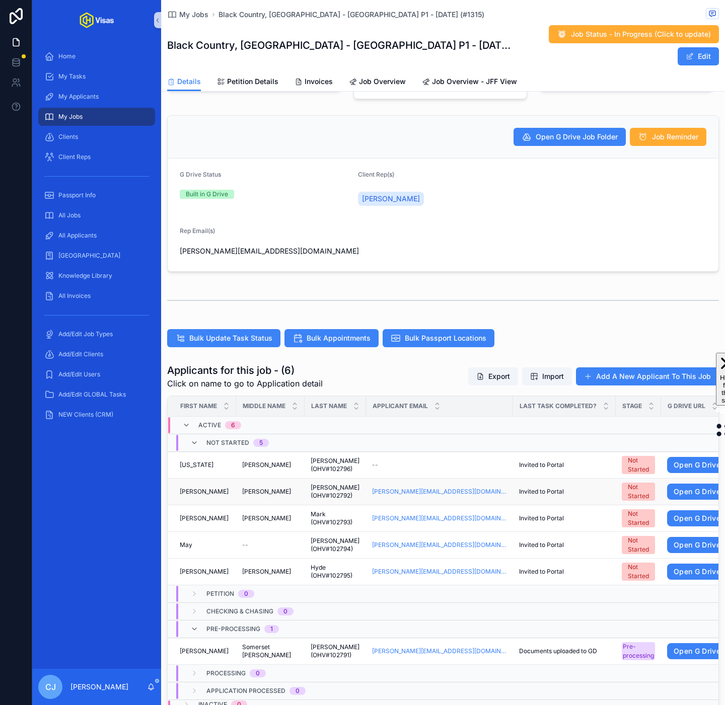
click at [325, 484] on span "[PERSON_NAME] (OHV#102792)" at bounding box center [335, 492] width 49 height 16
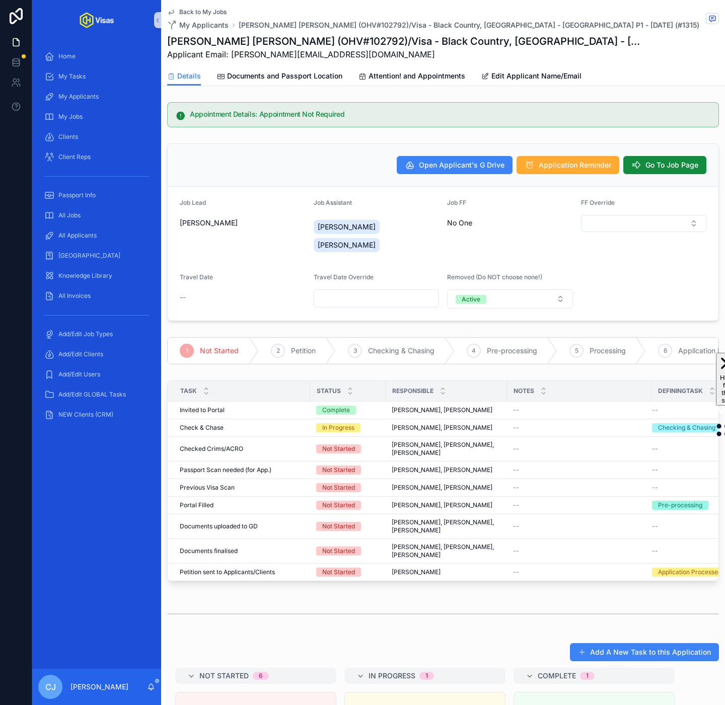
click at [304, 40] on h1 "[PERSON_NAME] [PERSON_NAME] (OHV#102792)/Visa - Black Country, [GEOGRAPHIC_DATA…" at bounding box center [405, 41] width 476 height 14
copy h1 "102792"
